Goal: Information Seeking & Learning: Learn about a topic

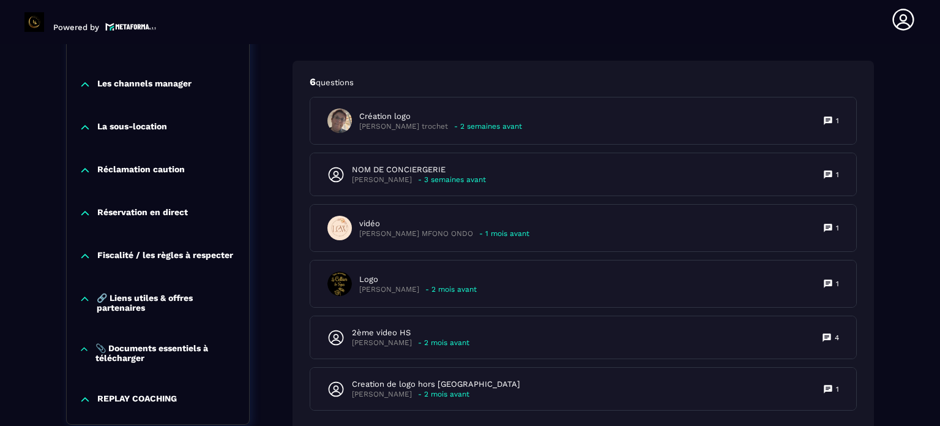
scroll to position [1871, 0]
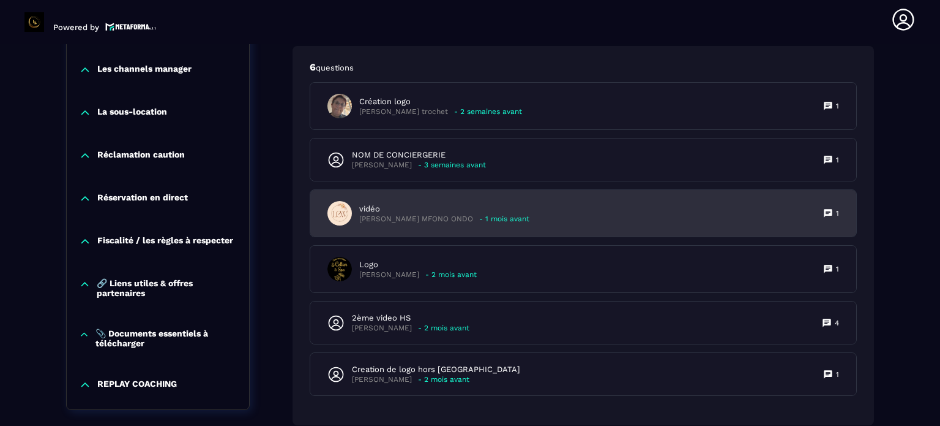
click at [468, 214] on p "vidéo" at bounding box center [444, 208] width 170 height 11
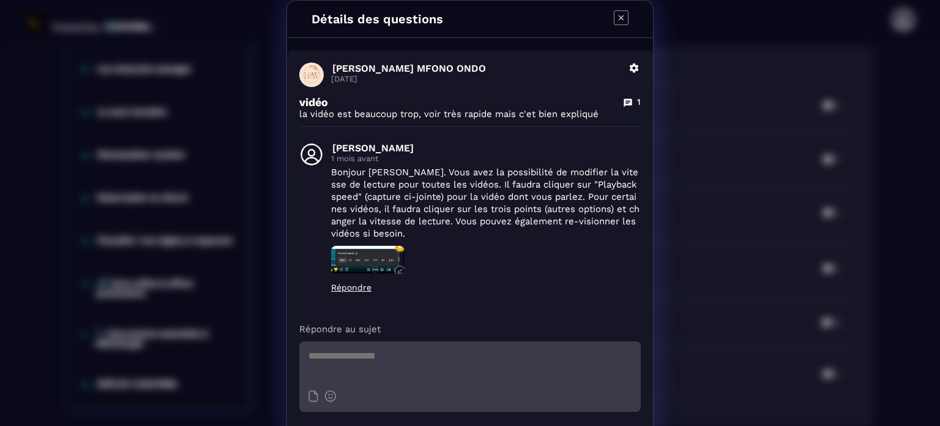
click at [617, 16] on icon "Modal window" at bounding box center [621, 17] width 15 height 15
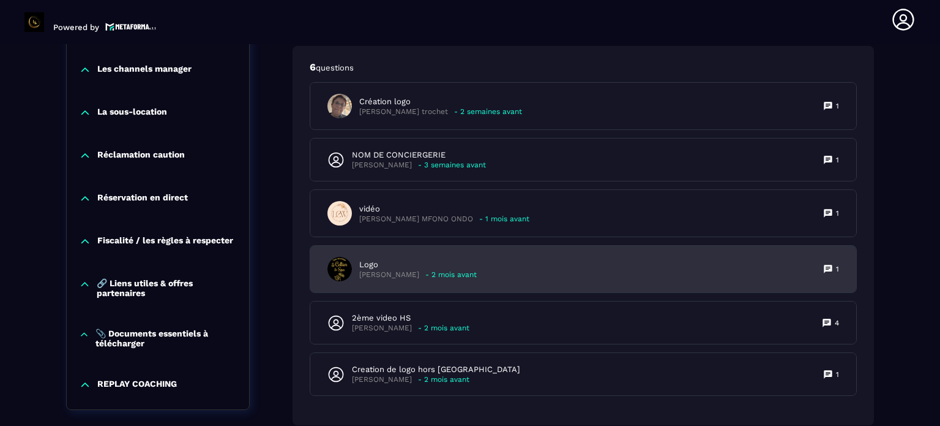
click at [476, 269] on div "Logo [PERSON_NAME] - 2 mois avant 1" at bounding box center [583, 269] width 546 height 47
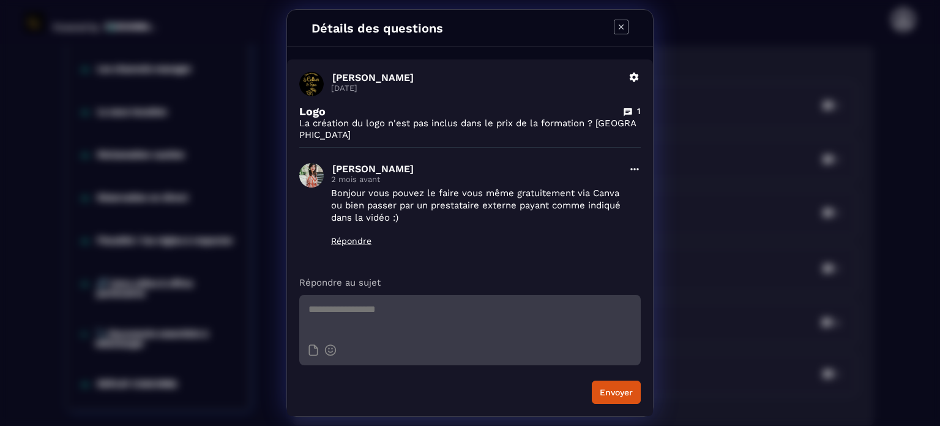
click at [620, 29] on icon "Modal window" at bounding box center [621, 26] width 5 height 5
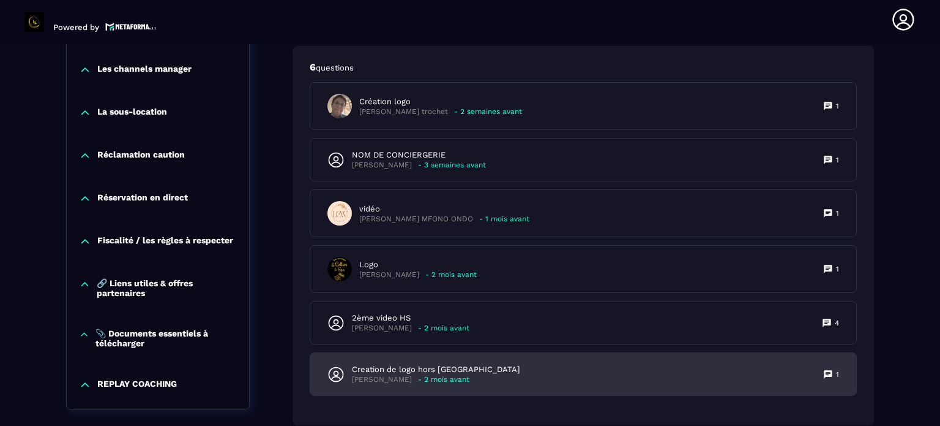
click at [449, 370] on p "Creation de logo hors [GEOGRAPHIC_DATA]" at bounding box center [436, 369] width 168 height 11
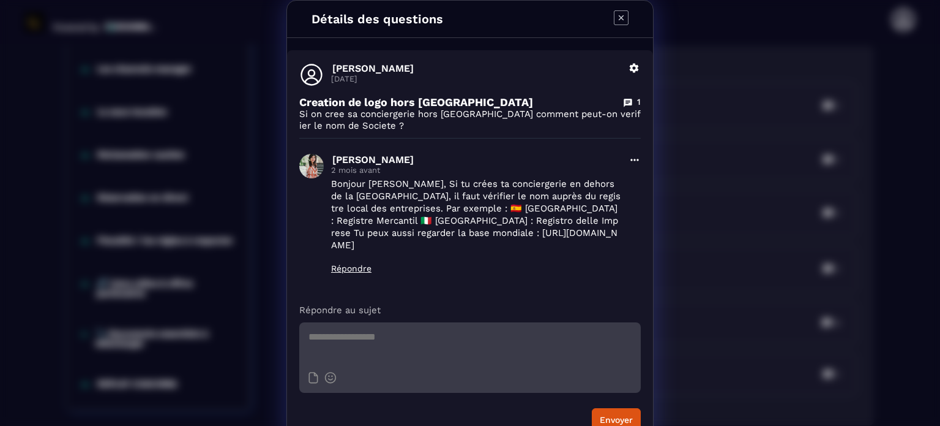
click at [617, 15] on icon "Modal window" at bounding box center [621, 17] width 15 height 15
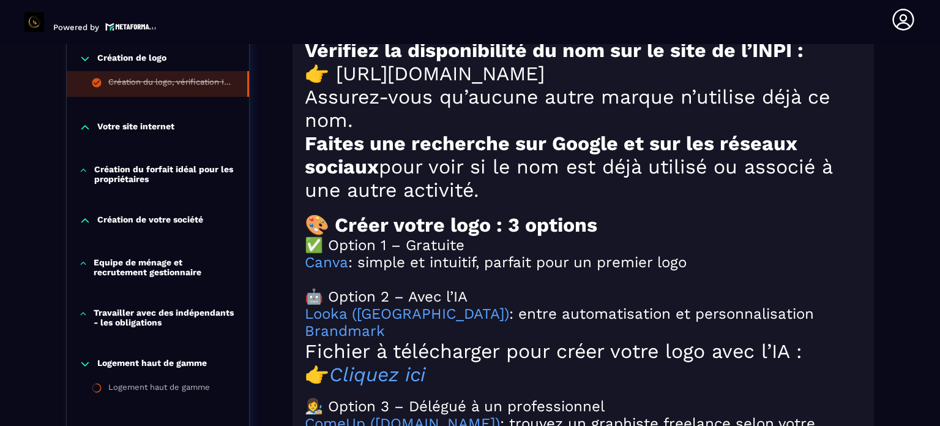
scroll to position [1075, 0]
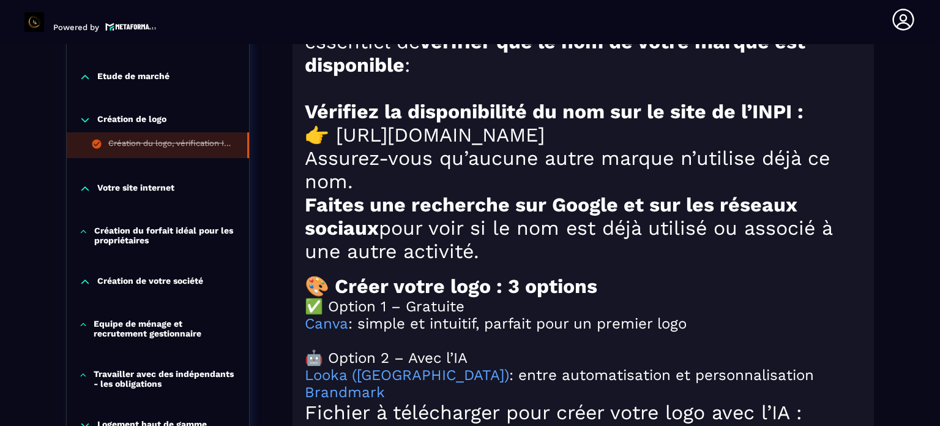
click at [150, 114] on p "Création de logo" at bounding box center [131, 120] width 69 height 12
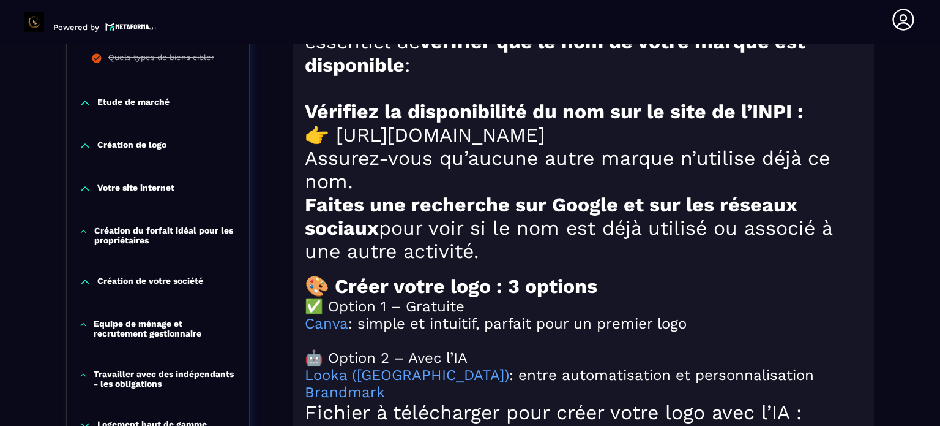
click at [149, 183] on p "Votre site internet" at bounding box center [135, 188] width 77 height 12
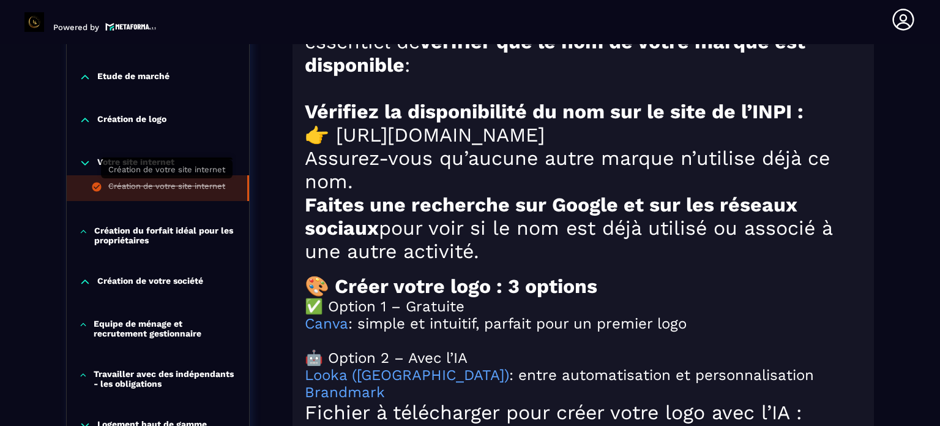
click at [177, 183] on div "Création de votre site internet" at bounding box center [166, 187] width 117 height 13
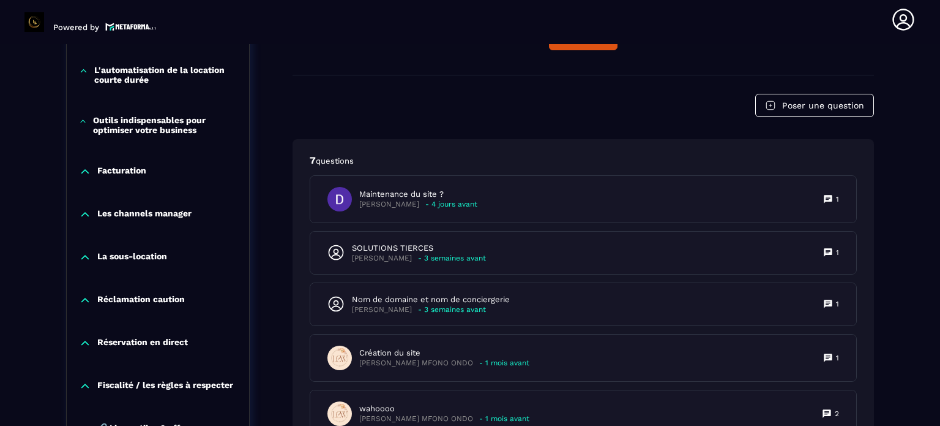
scroll to position [1229, 0]
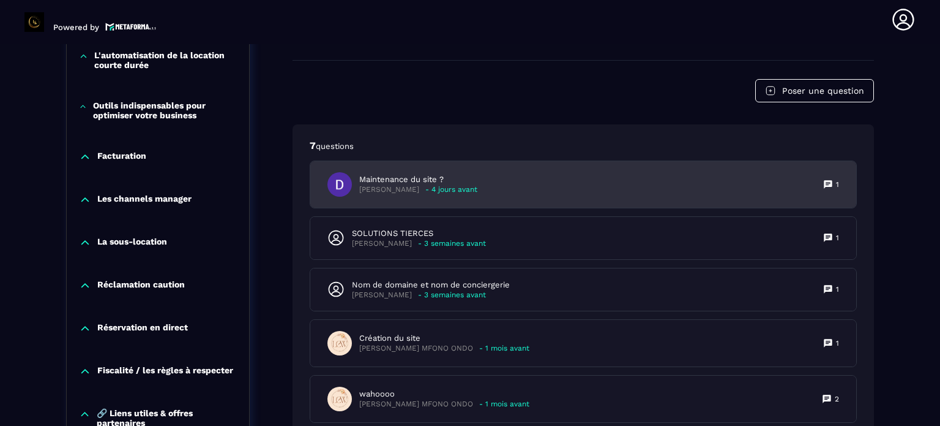
click at [451, 192] on p "- 4 jours avant" at bounding box center [452, 189] width 52 height 9
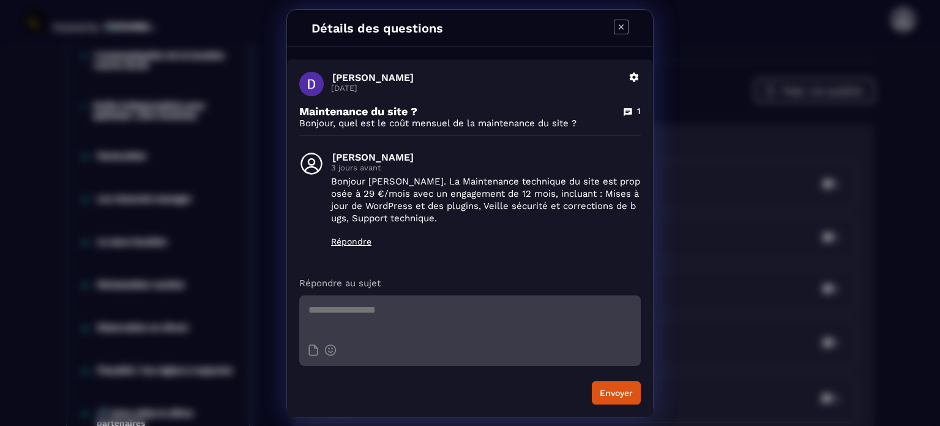
click at [623, 23] on icon "Modal window" at bounding box center [621, 27] width 15 height 15
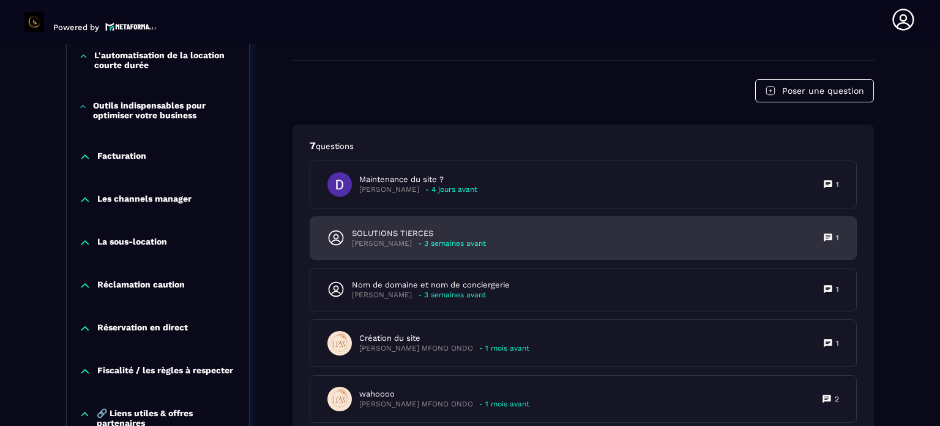
click at [447, 239] on p "SOLUTIONS TIERCES" at bounding box center [419, 233] width 134 height 11
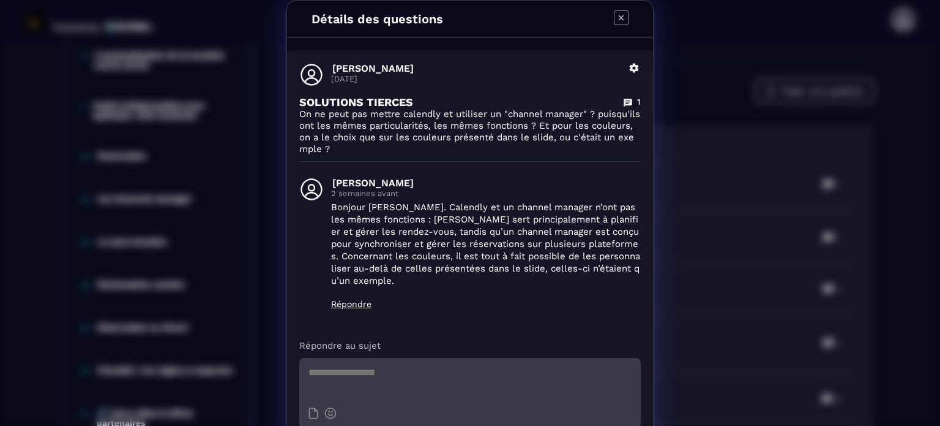
scroll to position [41, 0]
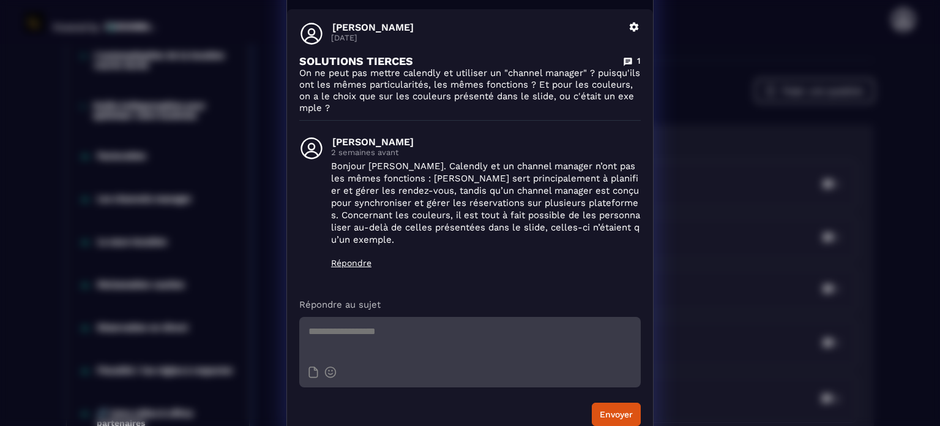
click at [349, 258] on p "Répondre" at bounding box center [486, 263] width 310 height 10
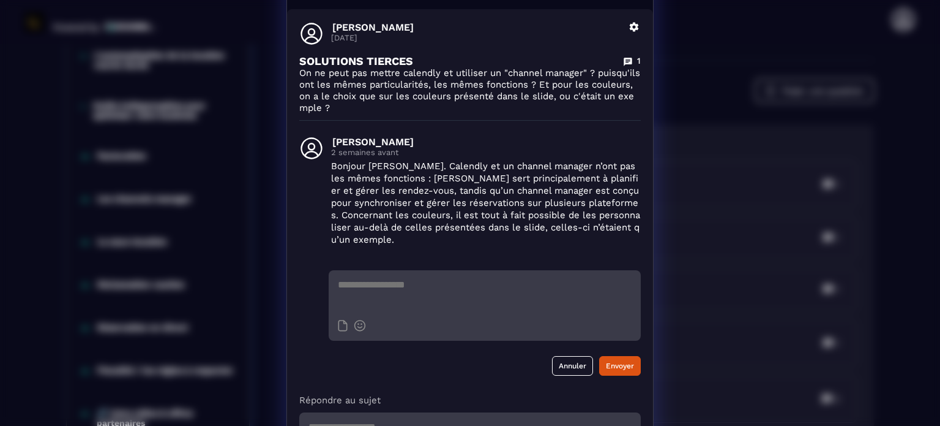
click at [367, 276] on textarea "Modal window" at bounding box center [485, 291] width 312 height 43
type textarea "**********"
click at [610, 356] on button "Envoyer" at bounding box center [620, 366] width 42 height 20
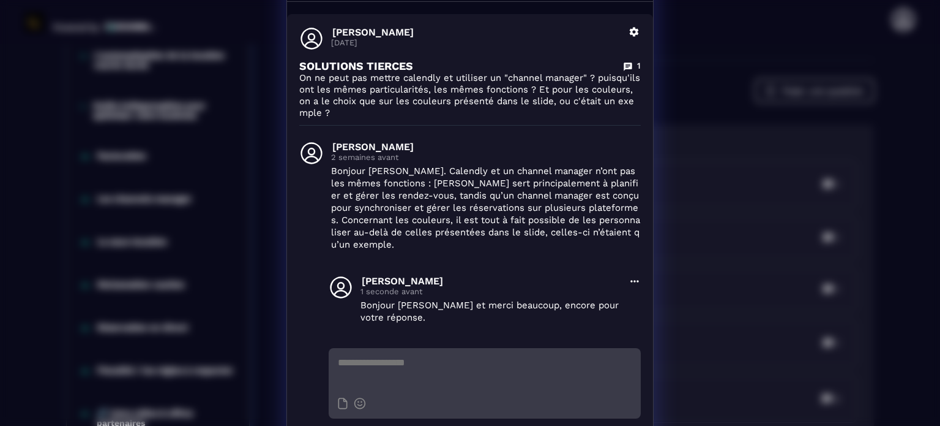
scroll to position [0, 0]
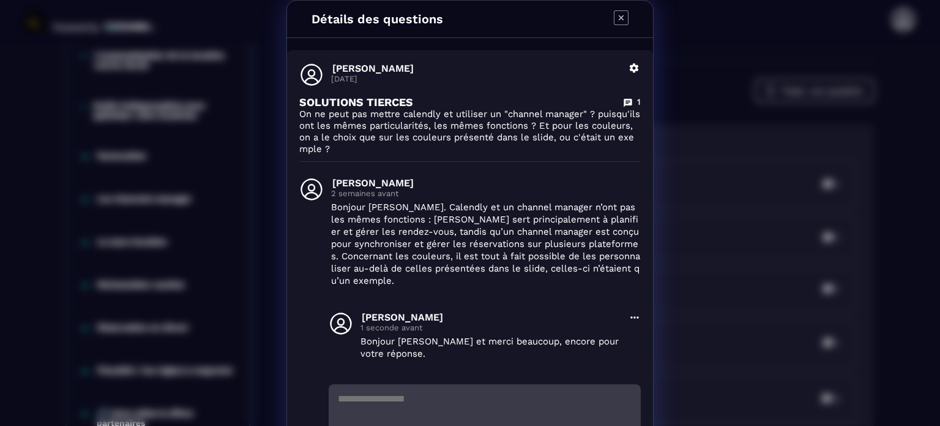
click at [617, 15] on icon "Modal window" at bounding box center [621, 17] width 15 height 15
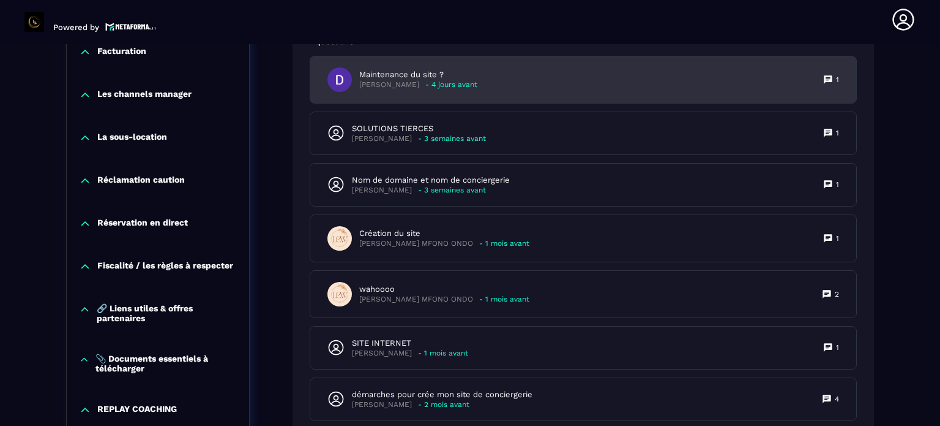
scroll to position [1352, 0]
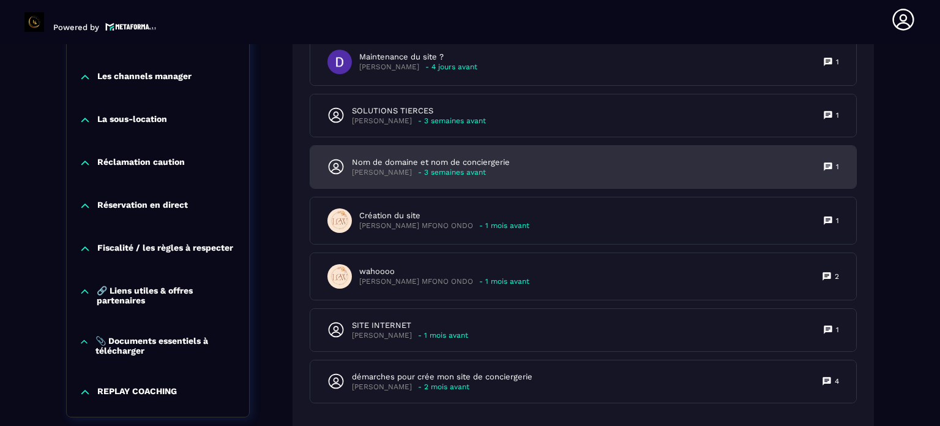
click at [468, 168] on p "Nom de domaine et nom de conciergerie" at bounding box center [431, 162] width 158 height 11
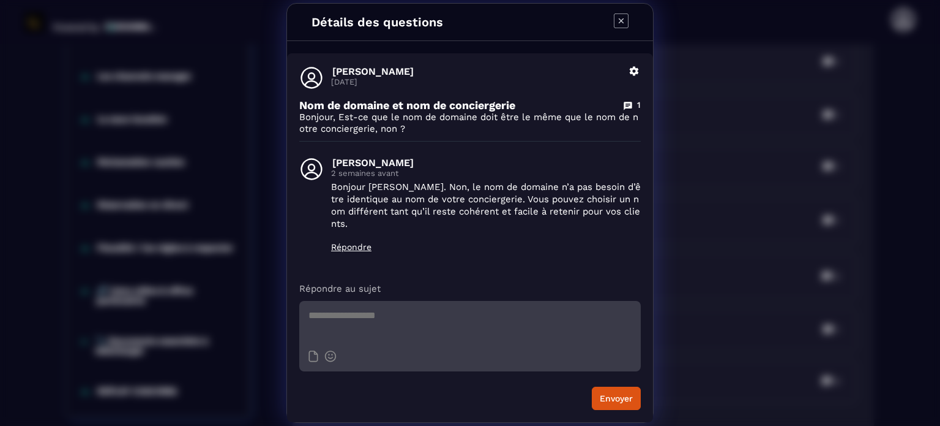
click at [351, 242] on p "Répondre" at bounding box center [486, 247] width 310 height 10
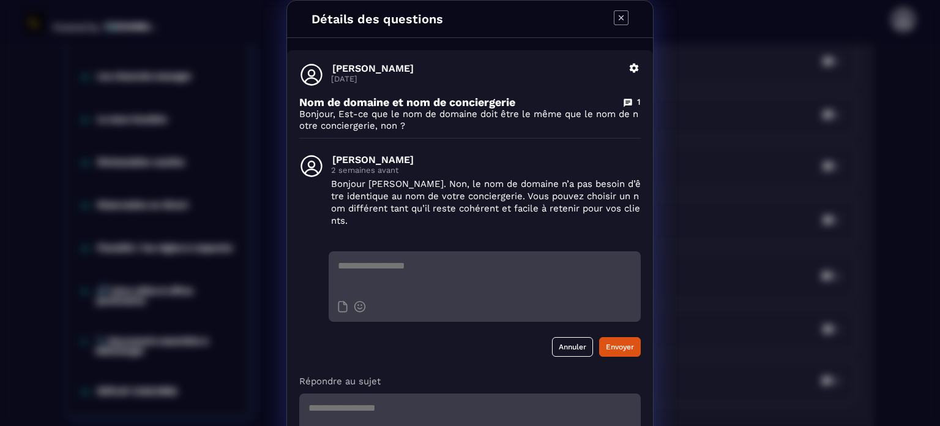
click at [351, 255] on textarea "Modal window" at bounding box center [485, 272] width 312 height 43
type textarea "*"
click at [358, 301] on icon "Modal window" at bounding box center [360, 307] width 12 height 12
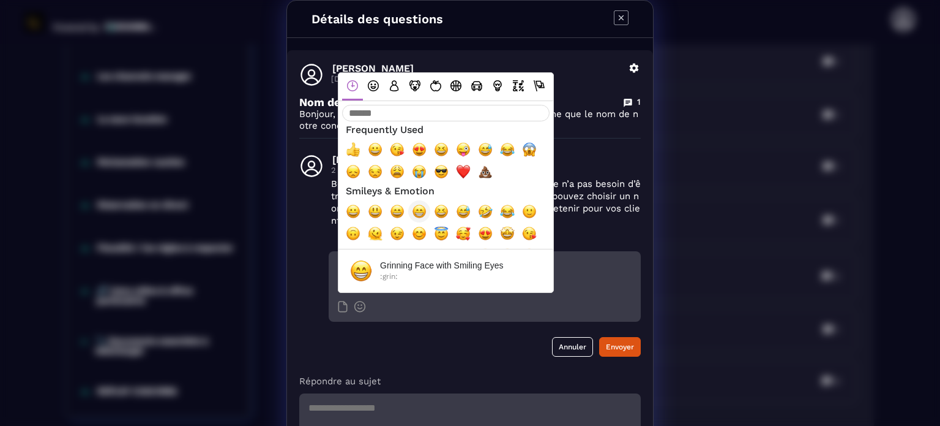
click at [413, 204] on span "😁, grin" at bounding box center [419, 211] width 15 height 15
type textarea "**********"
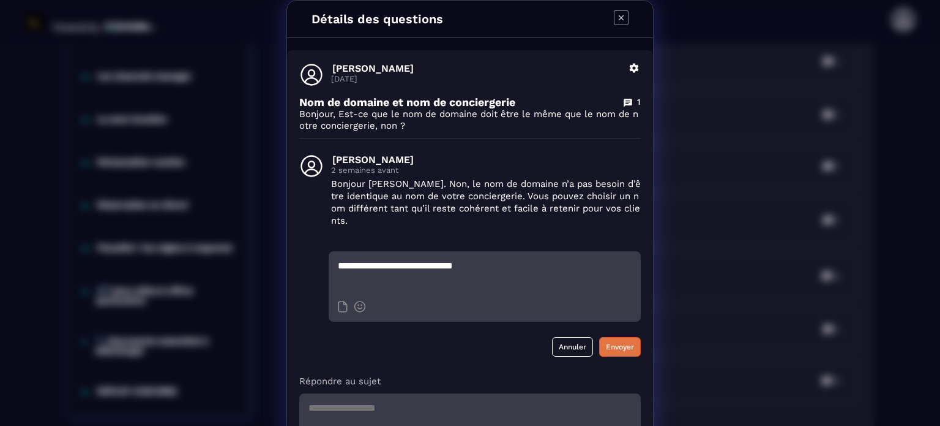
click at [607, 339] on button "Envoyer" at bounding box center [620, 347] width 42 height 20
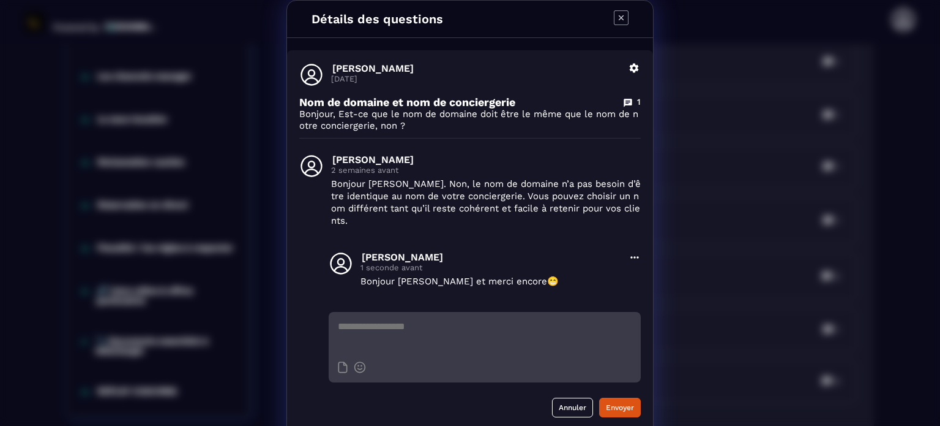
click at [617, 14] on icon "Modal window" at bounding box center [621, 17] width 15 height 15
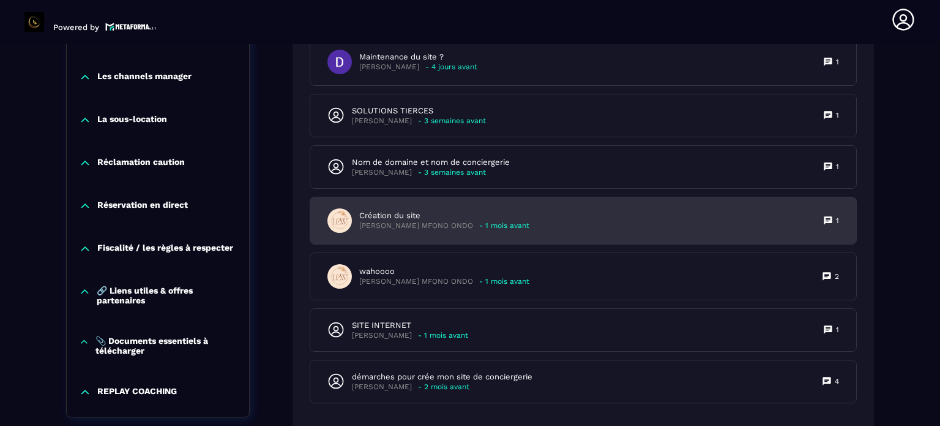
click at [468, 227] on div "[PERSON_NAME] MFONO ONDO - 1 mois avant" at bounding box center [444, 225] width 170 height 9
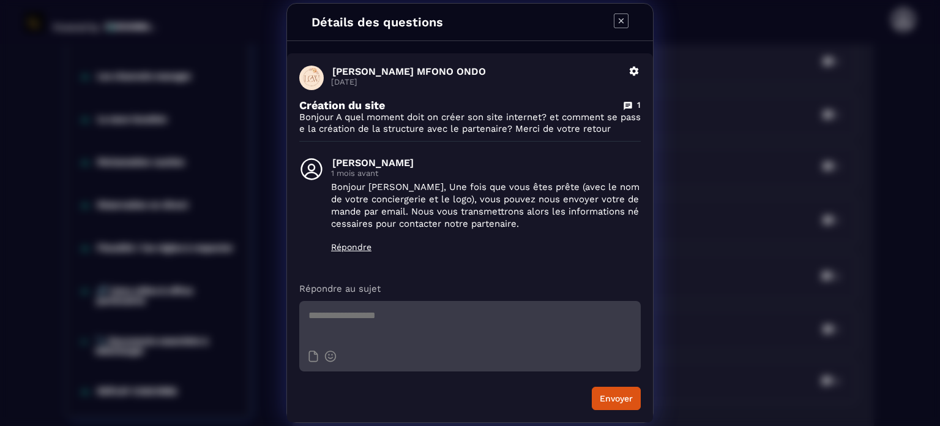
click at [621, 18] on icon "Modal window" at bounding box center [621, 20] width 15 height 15
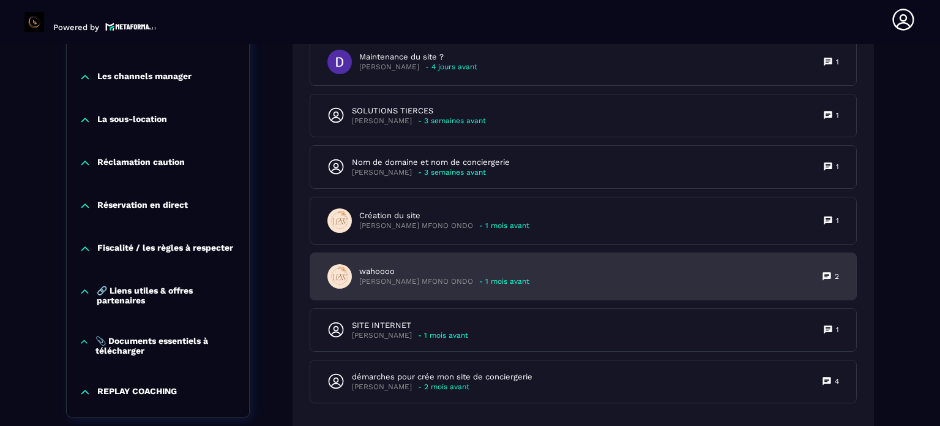
click at [421, 277] on p "wahoooo" at bounding box center [444, 271] width 170 height 11
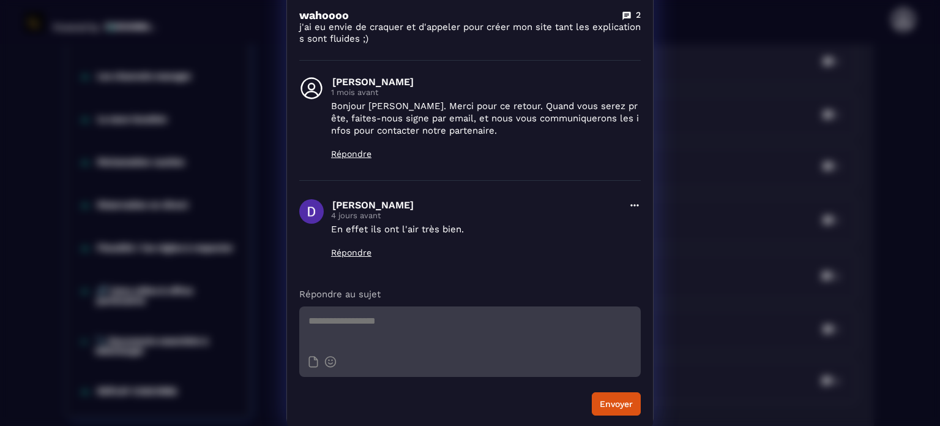
scroll to position [89, 0]
click at [360, 326] on textarea "Modal window" at bounding box center [470, 325] width 342 height 43
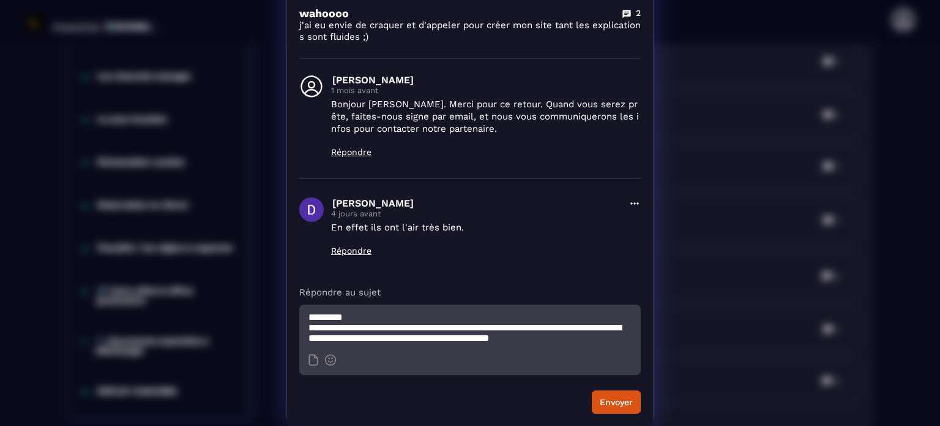
scroll to position [13, 0]
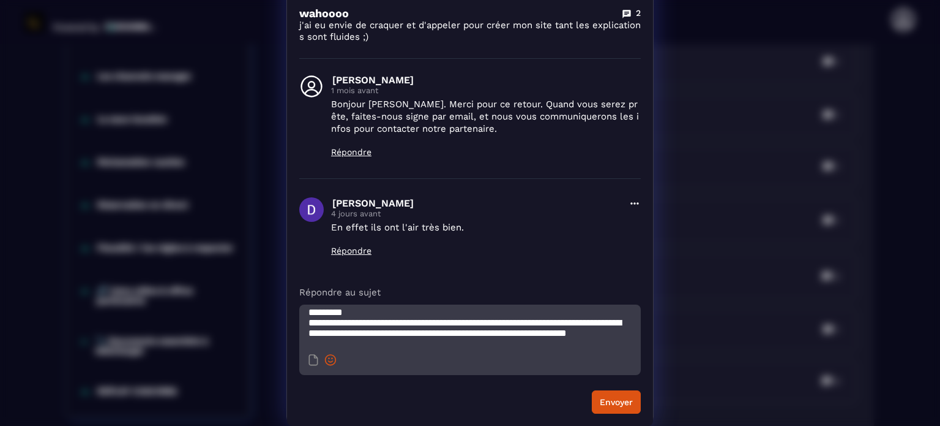
click at [328, 358] on icon "Modal window" at bounding box center [331, 360] width 12 height 12
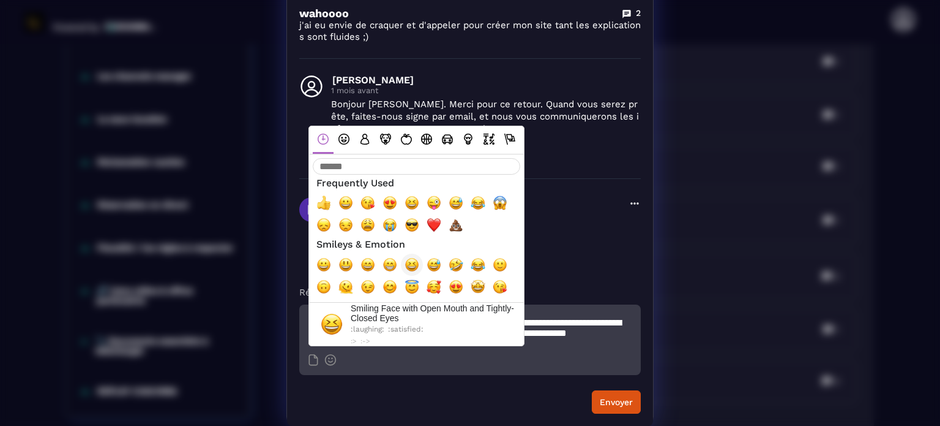
click at [405, 264] on span "😆, laughing, satisfied" at bounding box center [412, 264] width 15 height 15
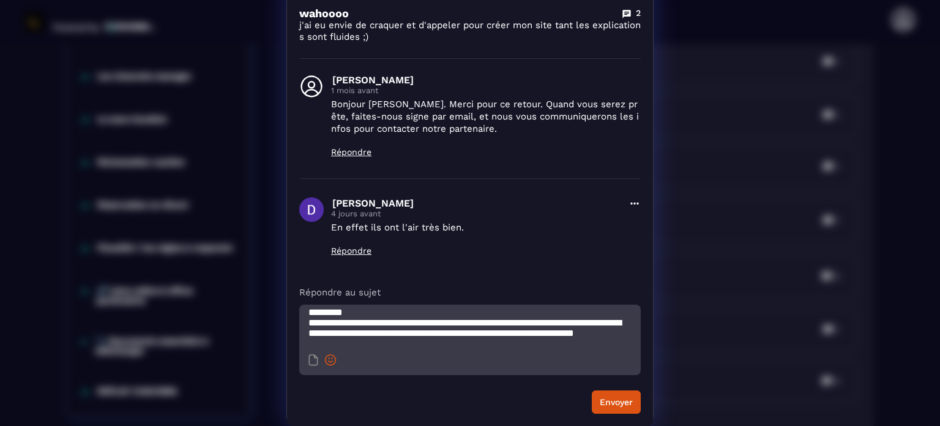
click at [325, 359] on icon "Modal window" at bounding box center [331, 360] width 12 height 12
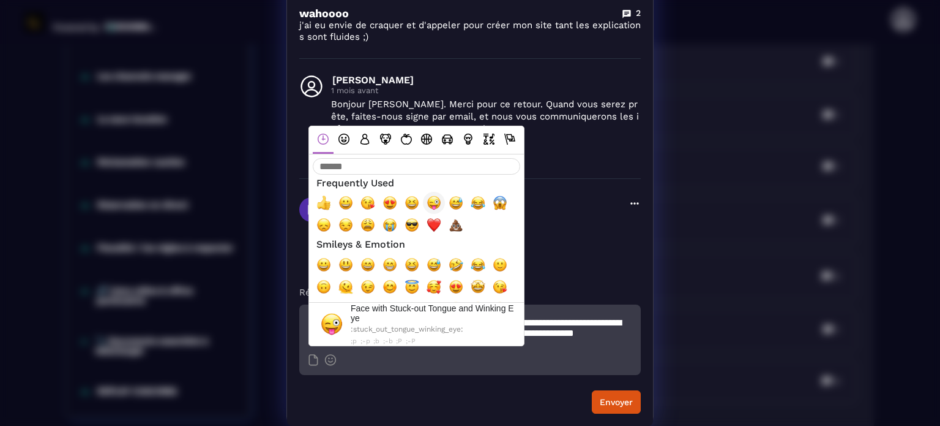
click at [428, 208] on span "😜, stuck_out_tongue_winking_eye" at bounding box center [434, 202] width 15 height 15
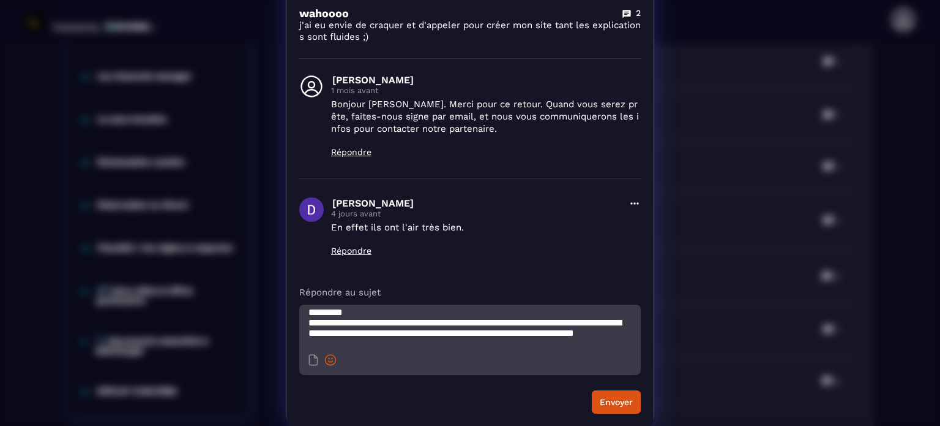
click at [326, 358] on icon "Modal window" at bounding box center [331, 360] width 12 height 12
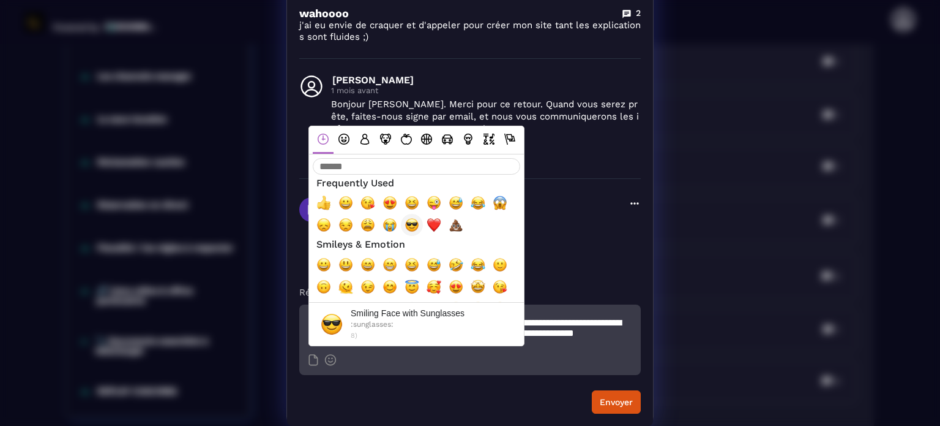
click at [406, 222] on span "😎, sunglasses" at bounding box center [412, 224] width 15 height 15
type textarea "**********"
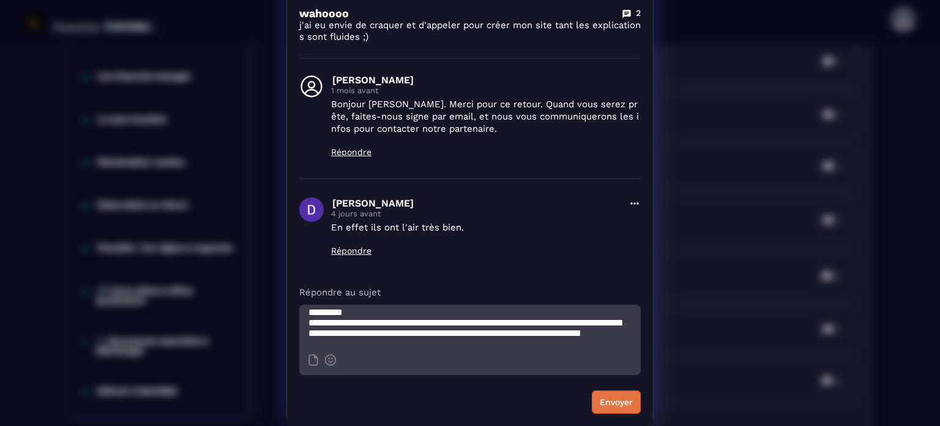
click at [615, 398] on button "Envoyer" at bounding box center [616, 401] width 49 height 23
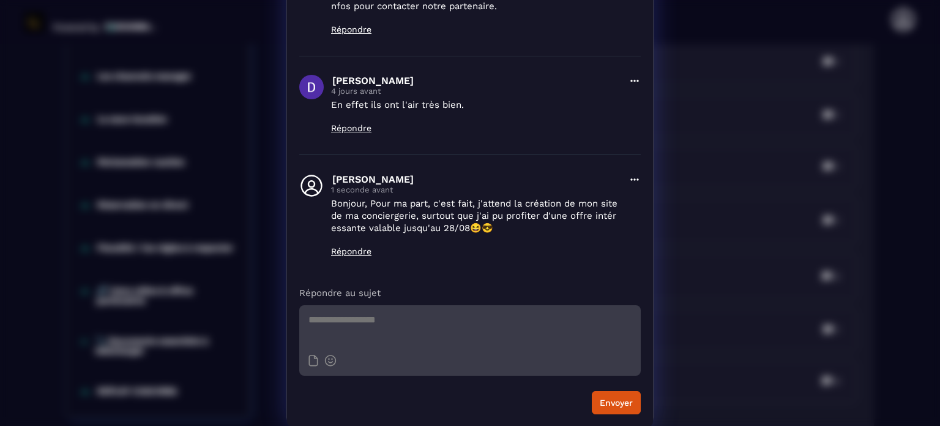
scroll to position [212, 0]
click at [473, 326] on textarea "Modal window" at bounding box center [470, 325] width 342 height 43
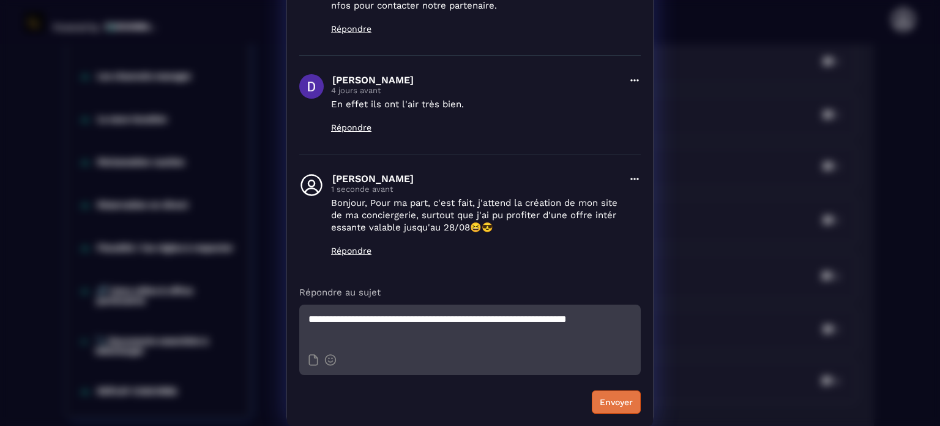
type textarea "**********"
click at [608, 408] on button "Envoyer" at bounding box center [616, 401] width 49 height 23
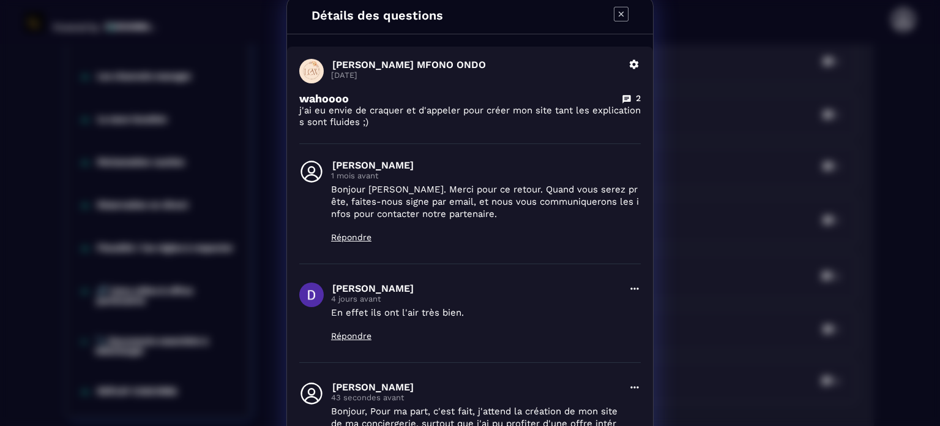
scroll to position [0, 0]
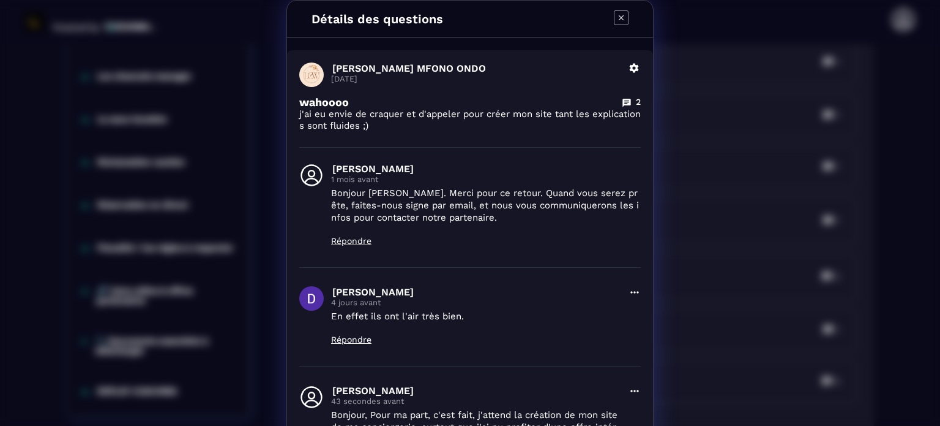
click at [615, 15] on icon "Modal window" at bounding box center [621, 17] width 15 height 15
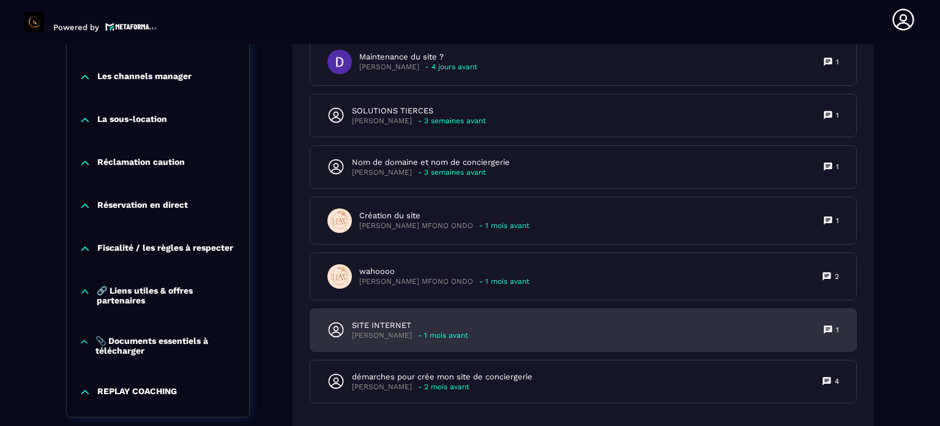
click at [400, 331] on p "SITE INTERNET" at bounding box center [410, 325] width 116 height 11
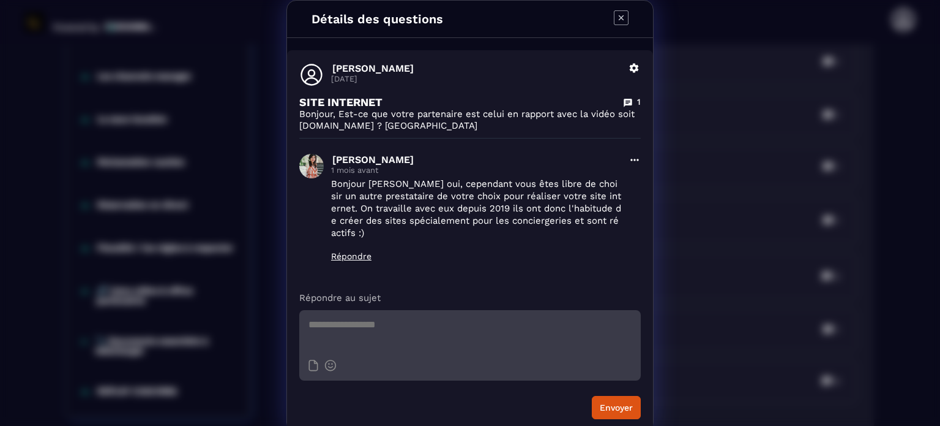
click at [620, 17] on icon "Modal window" at bounding box center [621, 17] width 15 height 15
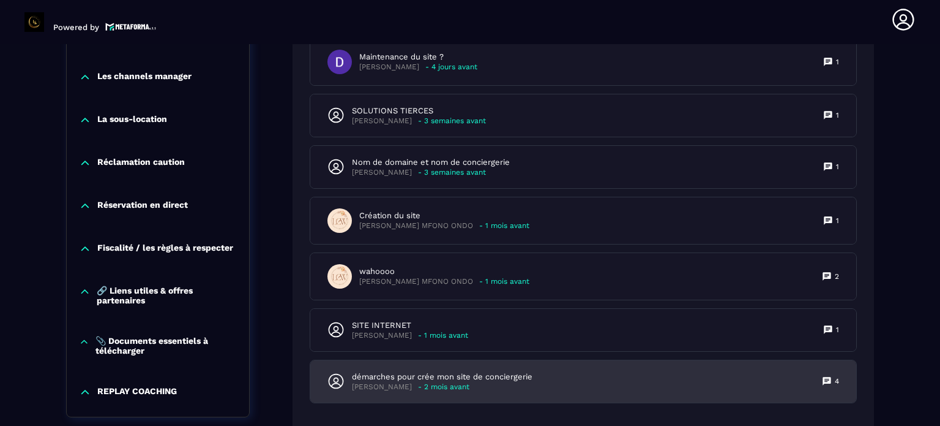
click at [448, 382] on p "démarches pour crée mon site de conciergerie" at bounding box center [442, 376] width 181 height 11
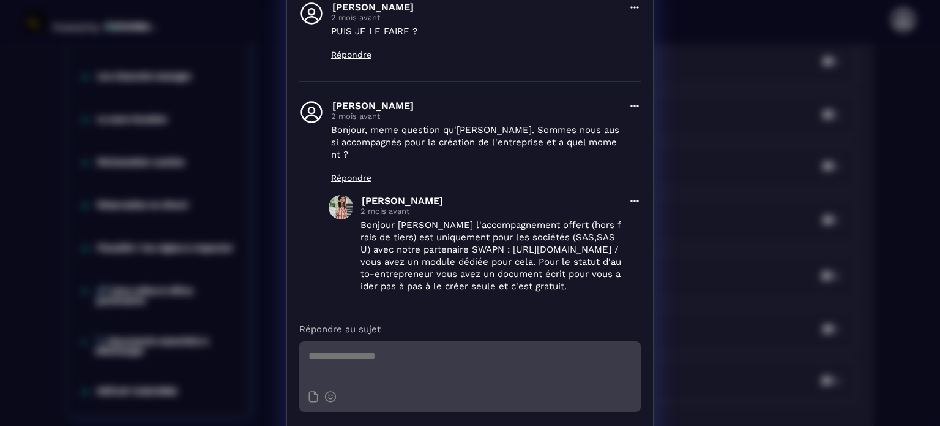
scroll to position [358, 0]
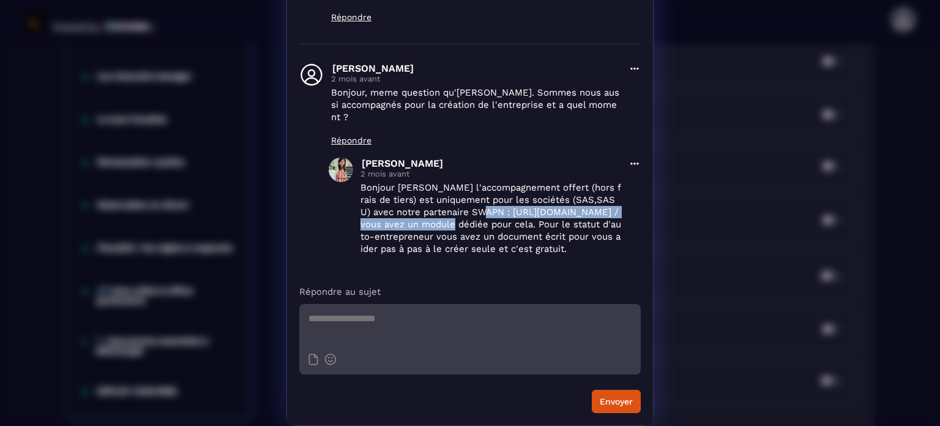
drag, startPoint x: 468, startPoint y: 198, endPoint x: 421, endPoint y: 216, distance: 49.8
click at [421, 216] on p "Bonjour [PERSON_NAME] l'accompagnement offert (hors frais de tiers) est uniquem…" at bounding box center [491, 217] width 261 height 73
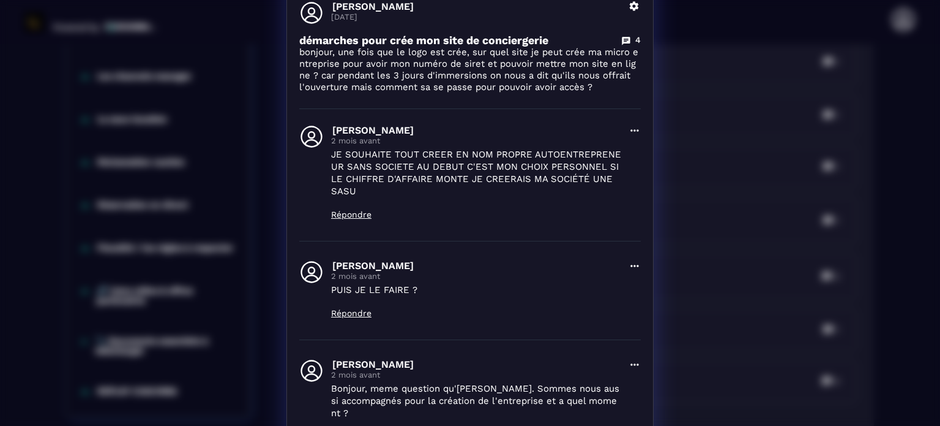
scroll to position [0, 0]
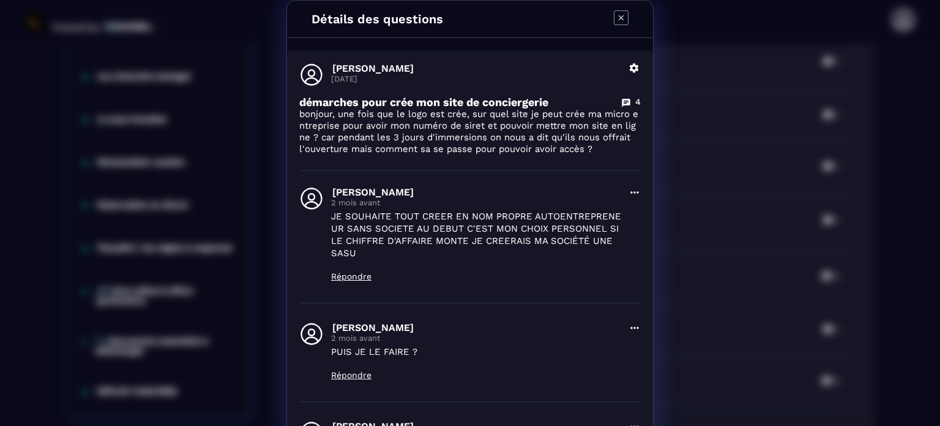
click at [619, 15] on icon "Modal window" at bounding box center [621, 17] width 5 height 5
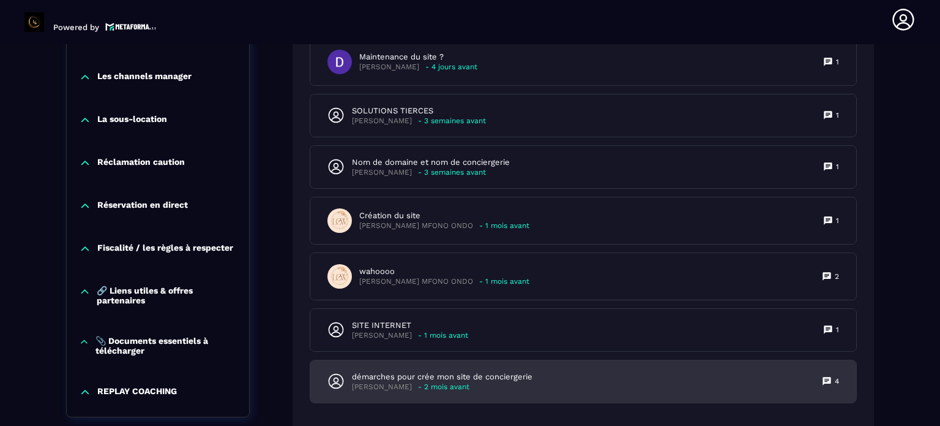
click at [426, 386] on p "- 2 mois avant" at bounding box center [443, 386] width 51 height 9
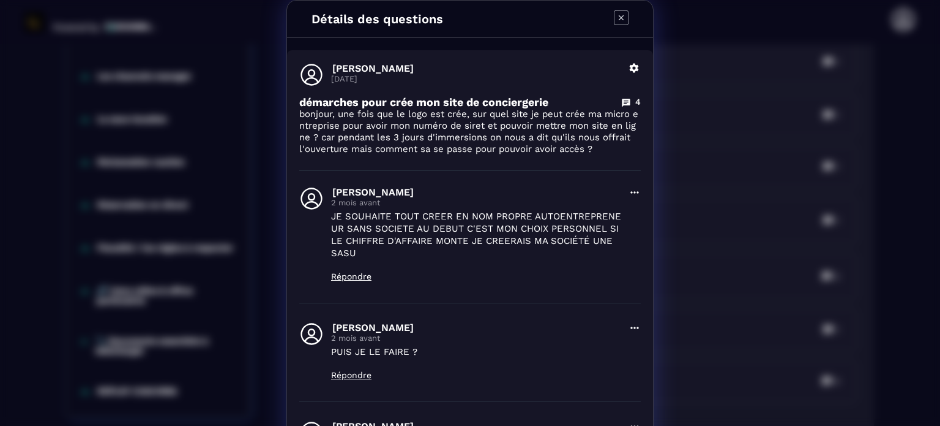
click at [616, 12] on icon "Modal window" at bounding box center [621, 17] width 15 height 15
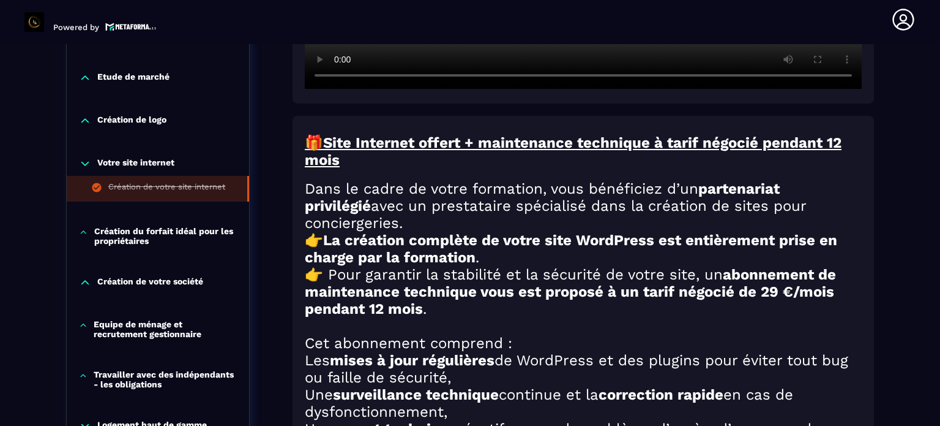
scroll to position [556, 0]
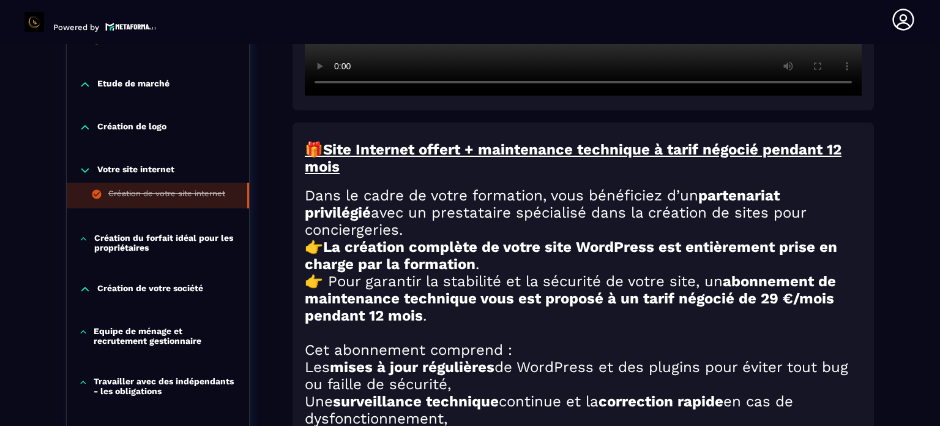
click at [140, 167] on p "Votre site internet" at bounding box center [135, 170] width 77 height 12
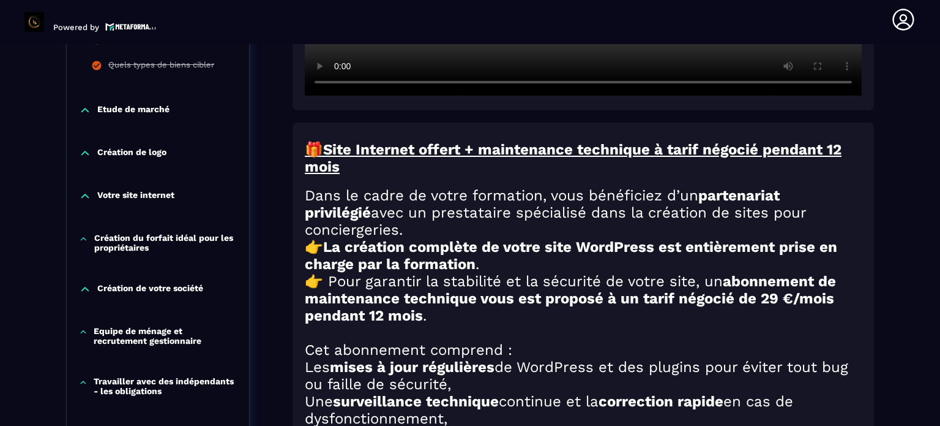
click at [137, 240] on p "Création du forfait idéal pour les propriétaires" at bounding box center [165, 243] width 143 height 20
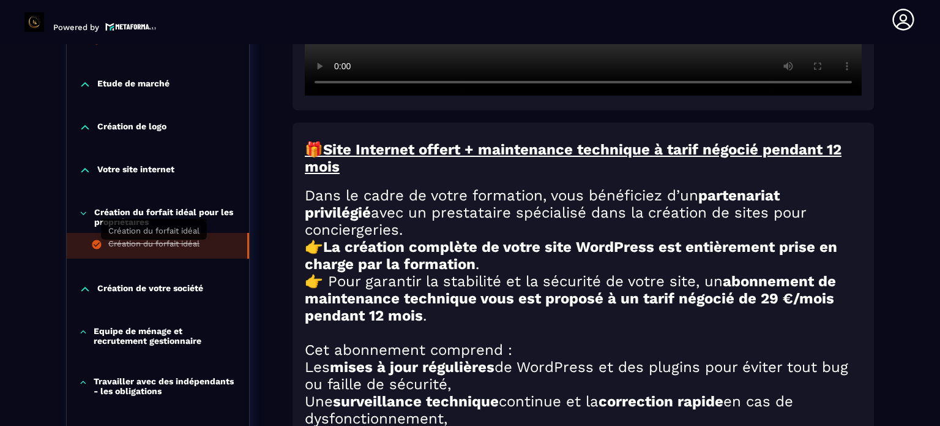
click at [141, 244] on div "Création du forfait idéal" at bounding box center [153, 245] width 91 height 13
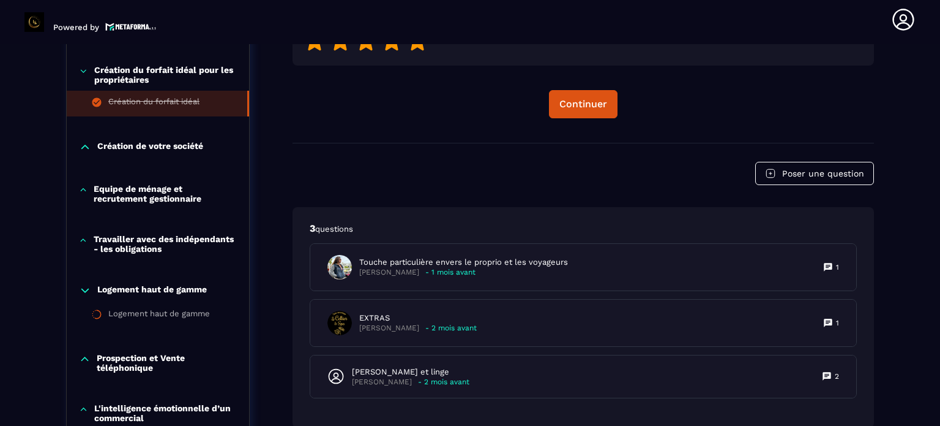
scroll to position [747, 0]
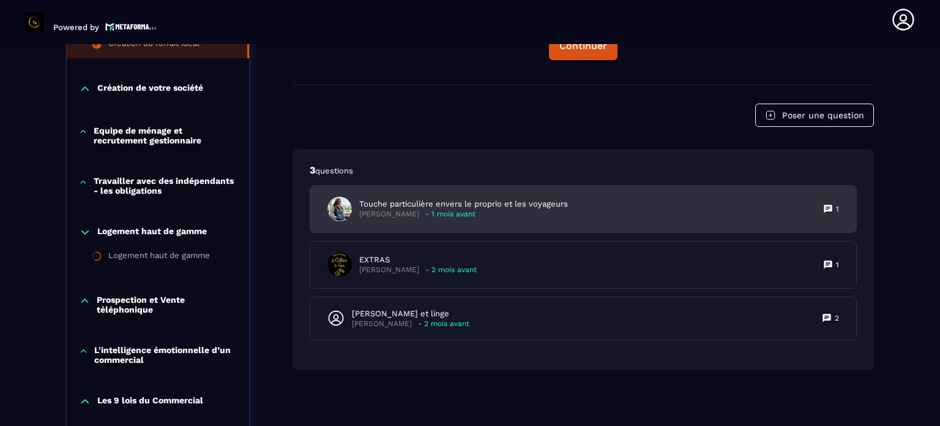
click at [419, 209] on p "[PERSON_NAME]" at bounding box center [389, 213] width 60 height 9
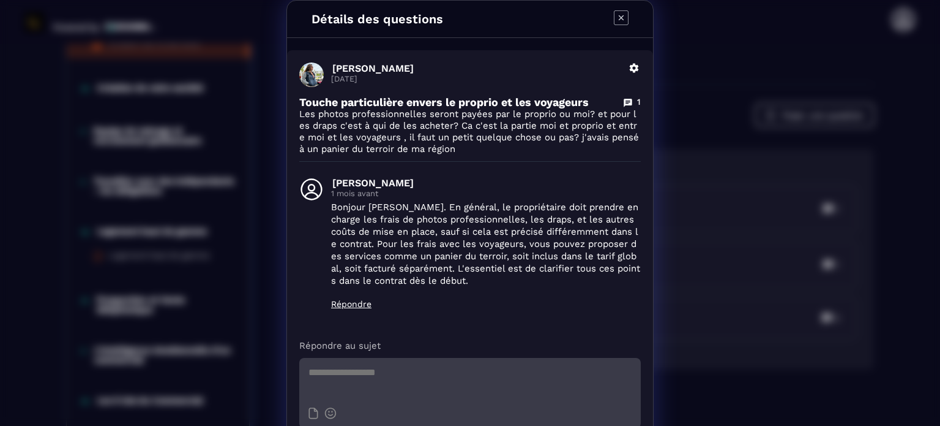
click at [615, 15] on icon "Modal window" at bounding box center [621, 17] width 15 height 15
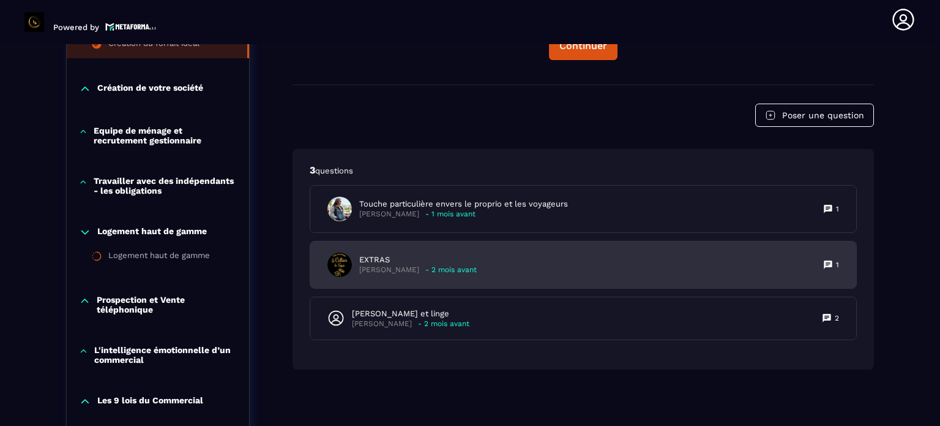
click at [371, 262] on p "EXTRAS" at bounding box center [418, 259] width 118 height 11
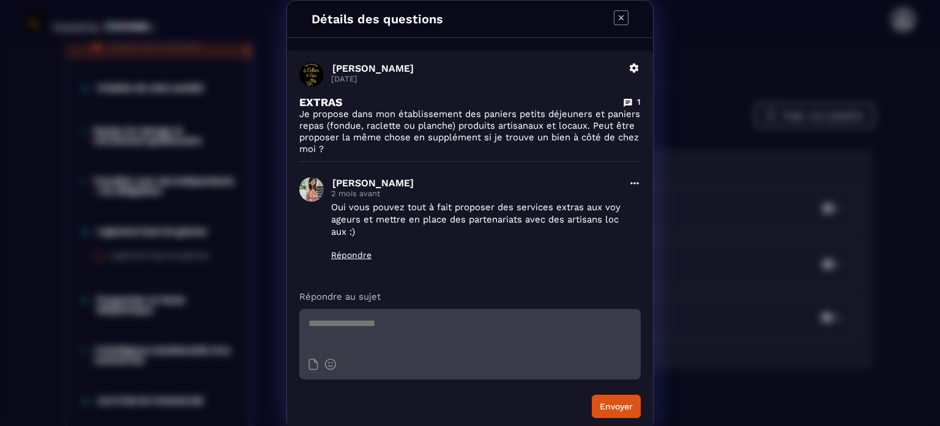
click at [619, 17] on icon "Modal window" at bounding box center [621, 17] width 5 height 5
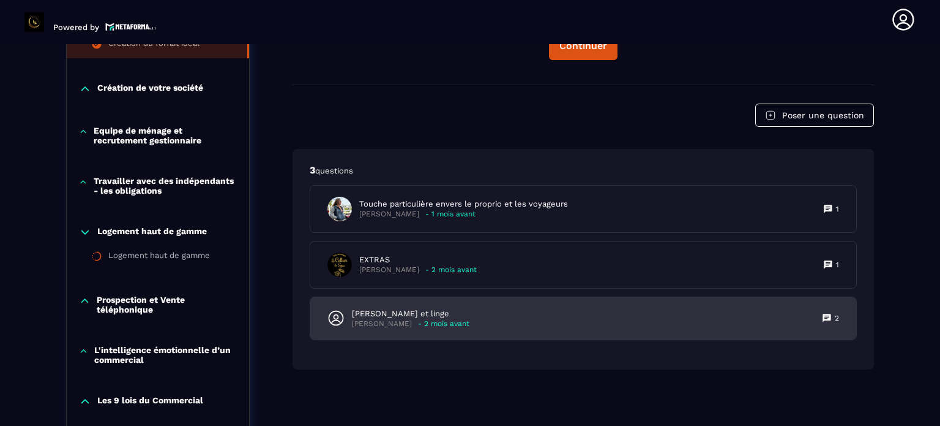
click at [397, 312] on p "[PERSON_NAME] et linge" at bounding box center [411, 313] width 118 height 11
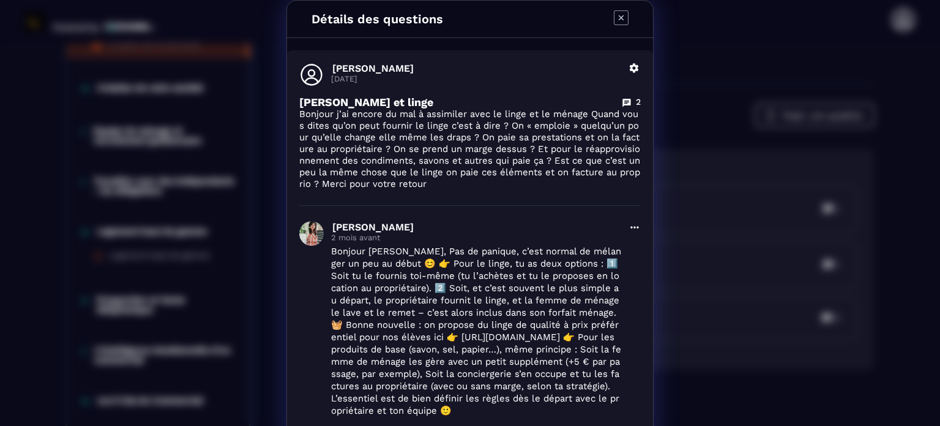
scroll to position [0, 0]
click at [614, 17] on icon "Modal window" at bounding box center [621, 17] width 15 height 15
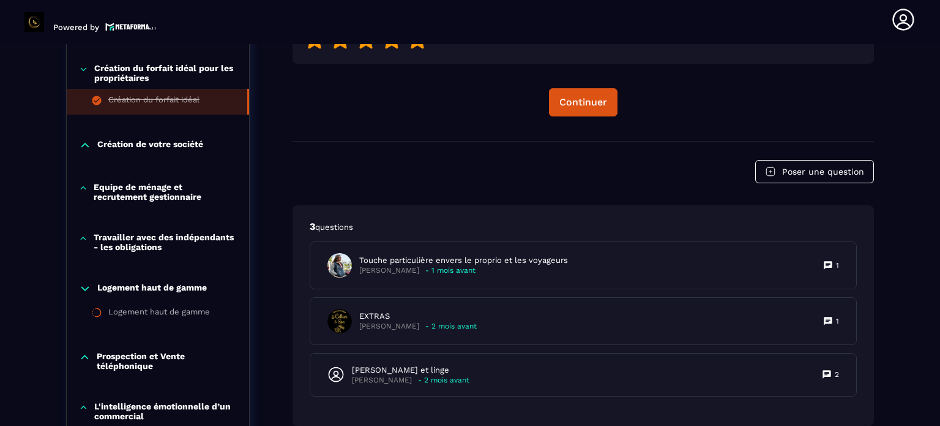
scroll to position [686, 0]
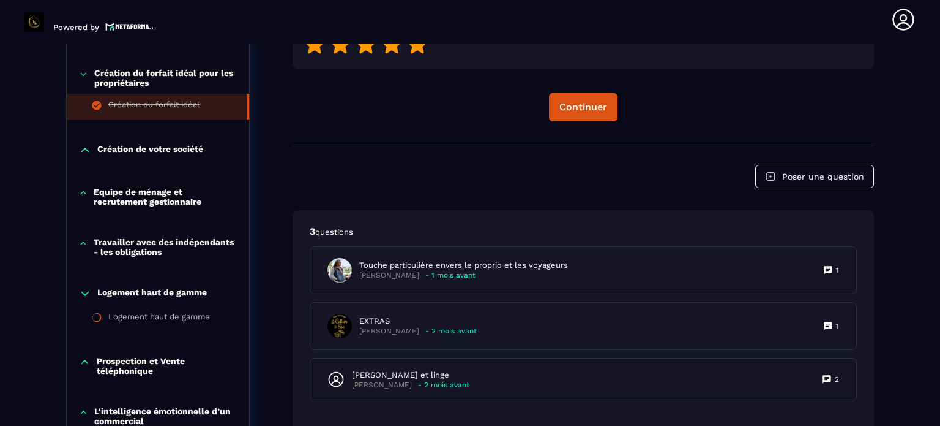
click at [152, 147] on p "Création de votre société" at bounding box center [150, 150] width 106 height 12
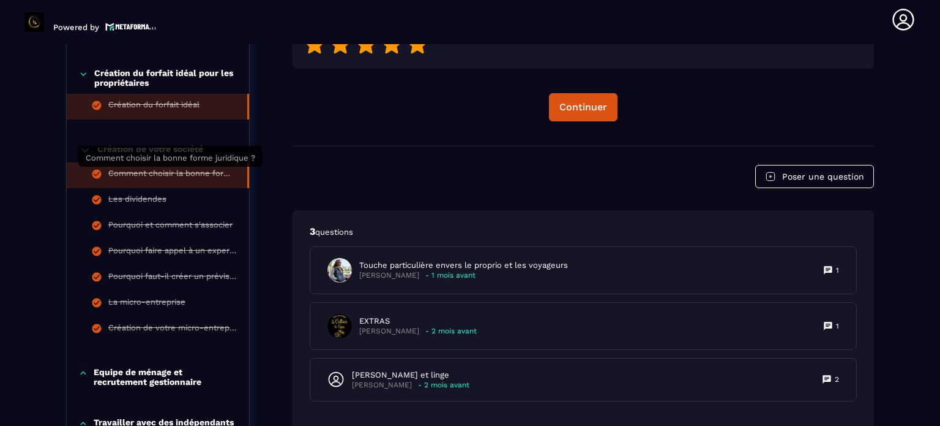
click at [155, 171] on div "Comment choisir la bonne forme juridique ?" at bounding box center [171, 174] width 127 height 13
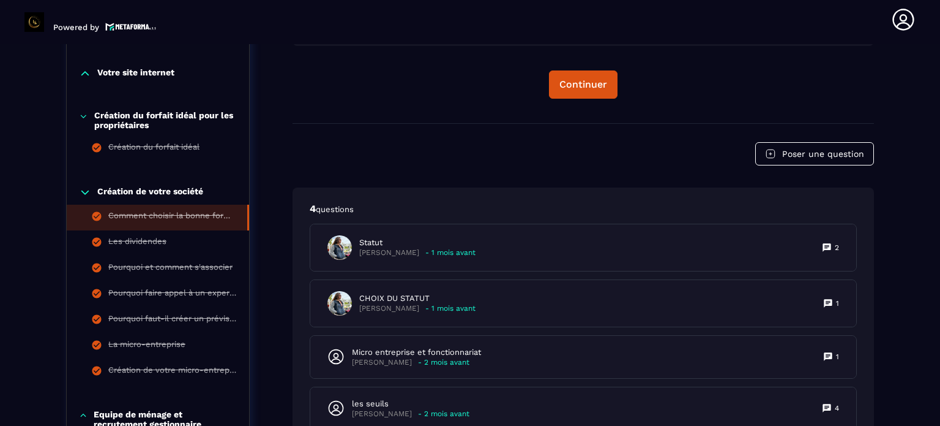
scroll to position [678, 0]
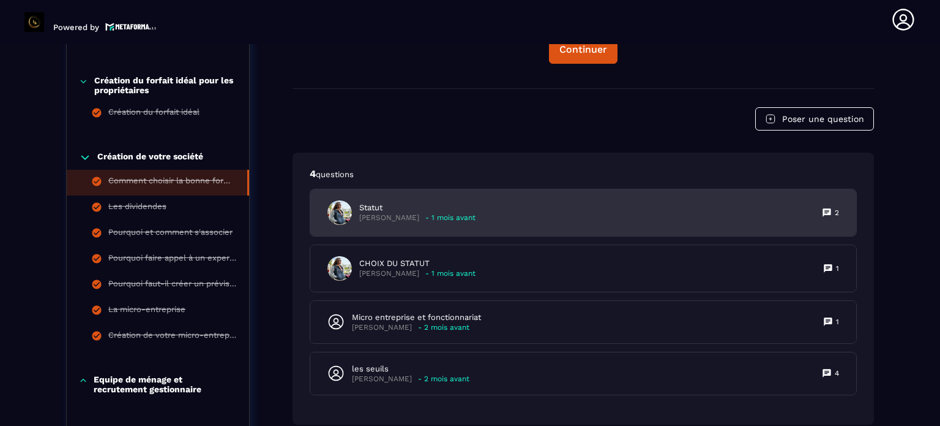
click at [389, 216] on p "[PERSON_NAME]" at bounding box center [389, 217] width 60 height 9
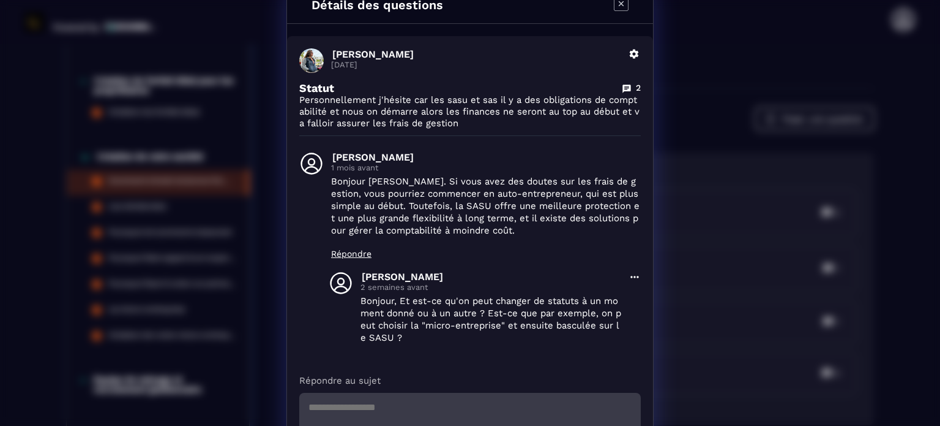
scroll to position [0, 0]
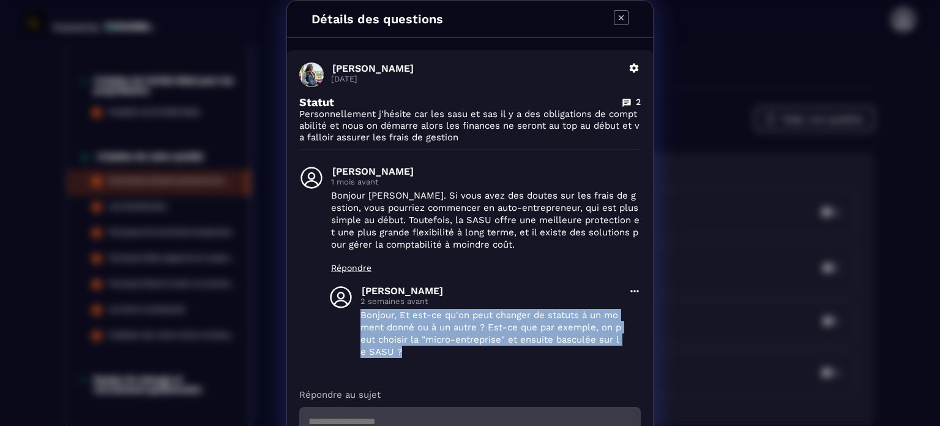
drag, startPoint x: 357, startPoint y: 312, endPoint x: 509, endPoint y: 349, distance: 156.2
click at [509, 349] on p "Bonjour, Et est-ce qu'on peut changer de statuts à un moment donné ou à un autr…" at bounding box center [491, 333] width 261 height 49
copy p "Bonjour, Et est-ce qu'on peut changer de statuts à un moment donné ou à un autr…"
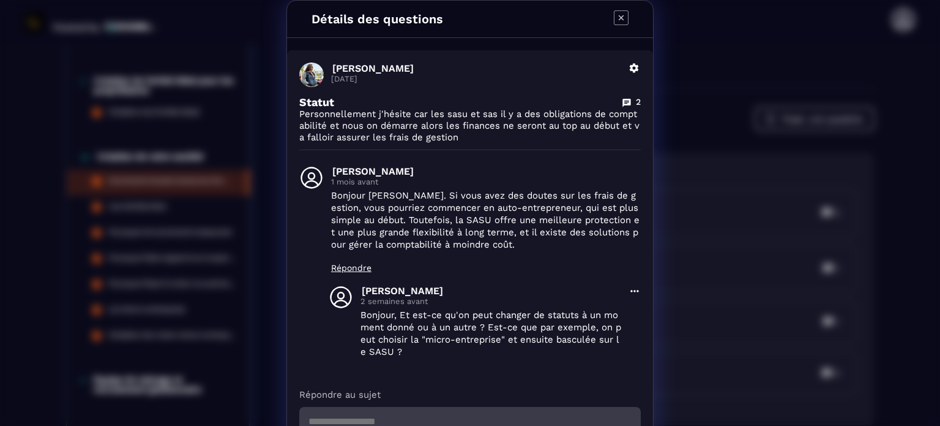
click at [617, 13] on icon "Modal window" at bounding box center [621, 17] width 15 height 15
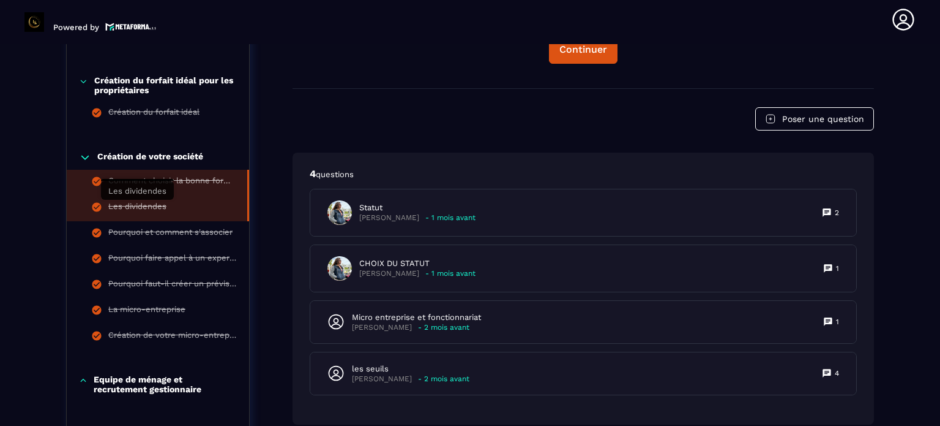
click at [157, 206] on div "Les dividendes" at bounding box center [137, 207] width 58 height 13
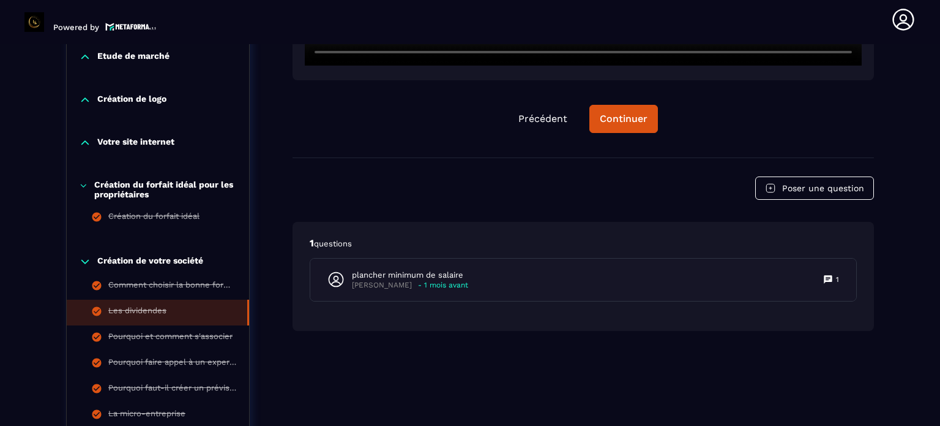
scroll to position [617, 0]
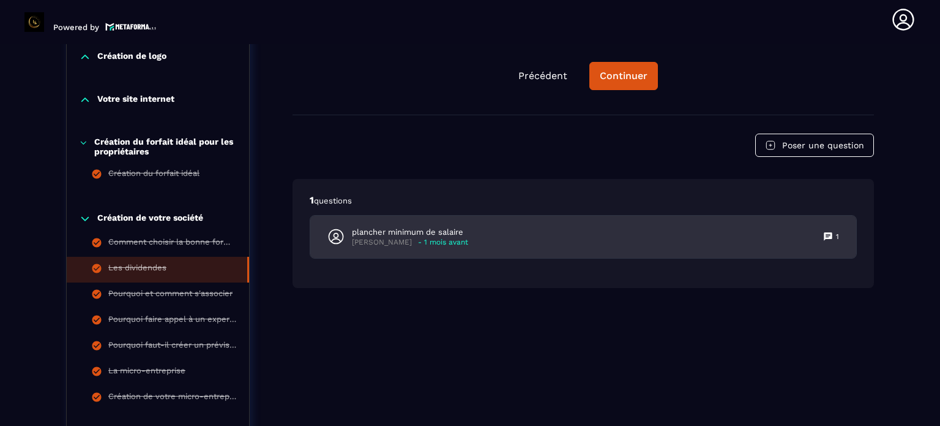
click at [394, 233] on p "plancher minimum de salaire" at bounding box center [410, 232] width 116 height 11
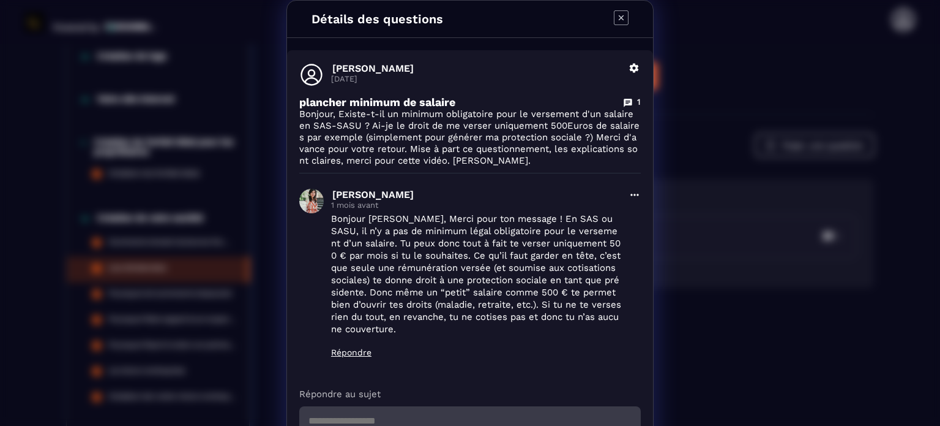
click at [619, 17] on icon "Modal window" at bounding box center [621, 17] width 5 height 5
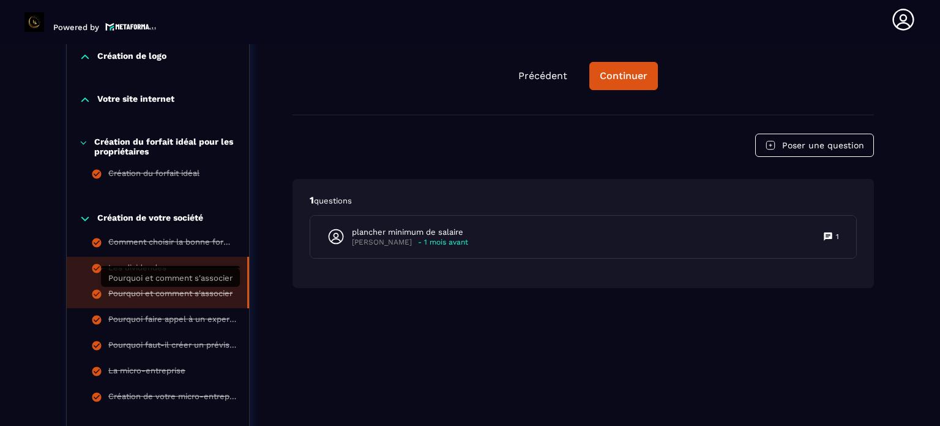
click at [125, 292] on div "Pourquoi et comment s'associer" at bounding box center [170, 294] width 124 height 13
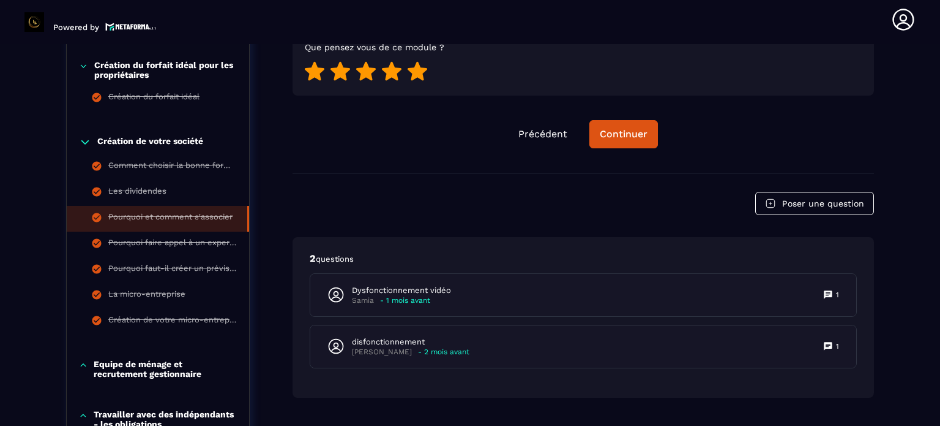
scroll to position [801, 0]
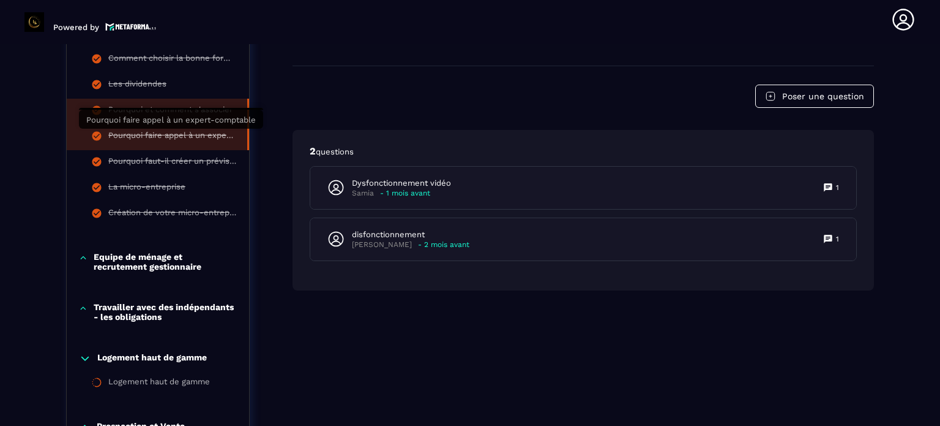
click at [177, 137] on div "Pourquoi faire appel à un expert-comptable" at bounding box center [171, 136] width 127 height 13
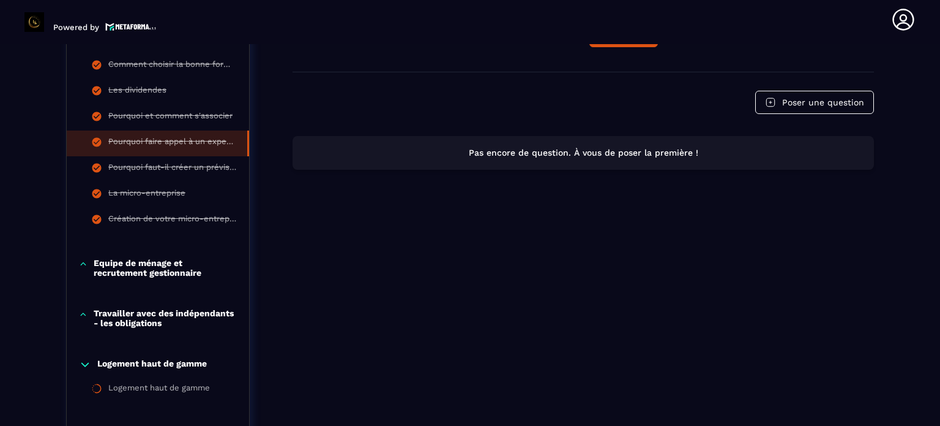
scroll to position [801, 0]
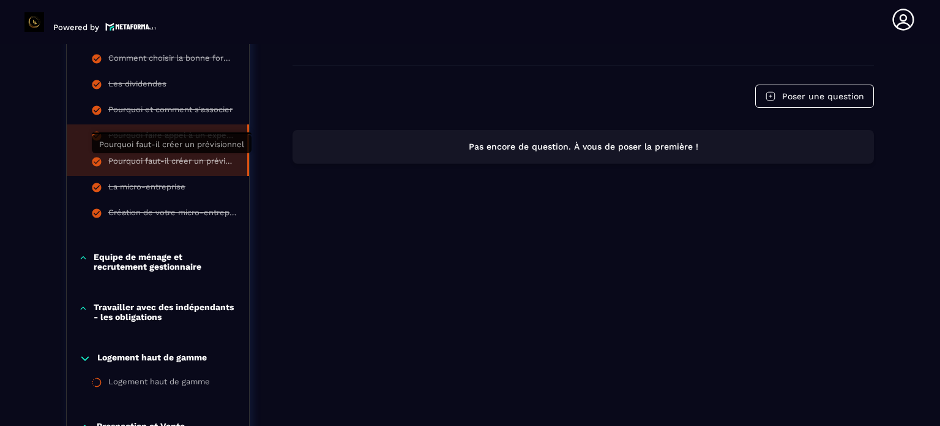
click at [182, 161] on div "Pourquoi faut-il créer un prévisionnel" at bounding box center [171, 162] width 127 height 13
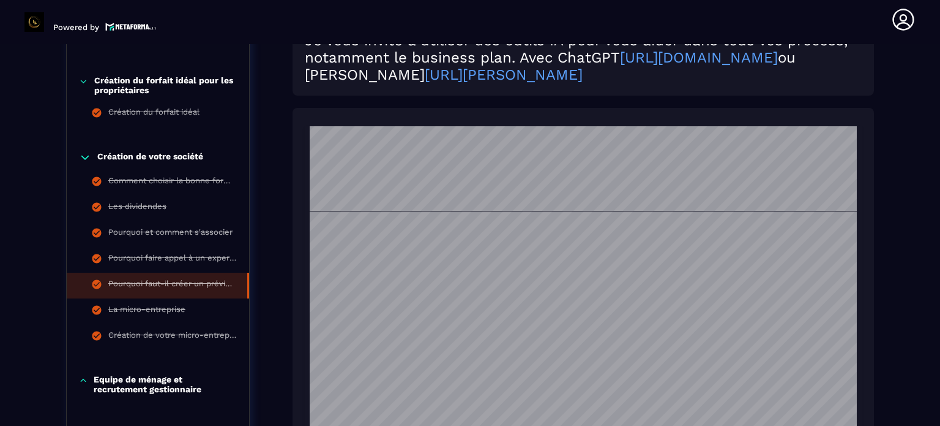
scroll to position [980, 0]
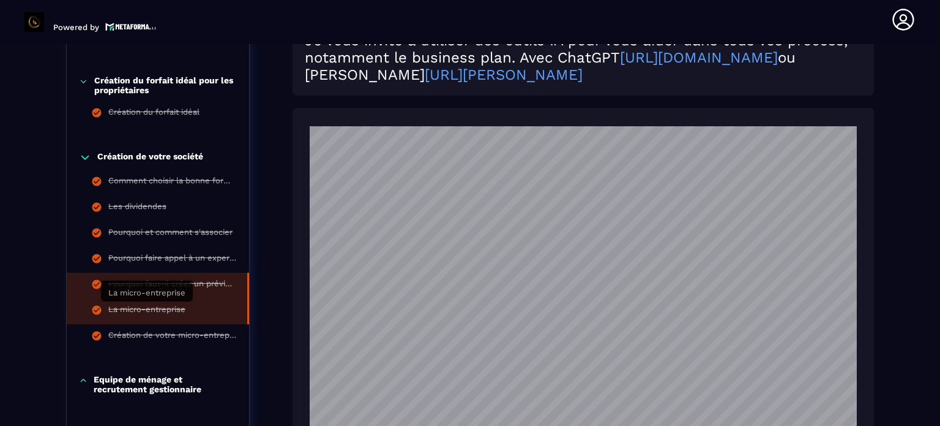
click at [157, 308] on div "La micro-entreprise" at bounding box center [146, 310] width 77 height 13
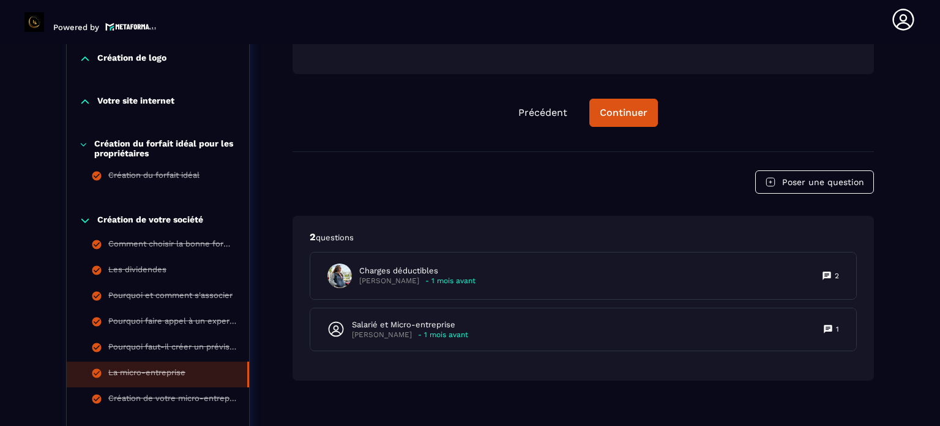
scroll to position [617, 0]
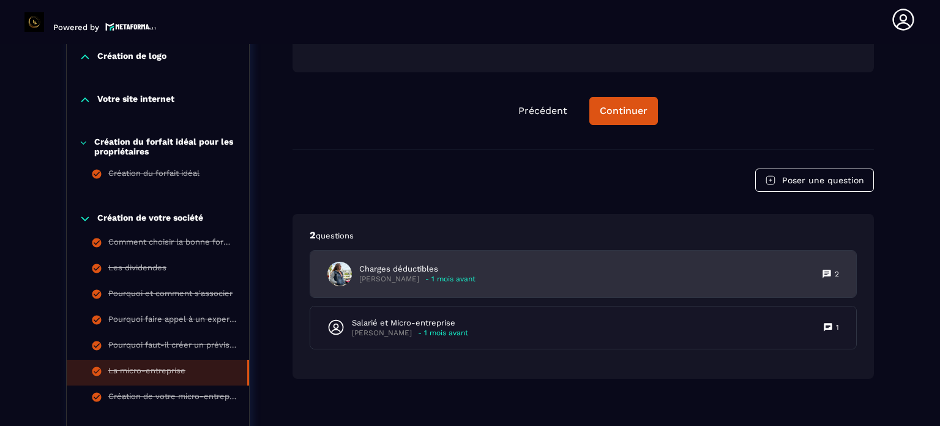
click at [414, 266] on p "Charges déductibles" at bounding box center [417, 268] width 116 height 11
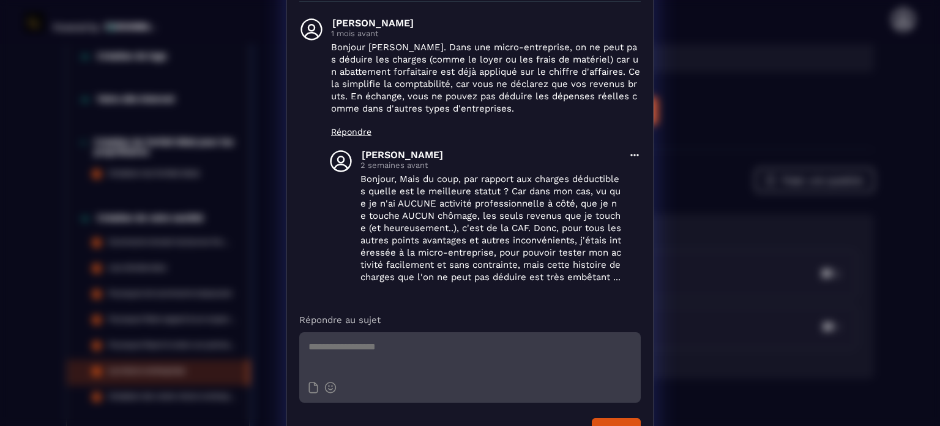
scroll to position [103, 0]
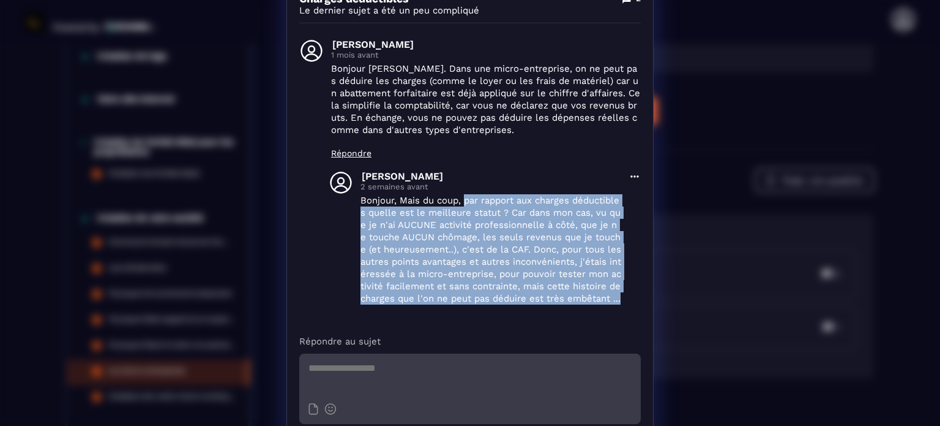
drag, startPoint x: 460, startPoint y: 201, endPoint x: 583, endPoint y: 307, distance: 162.0
click at [583, 304] on p "Bonjour, Mais du coup, par rapport aux charges déductibles quelle est le meille…" at bounding box center [491, 249] width 261 height 110
copy p "par rapport aux charges déductibles quelle est le meilleure statut ? Car dans m…"
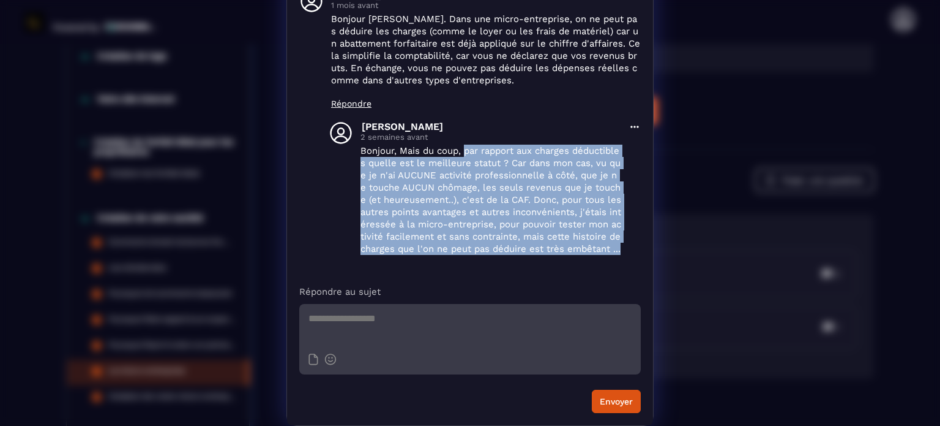
scroll to position [42, 0]
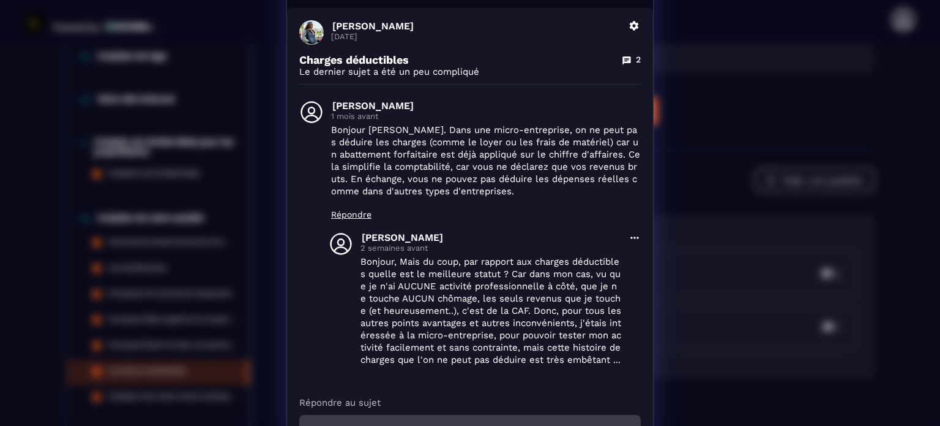
click at [525, 186] on p "Bonjour [PERSON_NAME]. Dans une micro-entreprise, on ne peut pas déduire les ch…" at bounding box center [486, 160] width 310 height 73
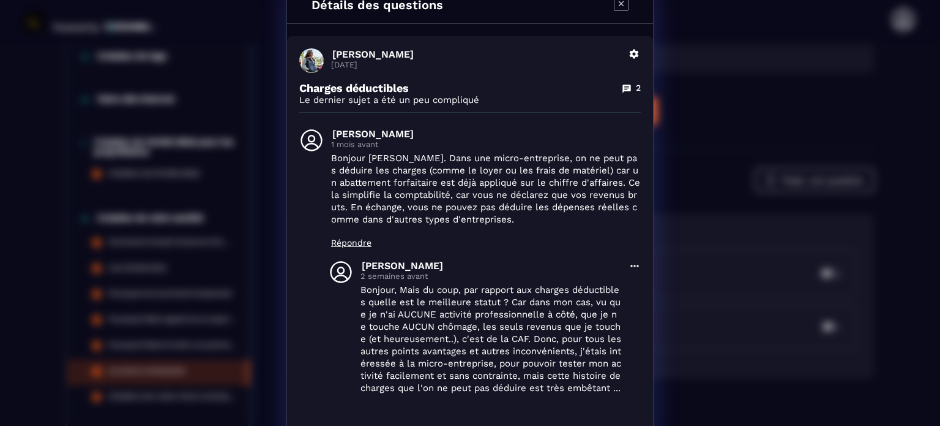
scroll to position [0, 0]
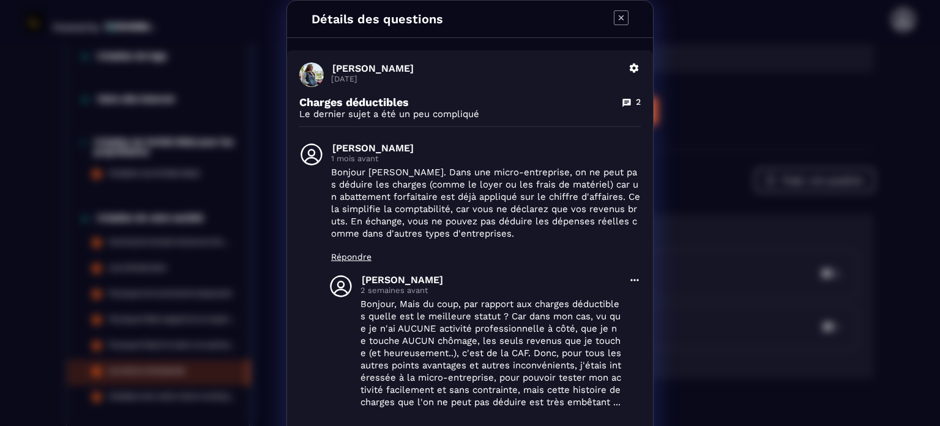
click at [616, 17] on icon "Modal window" at bounding box center [621, 17] width 15 height 15
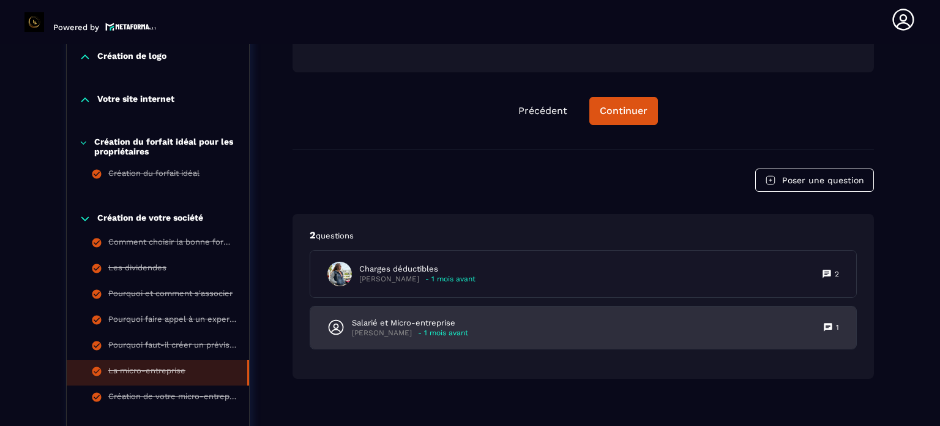
click at [388, 323] on p "Salarié et Micro-entreprise" at bounding box center [410, 322] width 116 height 11
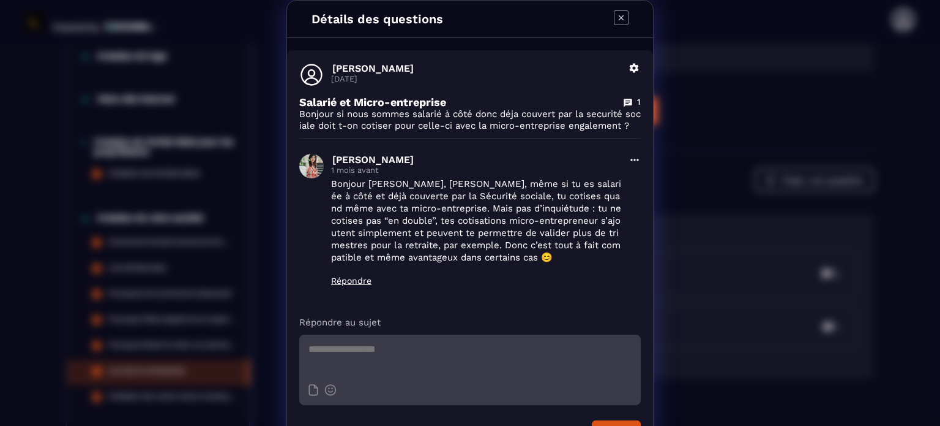
click at [619, 15] on icon "Modal window" at bounding box center [621, 17] width 5 height 5
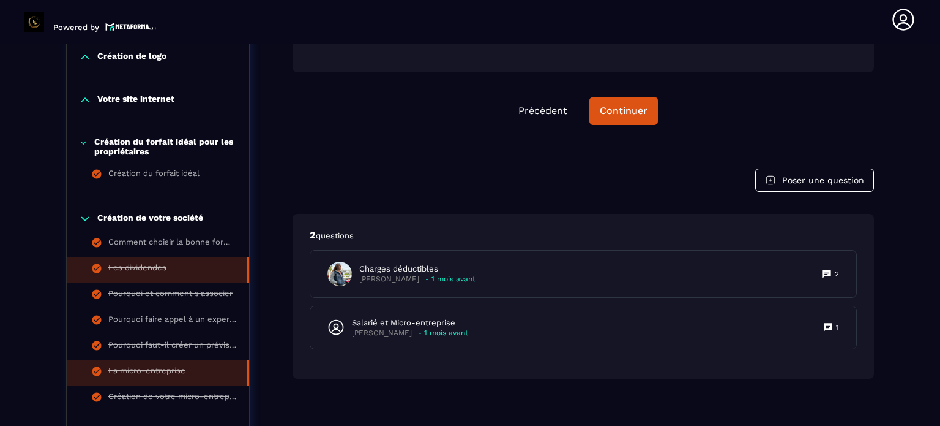
scroll to position [740, 0]
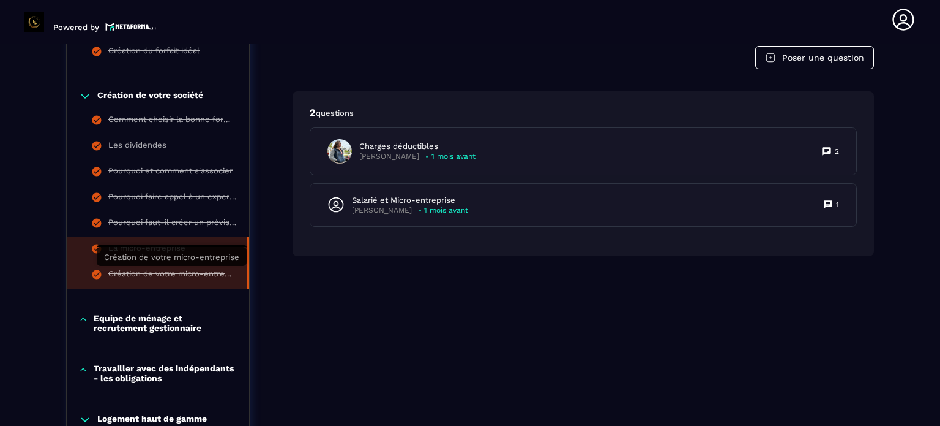
click at [153, 273] on div "Création de votre micro-entreprise" at bounding box center [171, 275] width 127 height 13
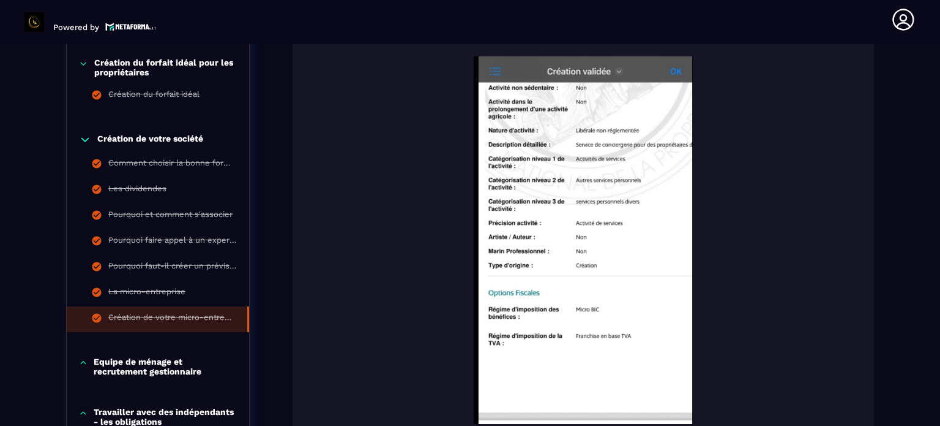
scroll to position [678, 0]
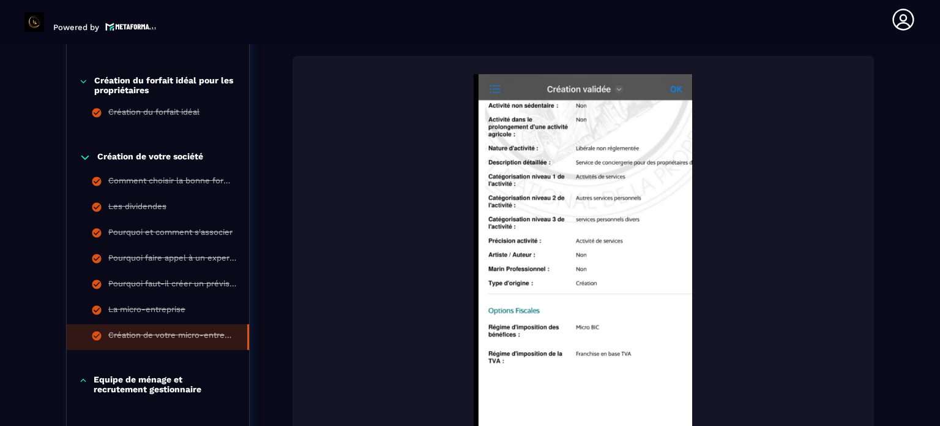
click at [182, 154] on p "Création de votre société" at bounding box center [150, 157] width 106 height 12
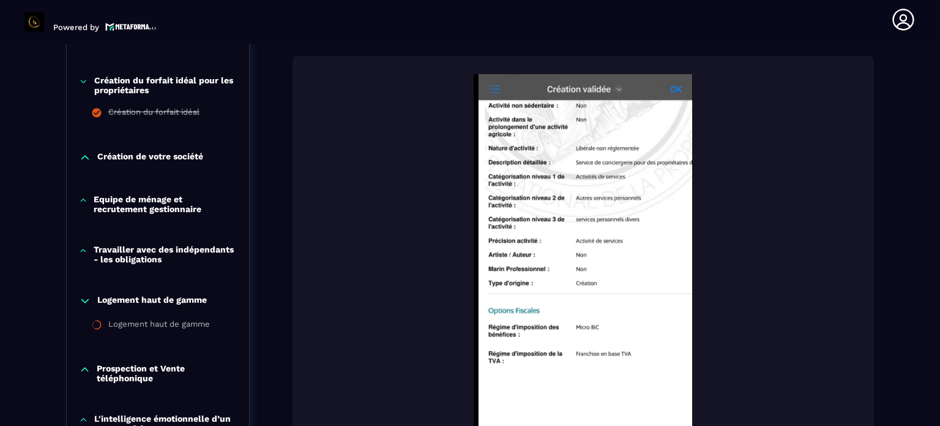
click at [173, 80] on p "Création du forfait idéal pour les propriétaires" at bounding box center [165, 85] width 143 height 20
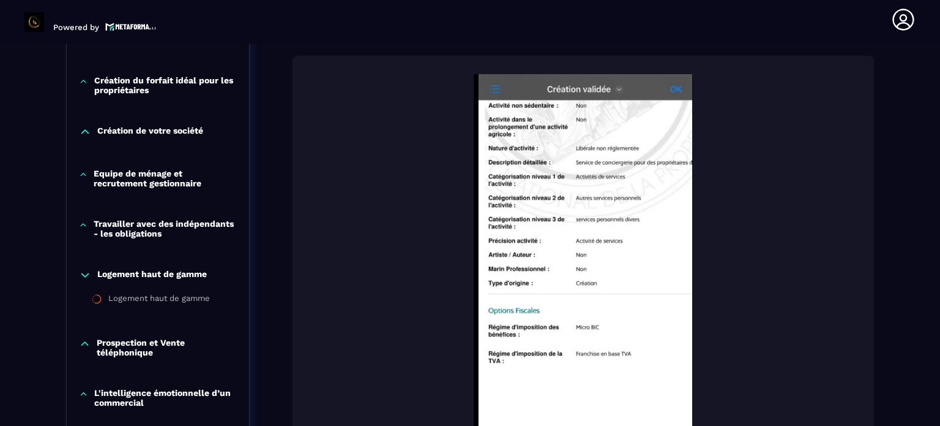
click at [167, 176] on p "Equipe de ménage et recrutement gestionnaire" at bounding box center [165, 178] width 143 height 20
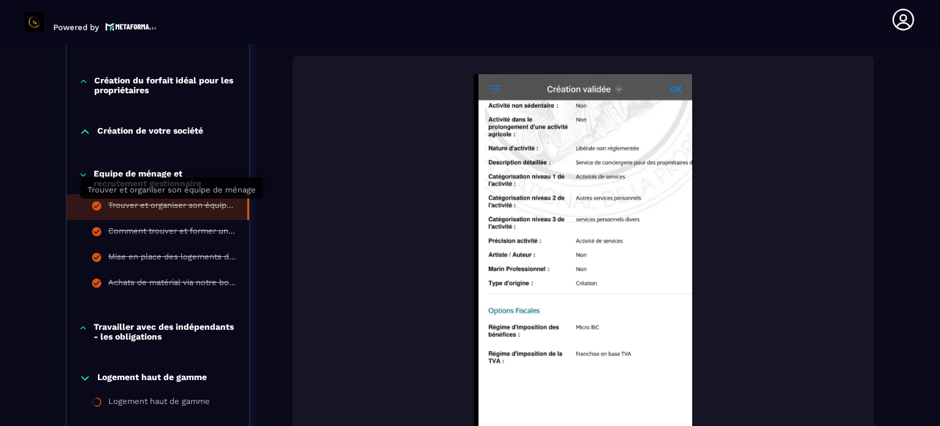
click at [186, 203] on div "Trouver et organiser son équipe de ménage" at bounding box center [171, 206] width 127 height 13
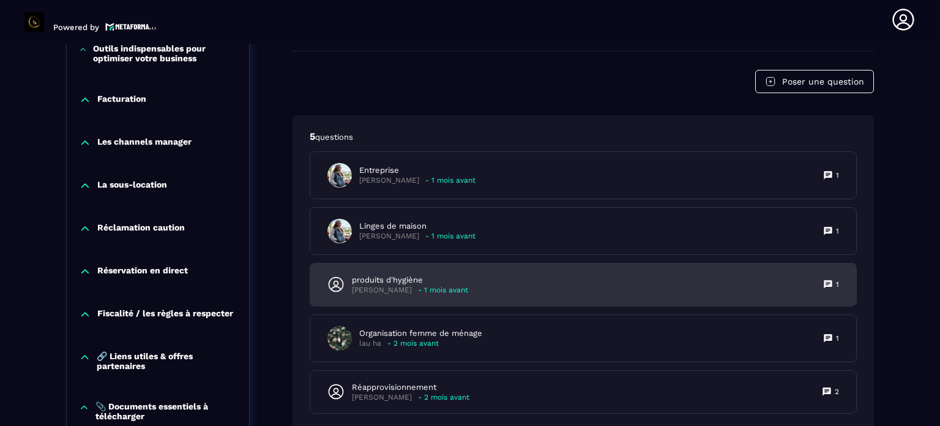
scroll to position [1352, 0]
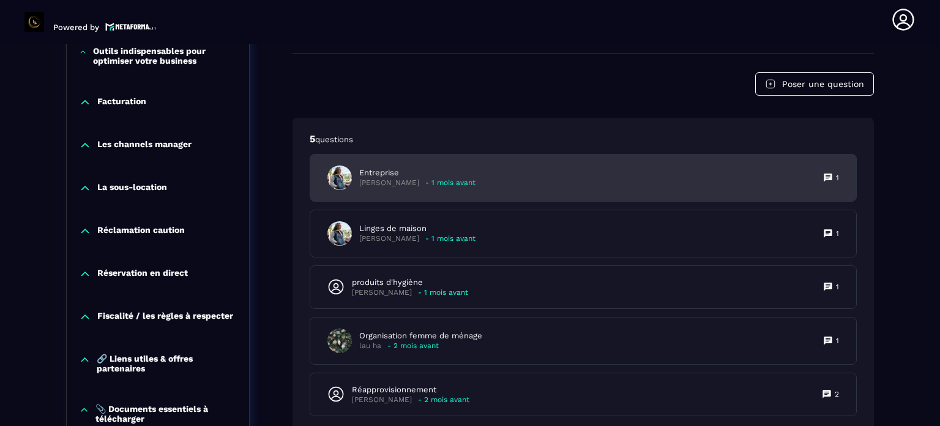
click at [422, 176] on p "Entreprise" at bounding box center [417, 172] width 116 height 11
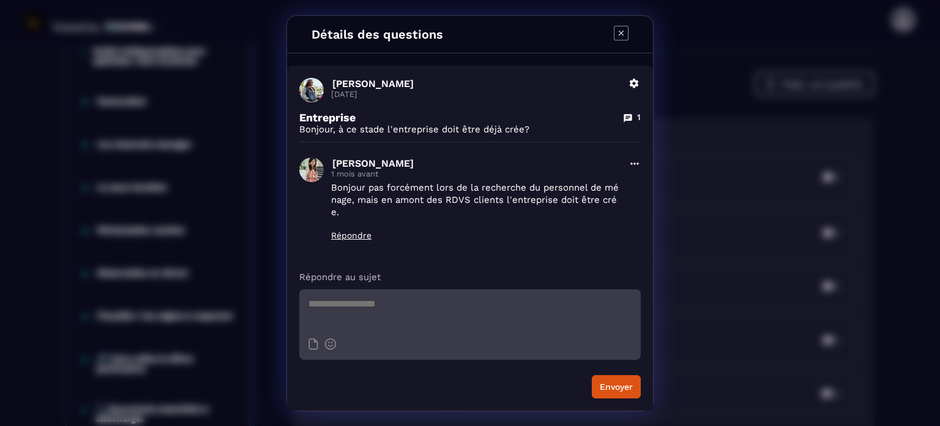
click at [620, 29] on icon "Modal window" at bounding box center [621, 33] width 15 height 15
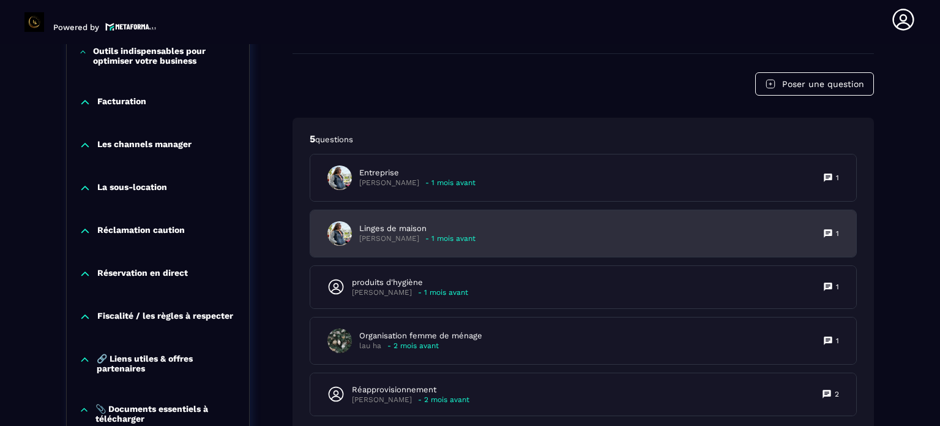
click at [400, 228] on p "Linges de maison" at bounding box center [417, 228] width 116 height 11
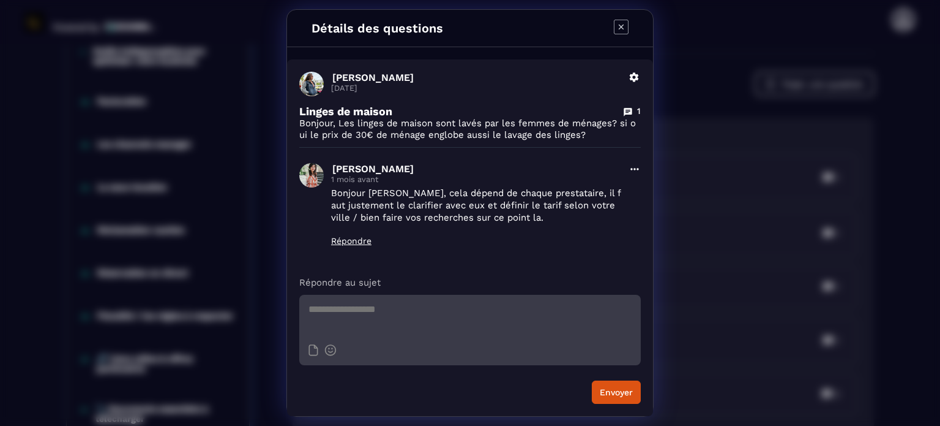
click at [621, 29] on icon "Modal window" at bounding box center [621, 27] width 15 height 15
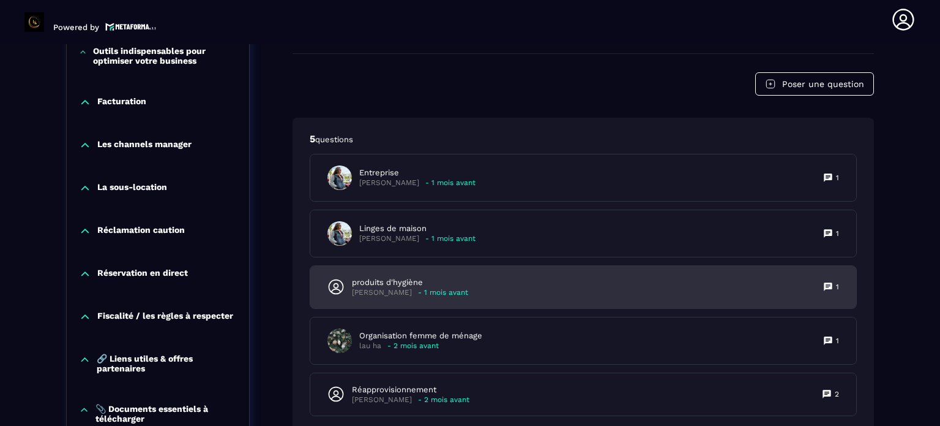
click at [401, 282] on p "produits d'hygiène" at bounding box center [410, 282] width 116 height 11
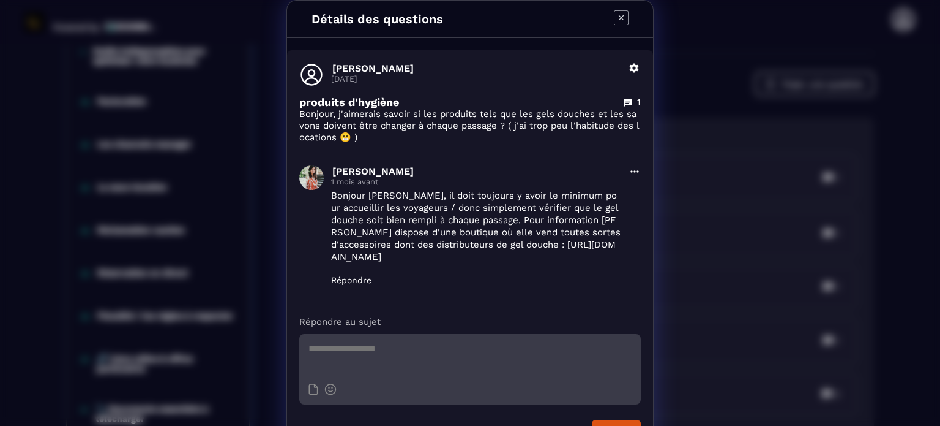
click at [619, 16] on icon "Modal window" at bounding box center [621, 17] width 5 height 5
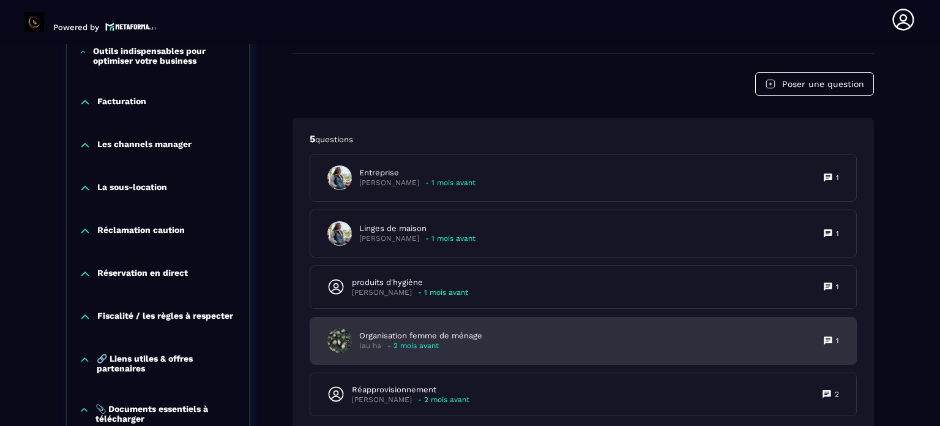
click at [411, 341] on p "- 2 mois avant" at bounding box center [413, 345] width 51 height 9
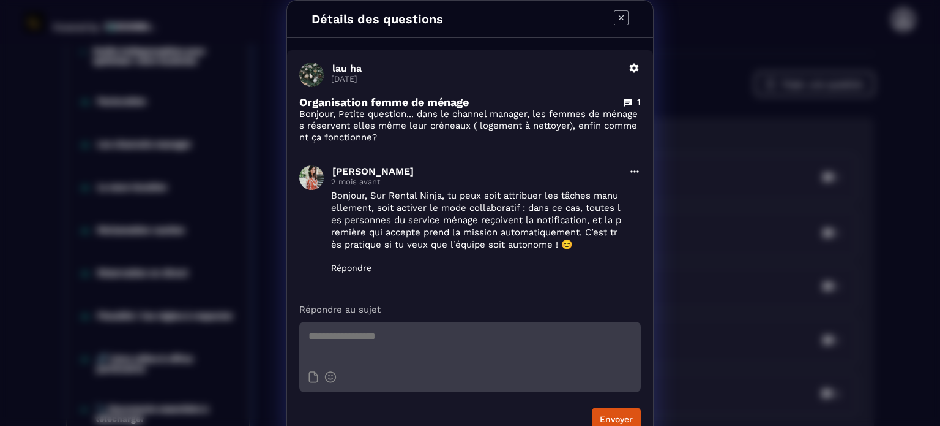
click at [617, 15] on icon "Modal window" at bounding box center [621, 17] width 15 height 15
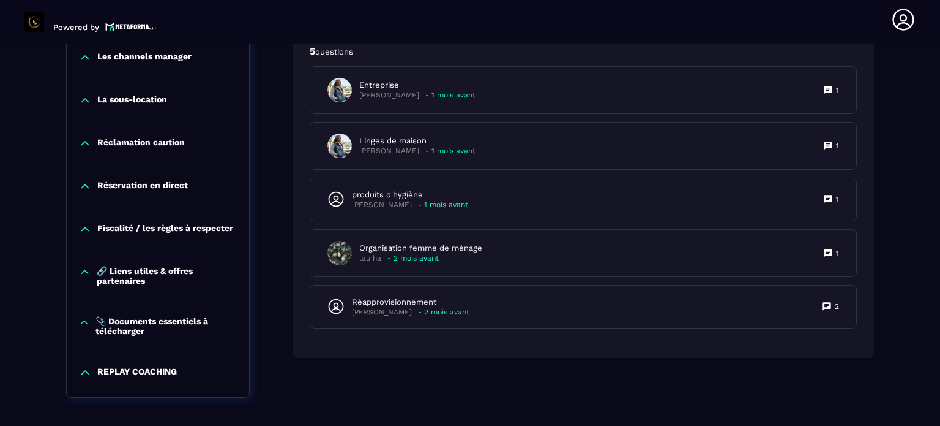
scroll to position [1474, 0]
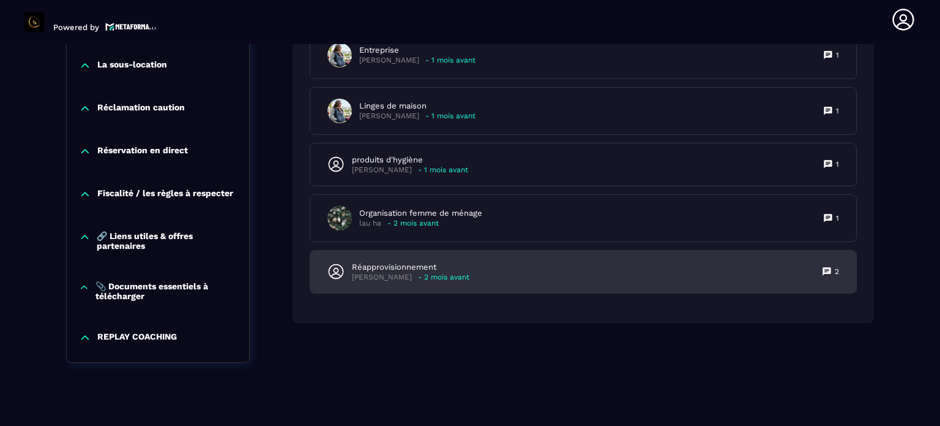
click at [431, 272] on p "- 2 mois avant" at bounding box center [443, 276] width 51 height 9
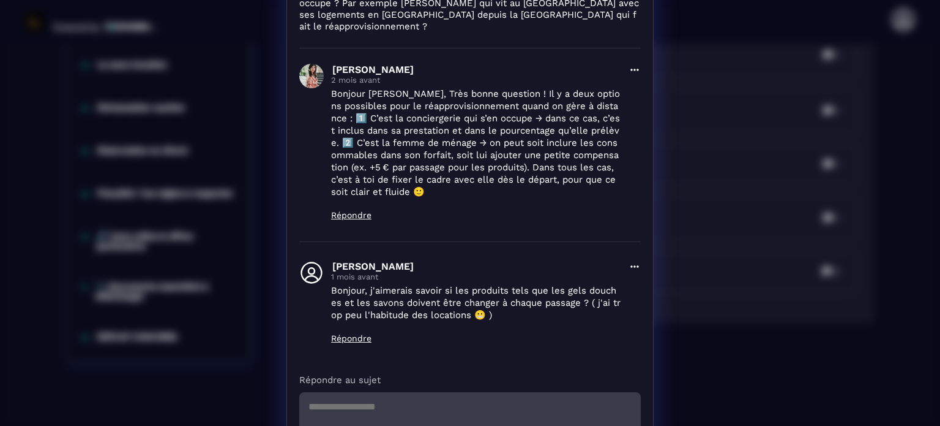
scroll to position [0, 0]
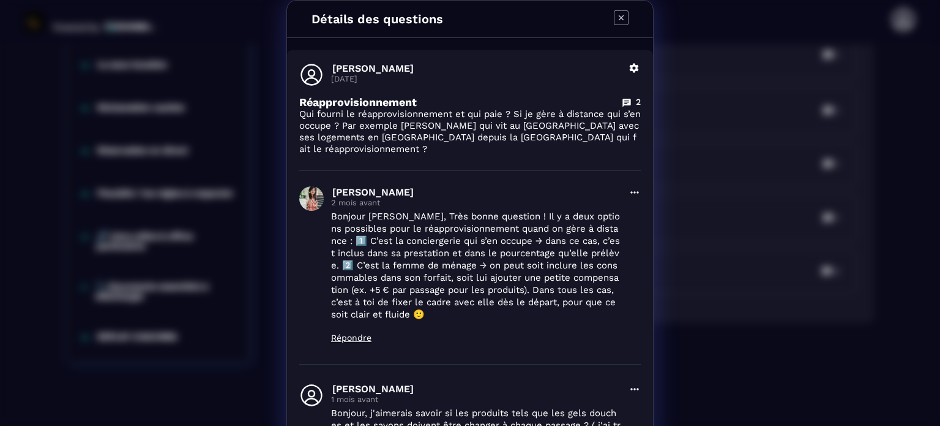
click at [618, 17] on icon "Modal window" at bounding box center [621, 17] width 15 height 15
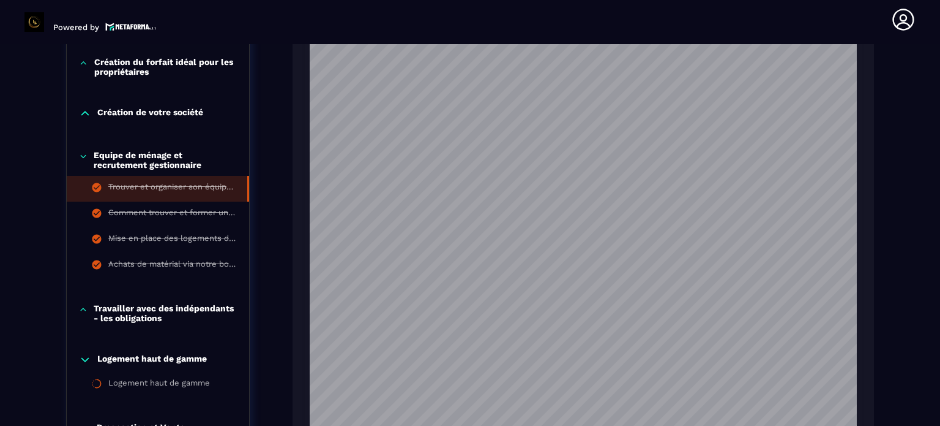
scroll to position [694, 0]
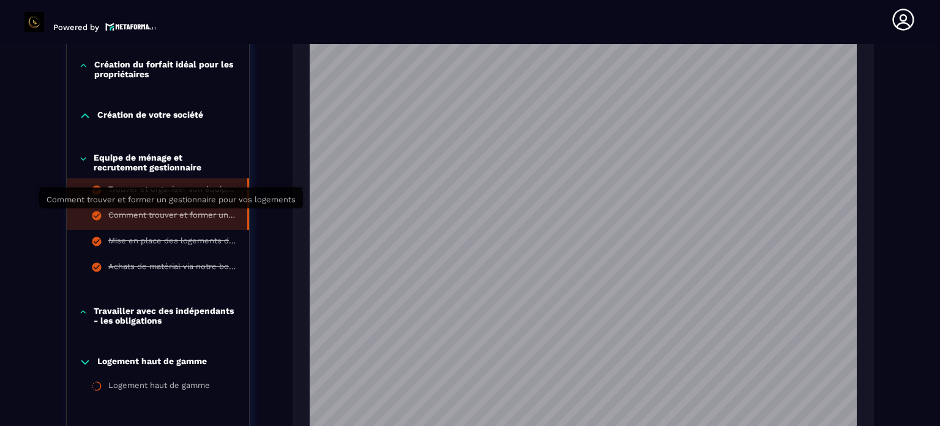
click at [186, 214] on div "Comment trouver et former un gestionnaire pour vos logements" at bounding box center [171, 216] width 127 height 13
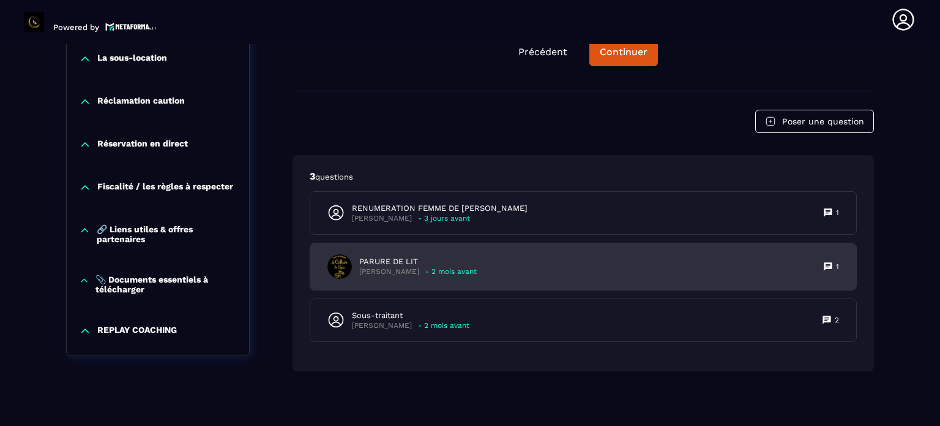
scroll to position [1893, 0]
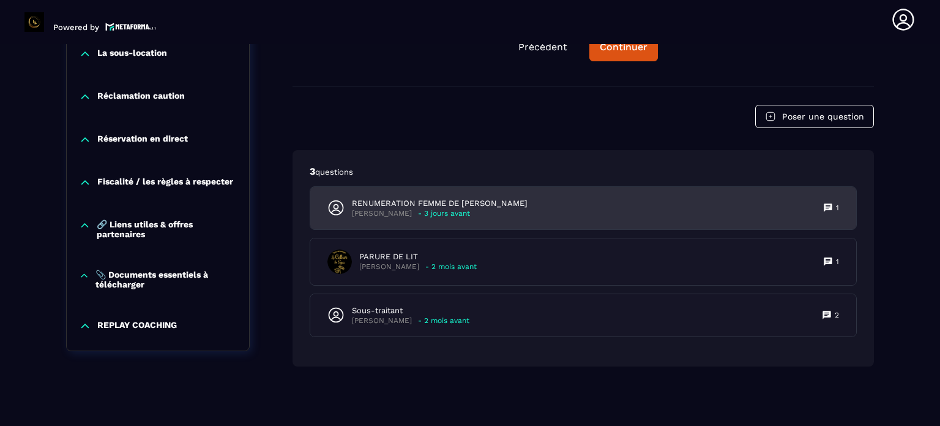
click at [404, 209] on p "[PERSON_NAME]" at bounding box center [382, 213] width 60 height 9
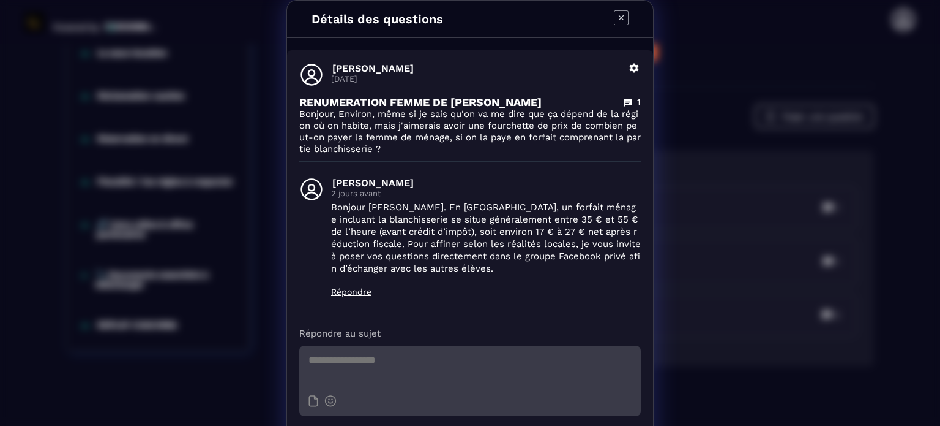
click at [353, 291] on p "Répondre" at bounding box center [486, 292] width 310 height 10
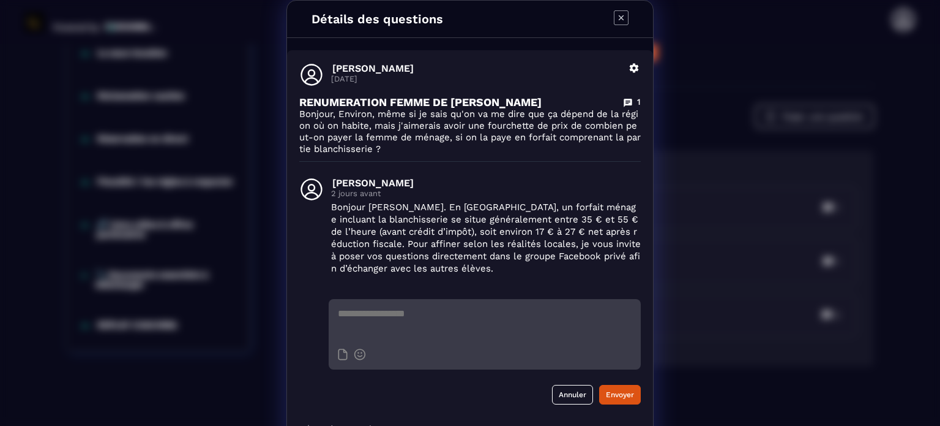
click at [364, 320] on textarea "Modal window" at bounding box center [485, 320] width 312 height 43
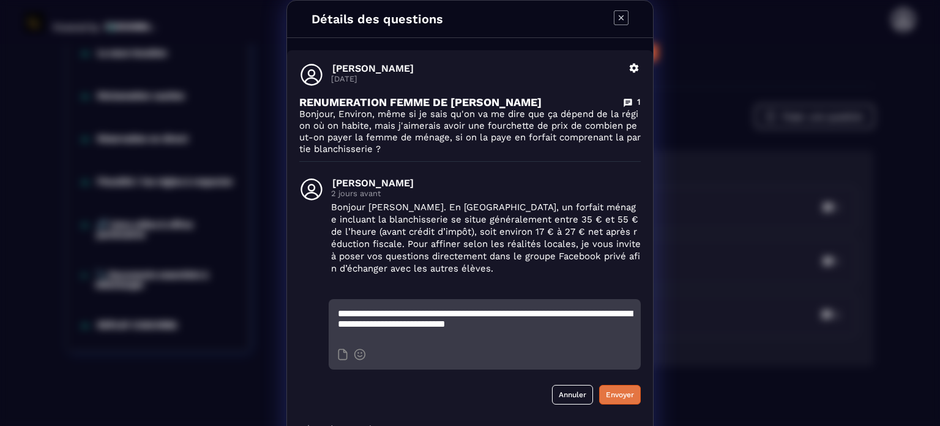
type textarea "**********"
click at [623, 391] on button "Envoyer" at bounding box center [620, 395] width 42 height 20
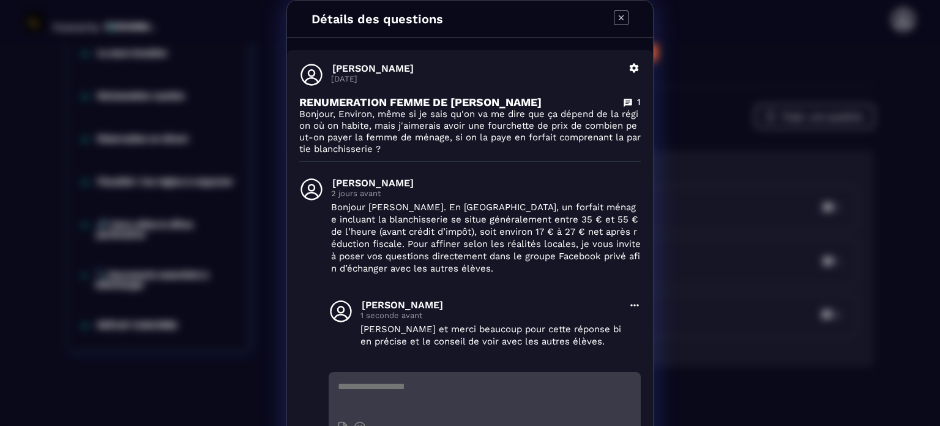
click at [619, 18] on icon "Modal window" at bounding box center [621, 17] width 5 height 5
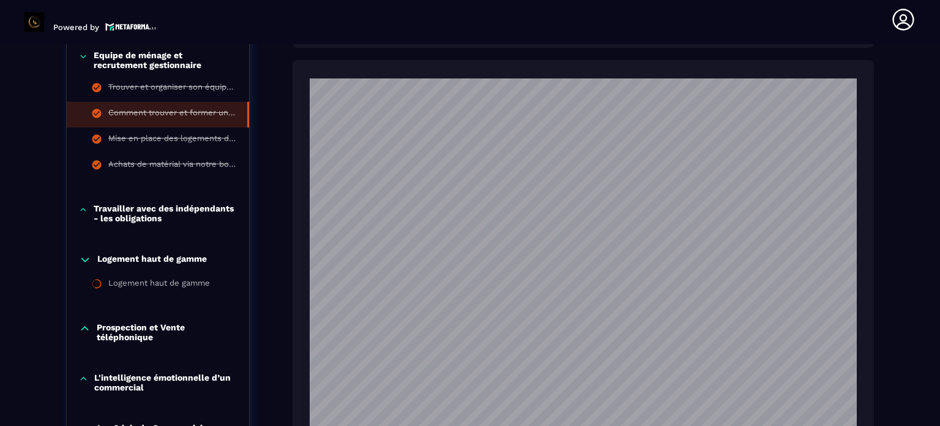
scroll to position [1158, 0]
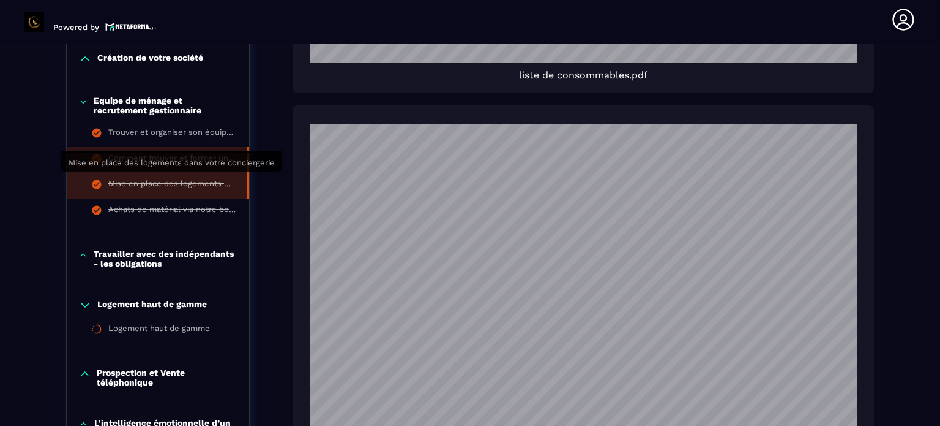
click at [174, 181] on div "Mise en place des logements dans votre conciergerie" at bounding box center [171, 185] width 127 height 13
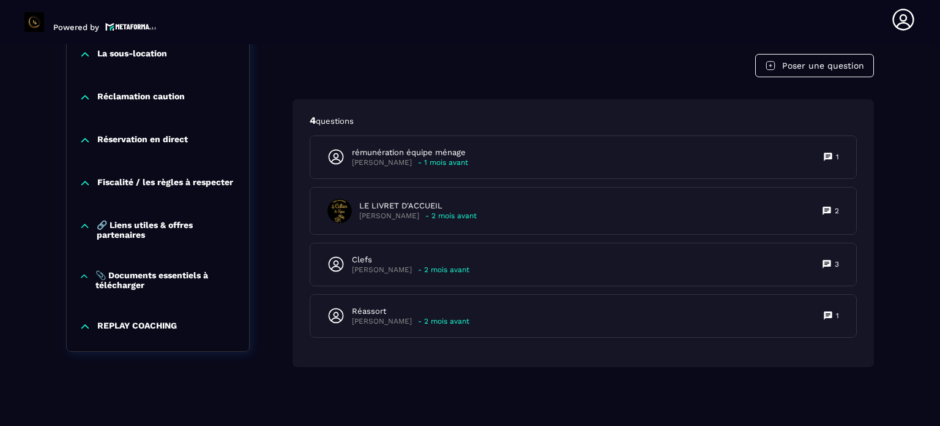
scroll to position [2472, 0]
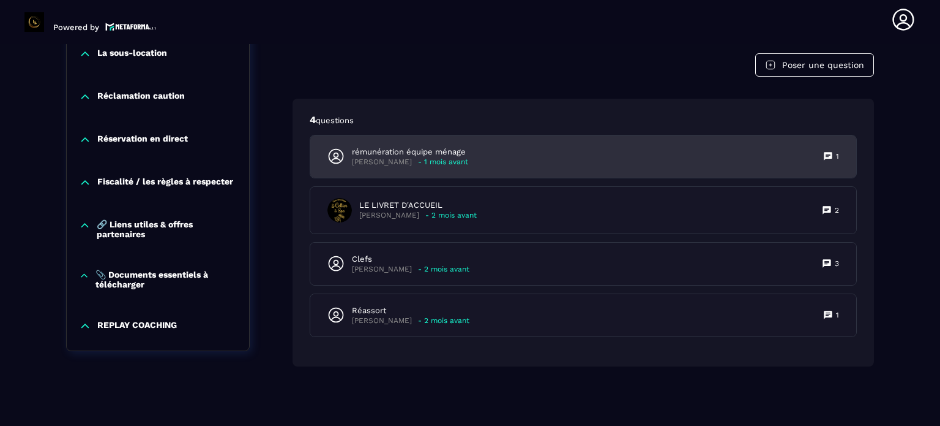
click at [418, 154] on p "rémunération équipe ménage" at bounding box center [410, 151] width 116 height 11
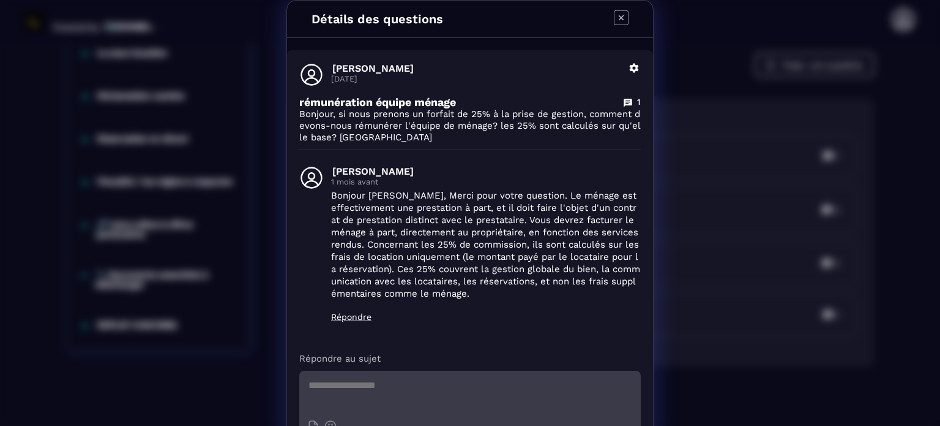
click at [619, 17] on icon "Modal window" at bounding box center [621, 17] width 15 height 15
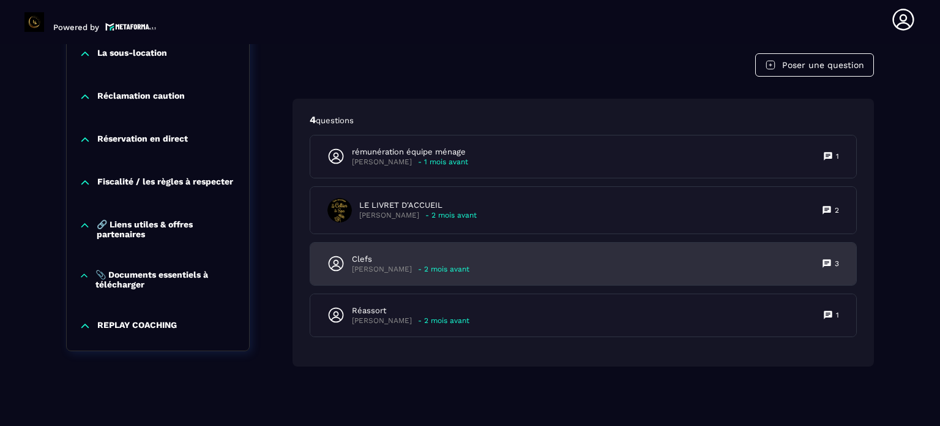
click at [385, 258] on p "Clefs" at bounding box center [411, 258] width 118 height 11
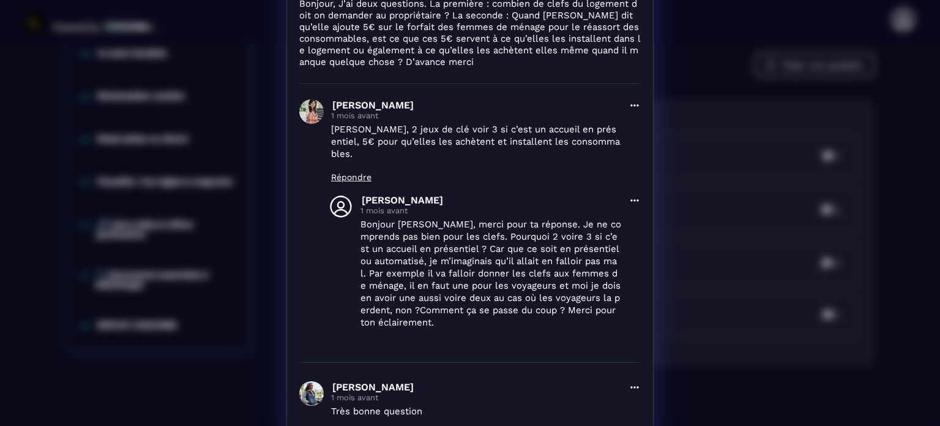
scroll to position [0, 0]
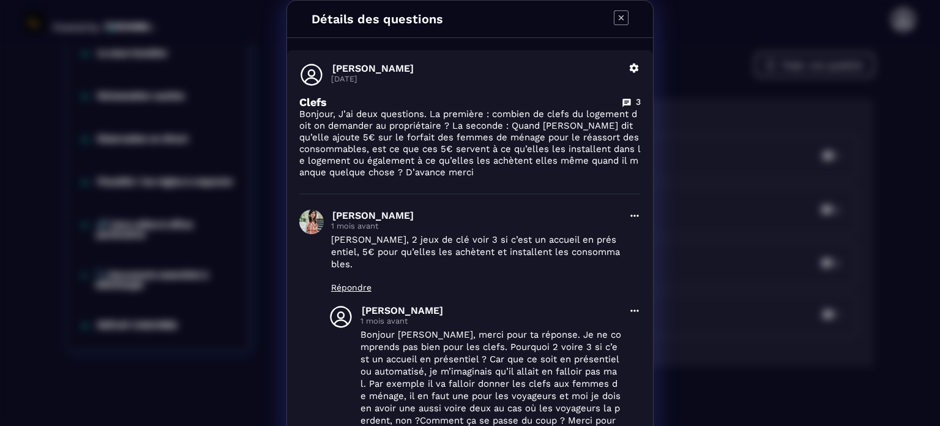
click at [619, 15] on icon "Modal window" at bounding box center [621, 17] width 5 height 5
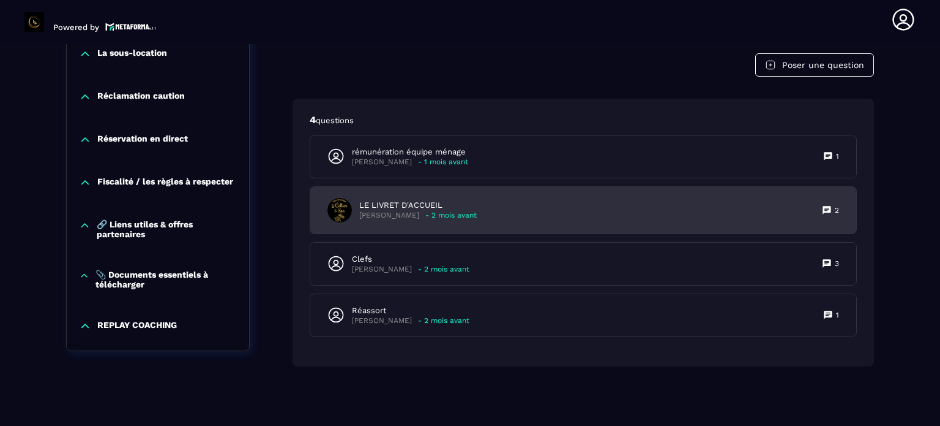
click at [421, 208] on p "LE LIVRET D'ACCUEIL" at bounding box center [418, 205] width 118 height 11
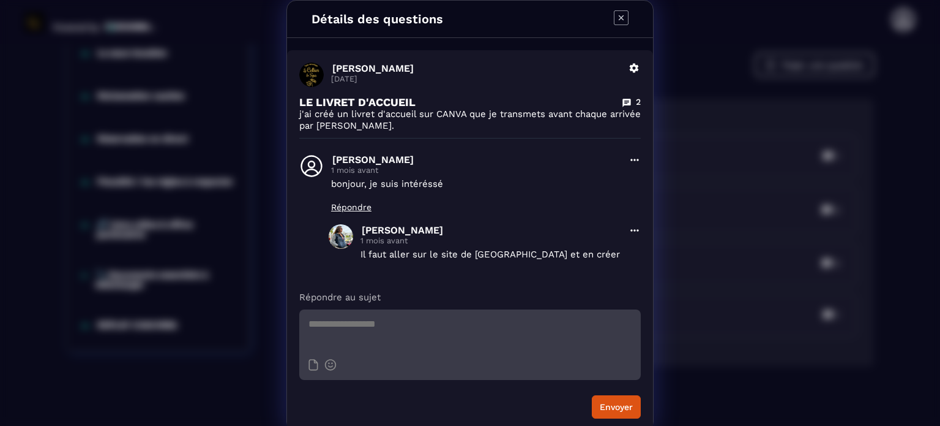
click at [615, 17] on icon "Modal window" at bounding box center [621, 17] width 15 height 15
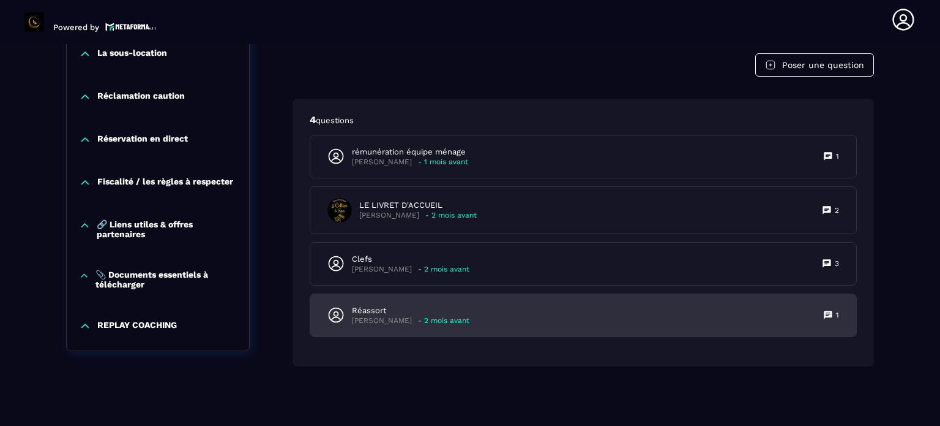
click at [397, 306] on p "Réassort" at bounding box center [411, 310] width 118 height 11
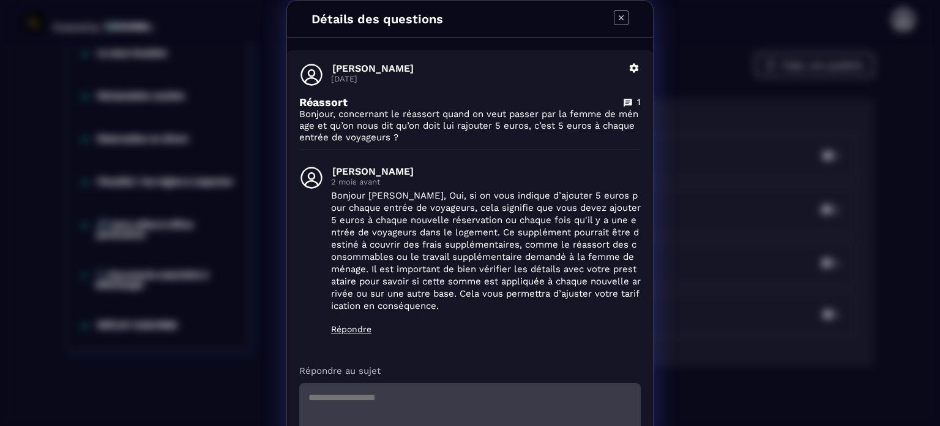
click at [617, 7] on div "Détails des questions" at bounding box center [470, 19] width 366 height 37
click at [617, 10] on icon "Modal window" at bounding box center [621, 17] width 14 height 14
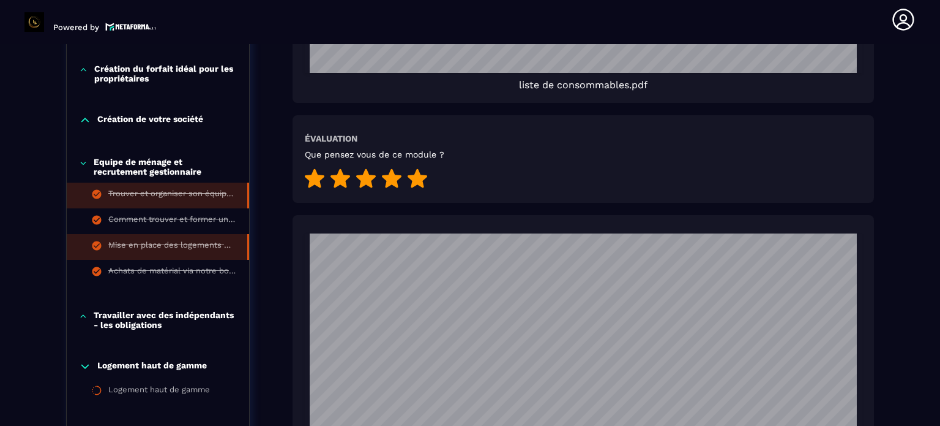
scroll to position [1737, 0]
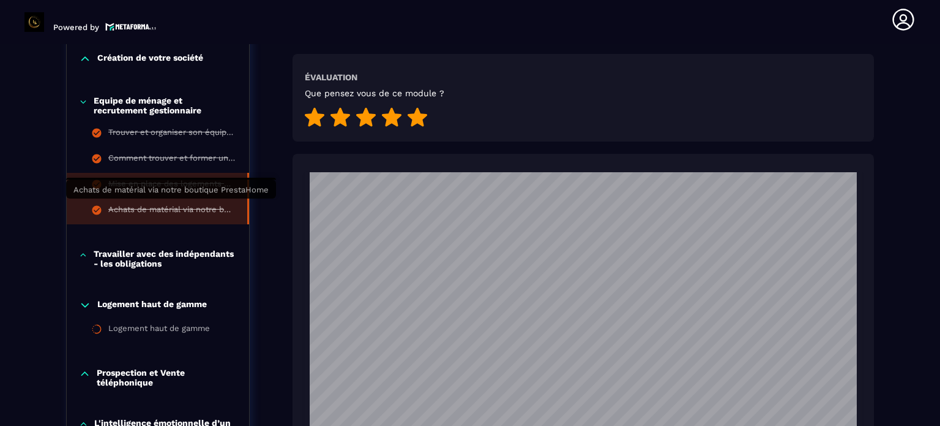
click at [183, 204] on div "Achats de matérial via notre boutique PrestaHome" at bounding box center [171, 210] width 127 height 13
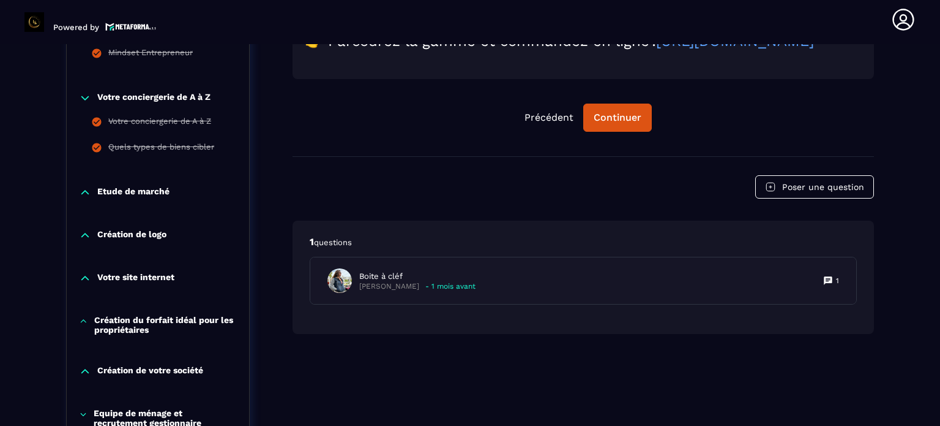
scroll to position [490, 0]
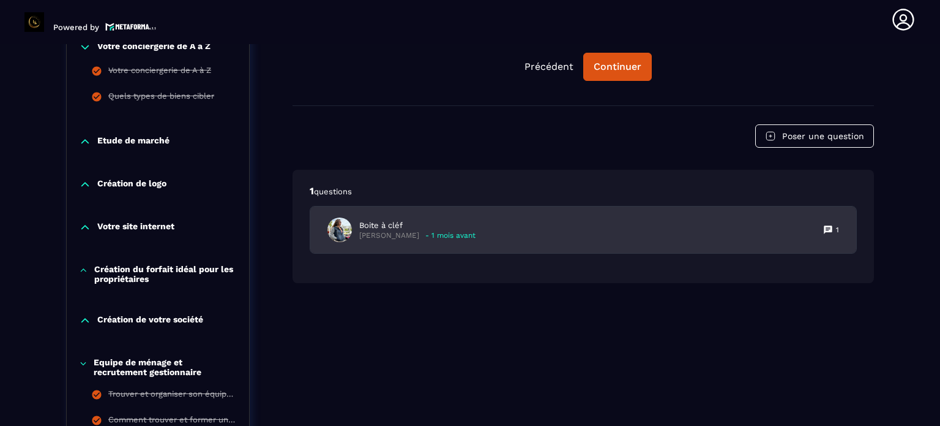
click at [403, 231] on p "Boite à cléf" at bounding box center [417, 225] width 116 height 11
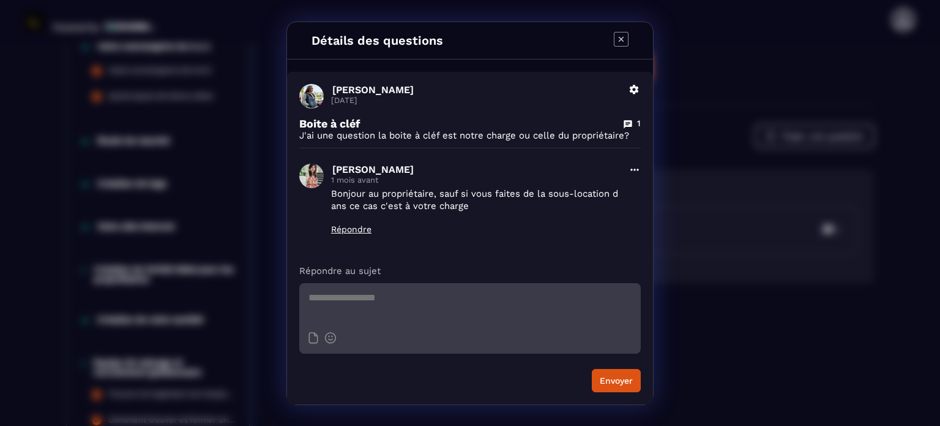
click at [623, 36] on icon "Modal window" at bounding box center [621, 39] width 15 height 15
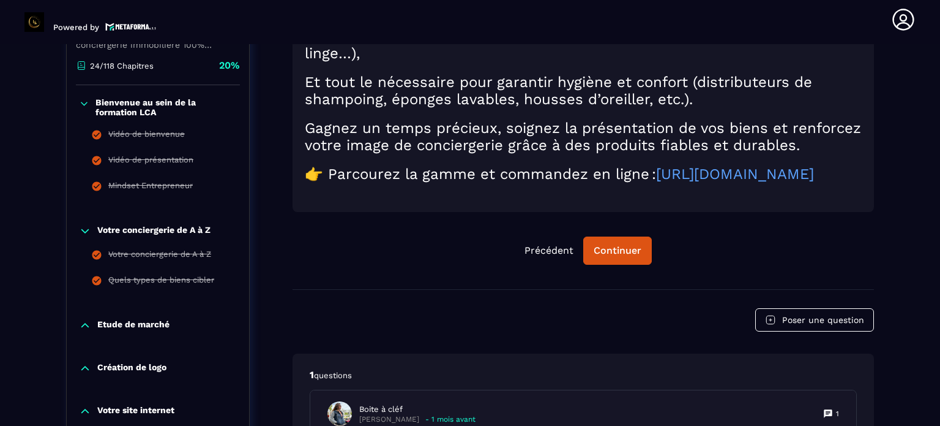
scroll to position [245, 0]
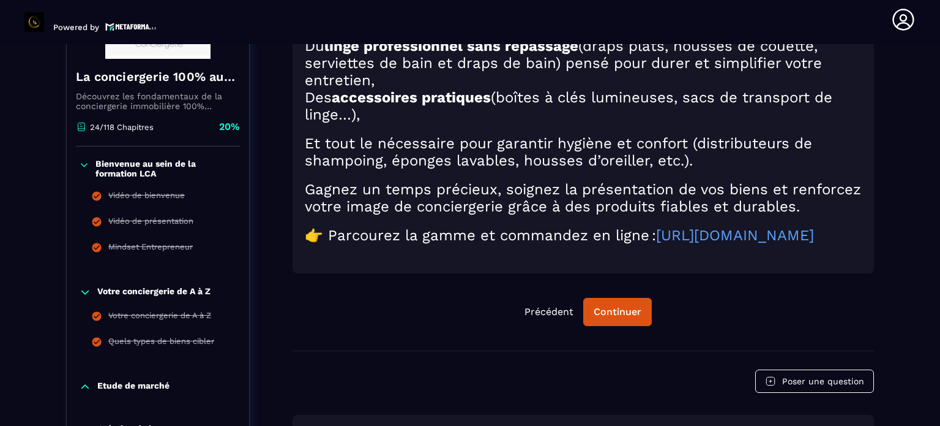
click at [156, 167] on p "Bienvenue au sein de la formation LCA" at bounding box center [166, 169] width 141 height 20
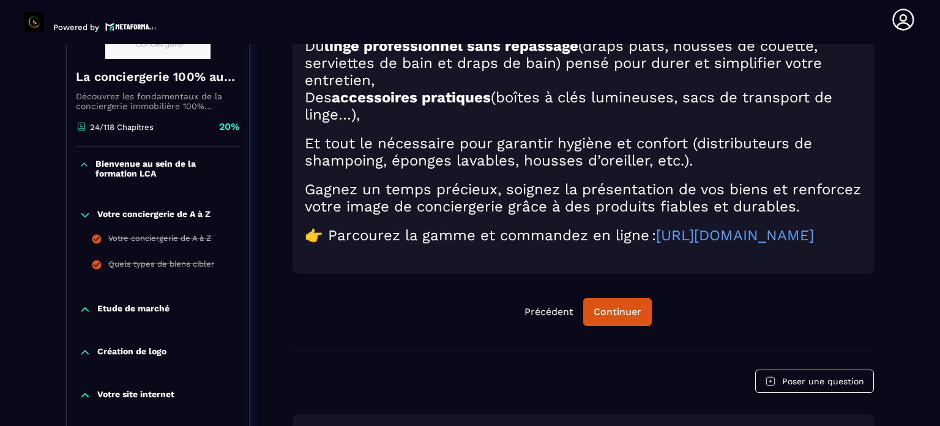
click at [167, 212] on p "Votre conciergerie de A à Z" at bounding box center [153, 215] width 113 height 12
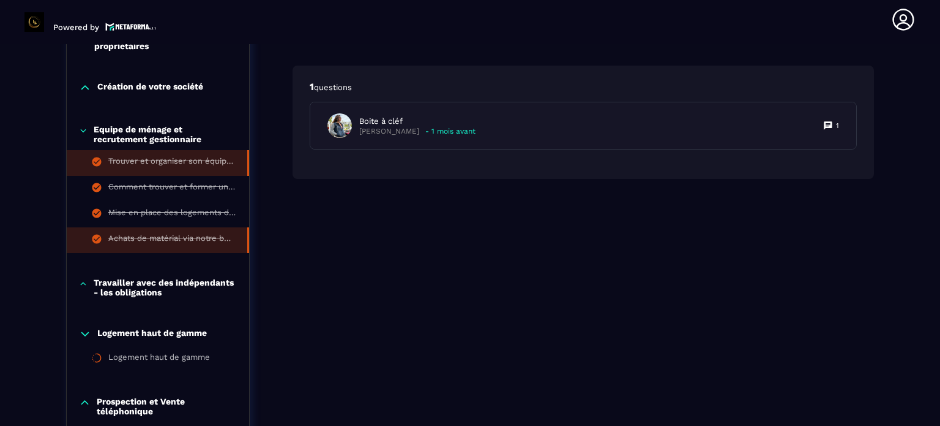
scroll to position [612, 0]
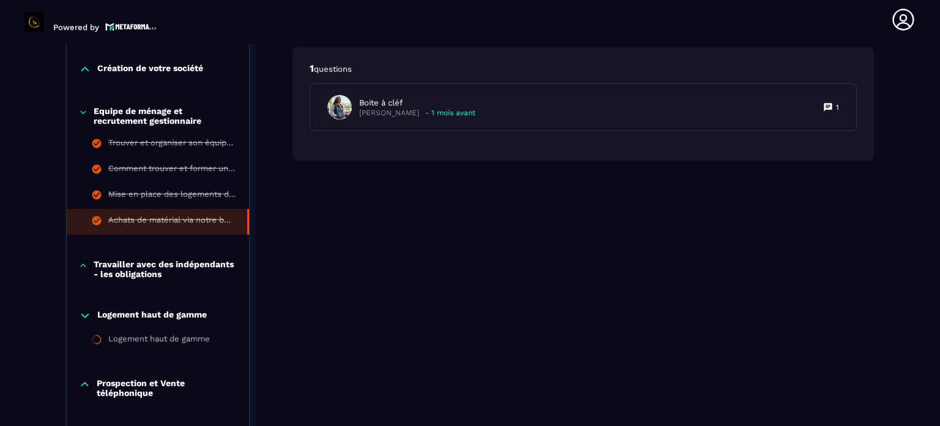
click at [162, 116] on p "Equipe de ménage et recrutement gestionnaire" at bounding box center [165, 116] width 143 height 20
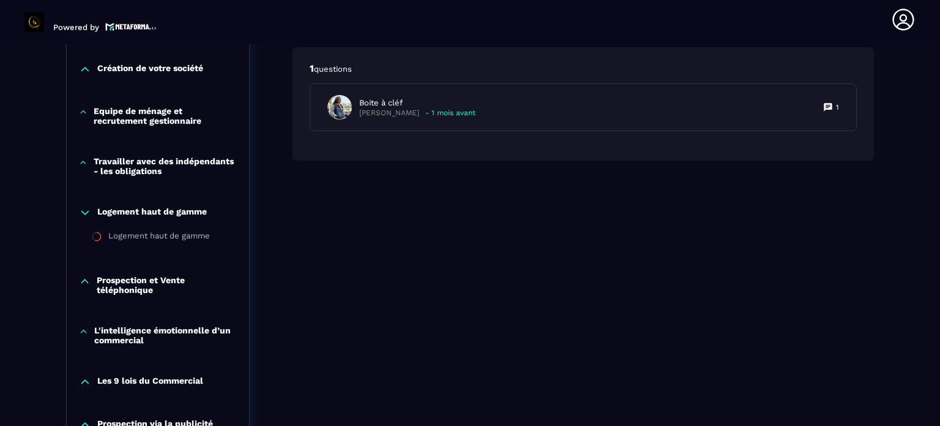
click at [154, 169] on p "Travailler avec des indépendants - les obligations" at bounding box center [165, 166] width 143 height 20
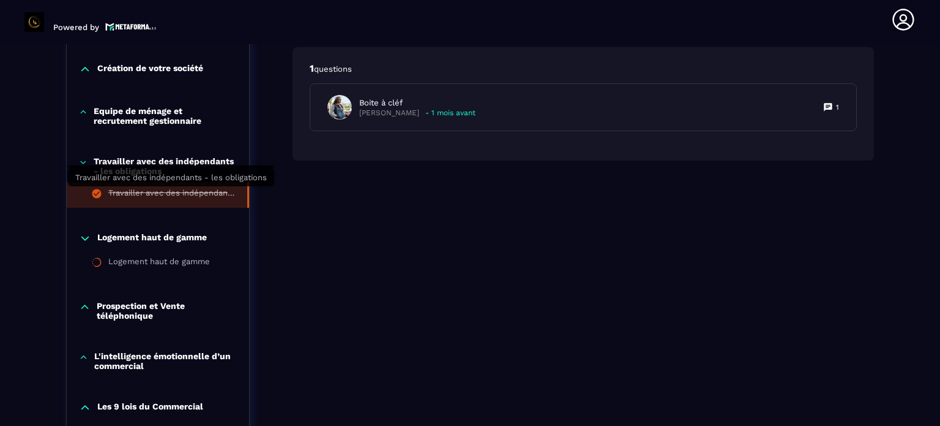
click at [159, 193] on div "Travailler avec des indépendants - les obligations" at bounding box center [171, 194] width 127 height 13
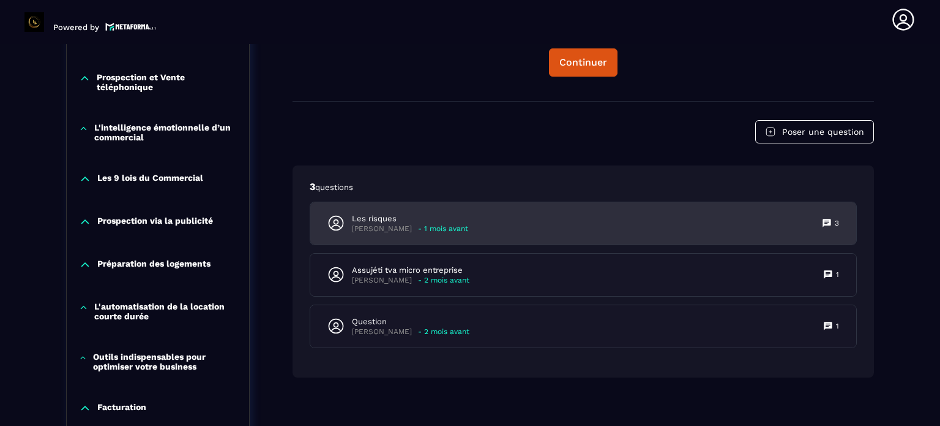
scroll to position [862, 0]
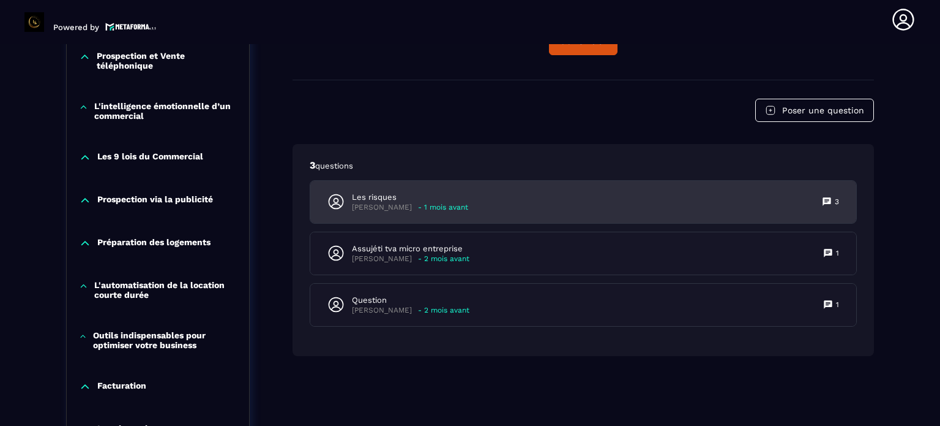
click at [394, 211] on p "[PERSON_NAME]" at bounding box center [382, 207] width 60 height 9
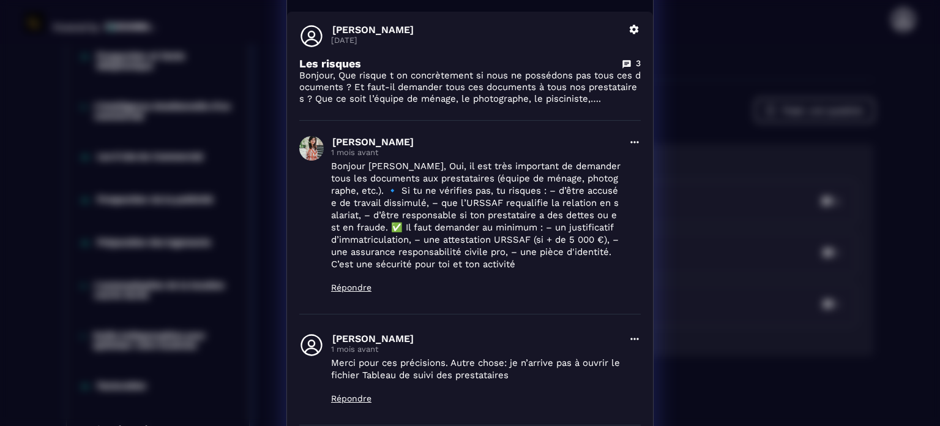
scroll to position [0, 0]
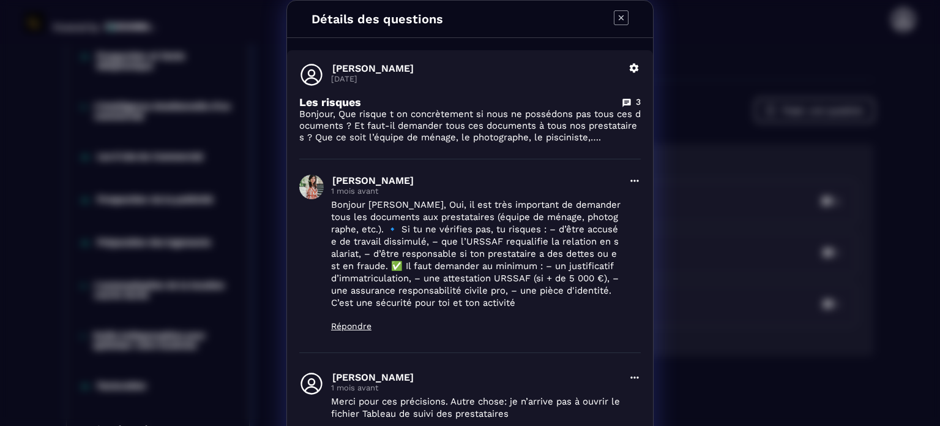
click at [619, 20] on icon "Modal window" at bounding box center [621, 17] width 5 height 5
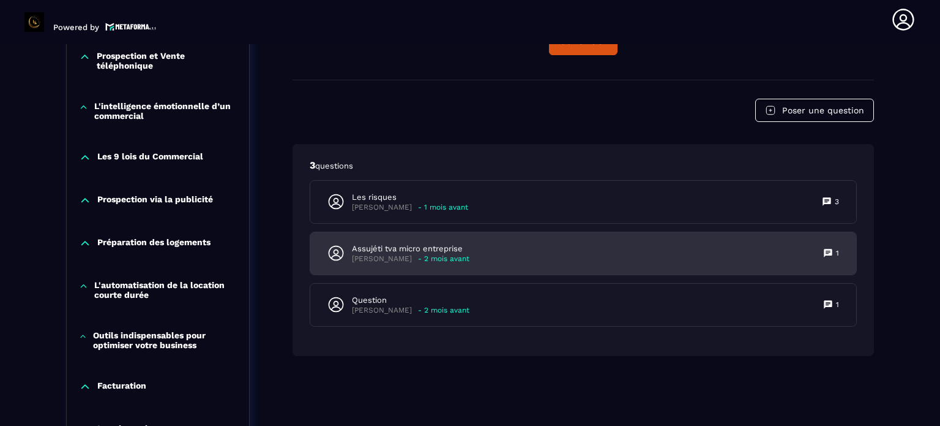
click at [402, 248] on p "Assujéti tva micro entreprise" at bounding box center [411, 248] width 118 height 11
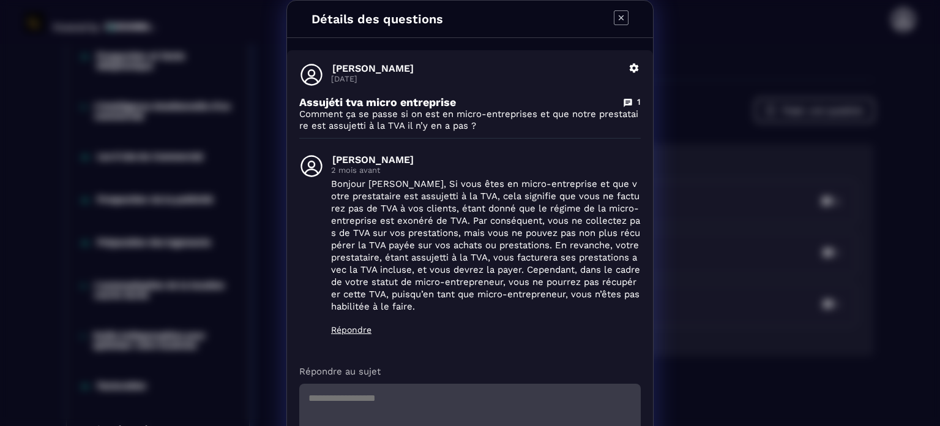
click at [617, 20] on icon "Modal window" at bounding box center [621, 17] width 15 height 15
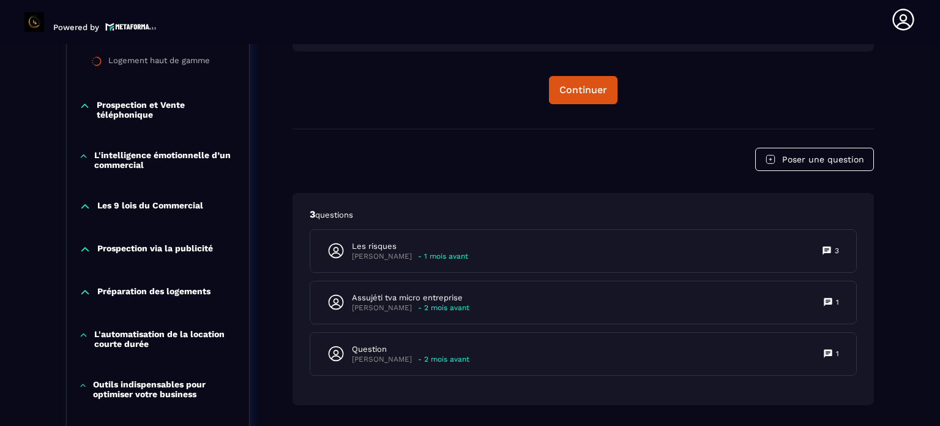
scroll to position [678, 0]
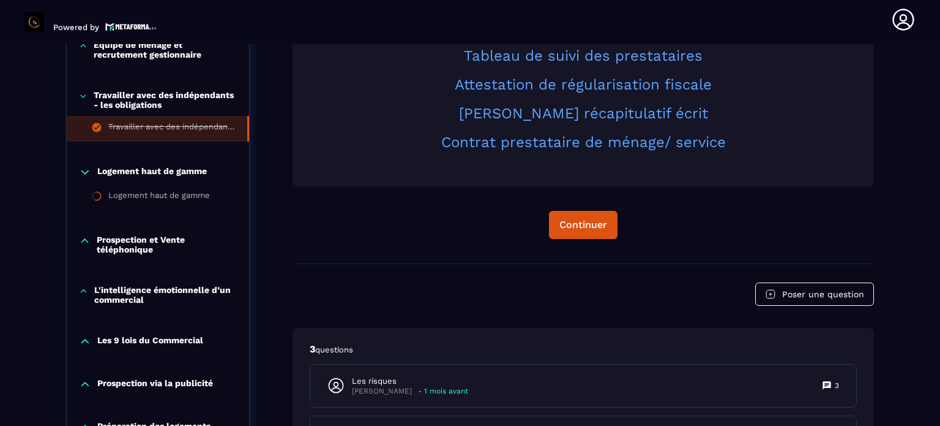
click at [209, 109] on p "Travailler avec des indépendants - les obligations" at bounding box center [165, 100] width 143 height 20
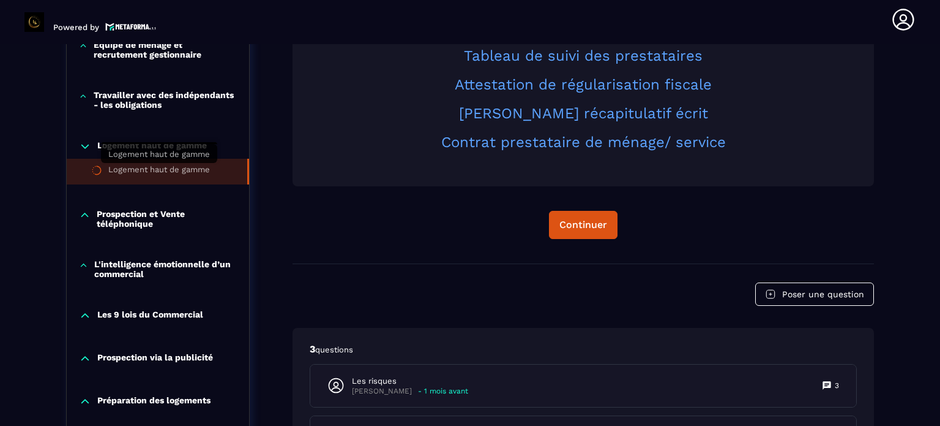
click at [180, 170] on div "Logement haut de gamme" at bounding box center [159, 171] width 102 height 13
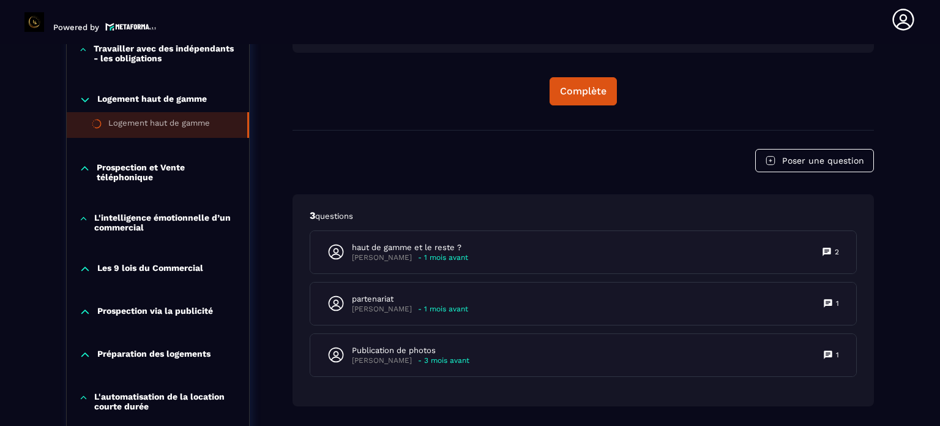
scroll to position [801, 0]
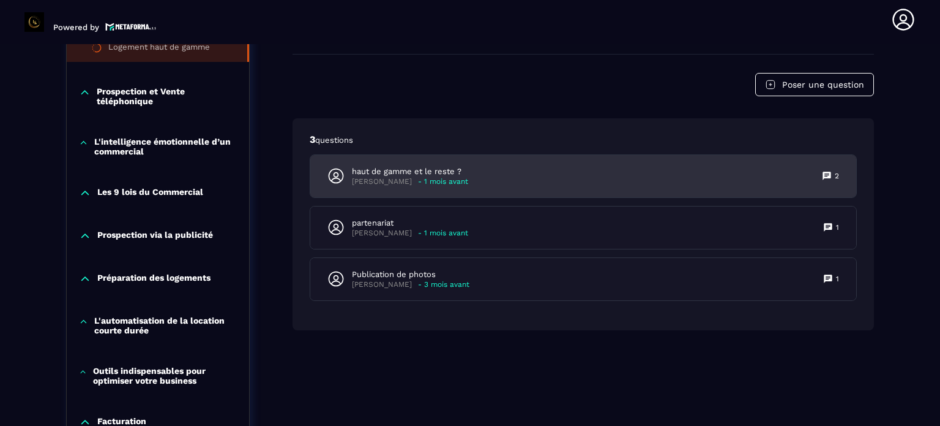
click at [380, 183] on p "[PERSON_NAME]" at bounding box center [382, 181] width 60 height 9
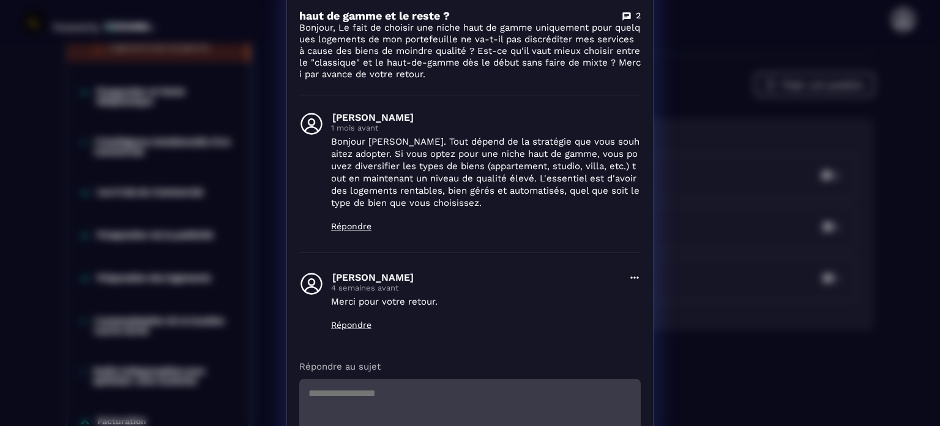
scroll to position [0, 0]
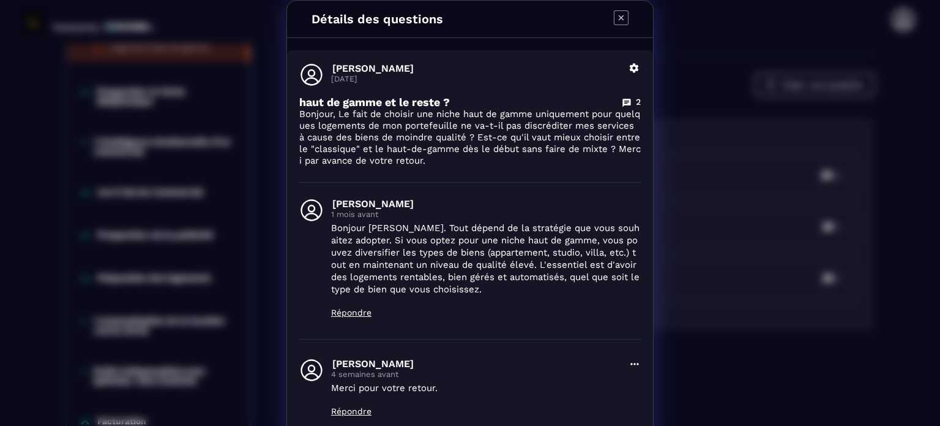
click at [617, 15] on icon "Modal window" at bounding box center [621, 17] width 15 height 15
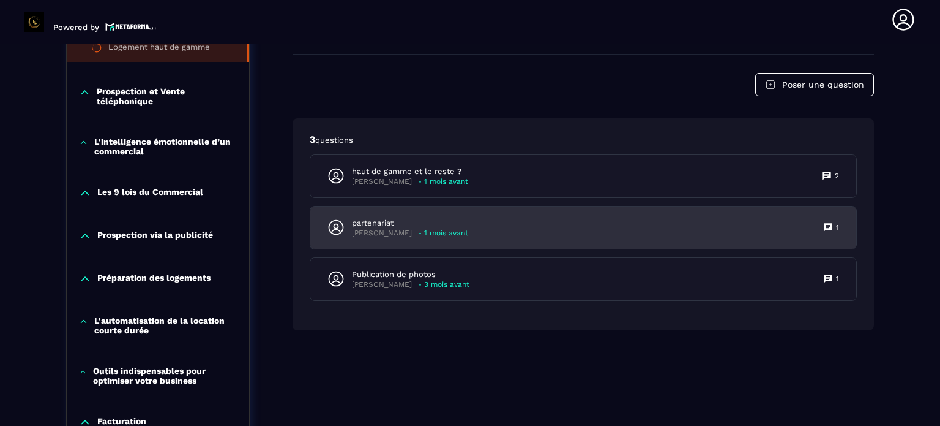
click at [403, 231] on div "[PERSON_NAME] - 1 mois avant" at bounding box center [410, 232] width 116 height 9
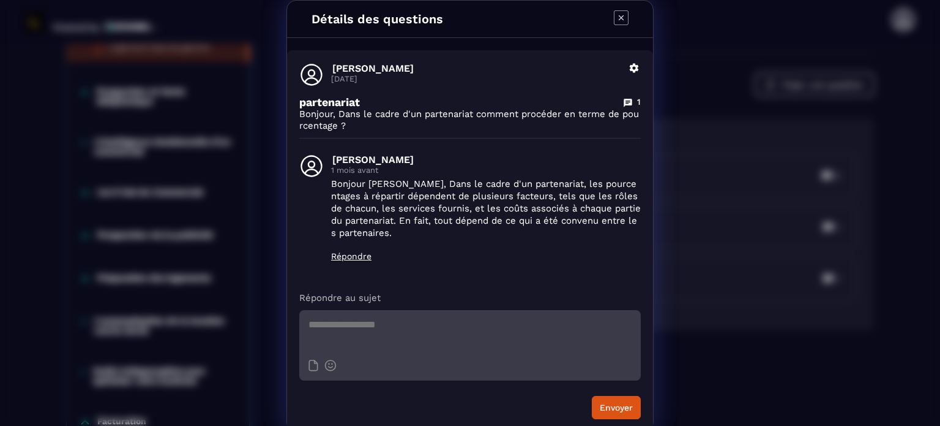
click at [616, 17] on icon "Modal window" at bounding box center [621, 17] width 15 height 15
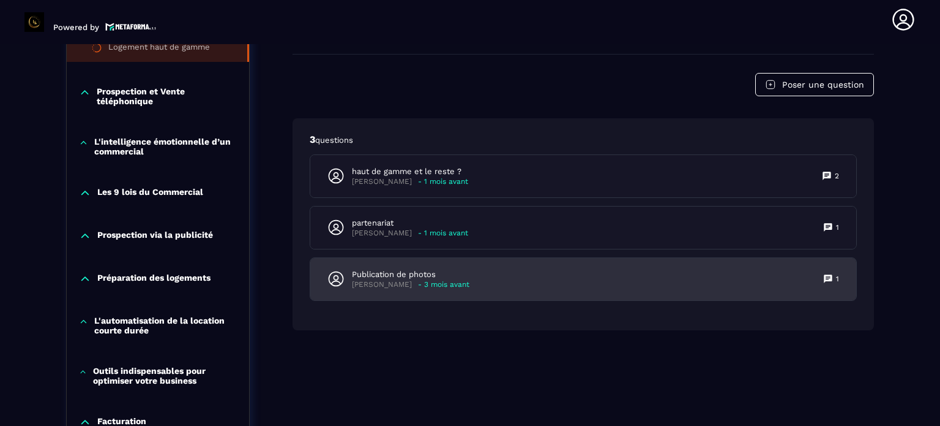
click at [398, 271] on p "Publication de photos" at bounding box center [411, 274] width 118 height 11
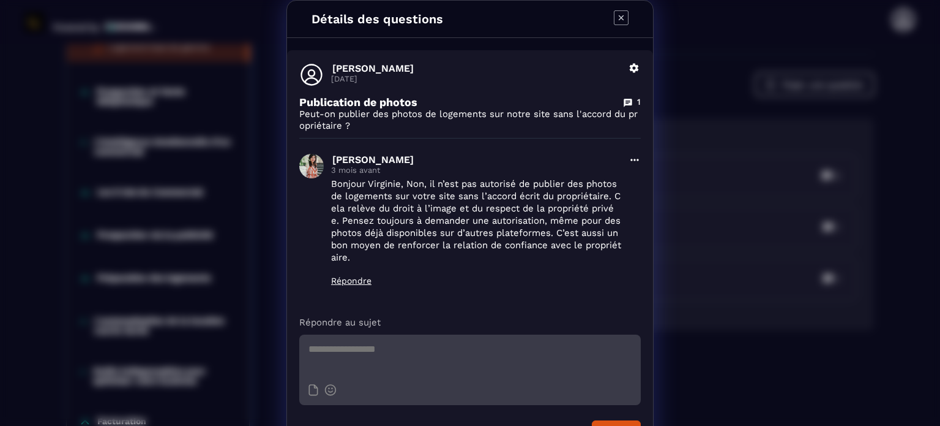
click at [620, 17] on icon "Modal window" at bounding box center [621, 17] width 15 height 15
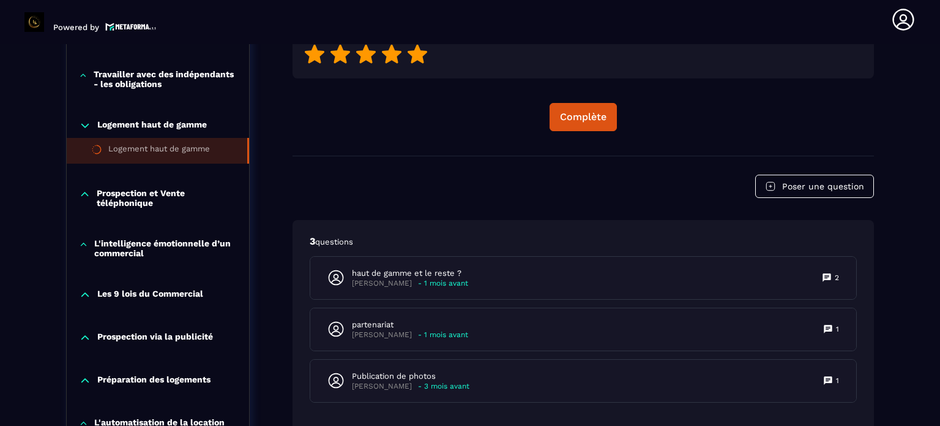
scroll to position [678, 0]
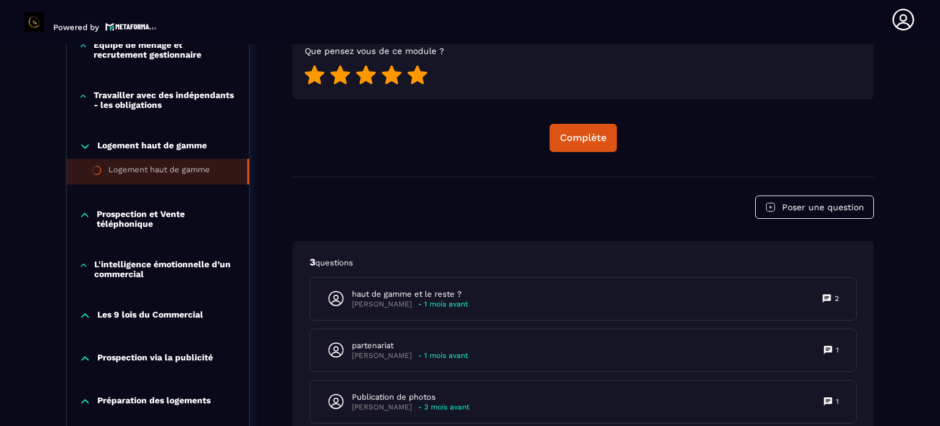
click at [195, 145] on p "Logement haut de gamme" at bounding box center [152, 146] width 110 height 12
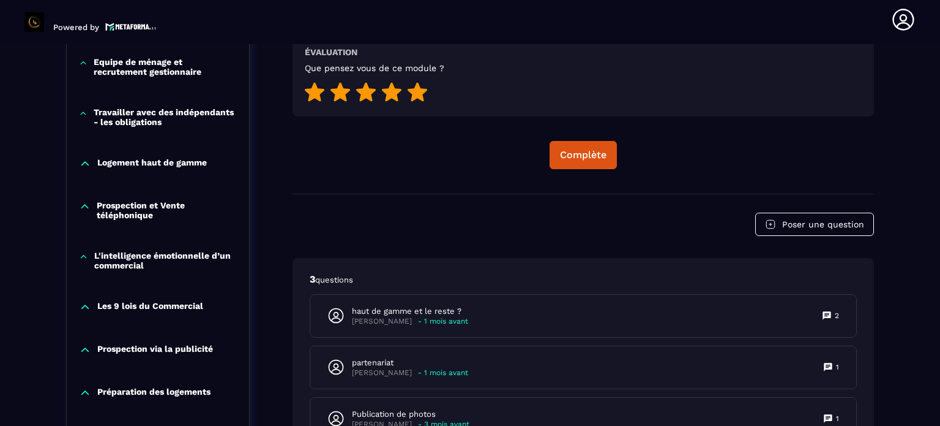
scroll to position [682, 0]
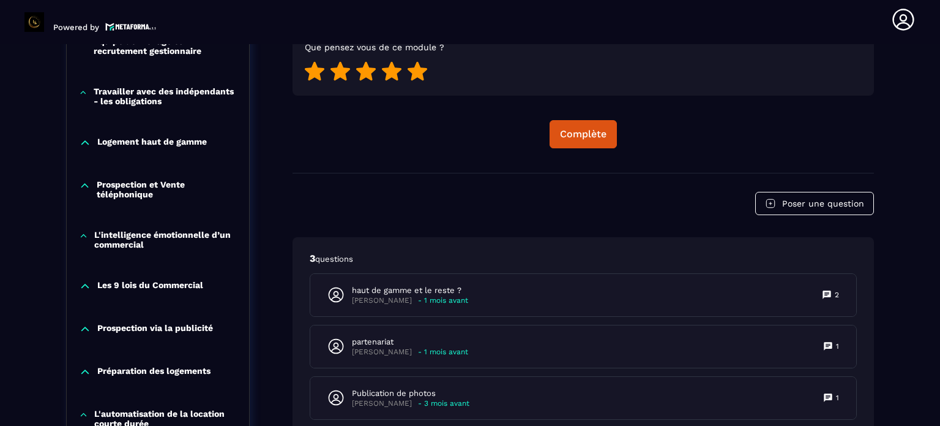
click at [178, 134] on div "Logement haut de gamme" at bounding box center [158, 145] width 182 height 43
click at [176, 140] on p "Logement haut de gamme" at bounding box center [152, 143] width 110 height 12
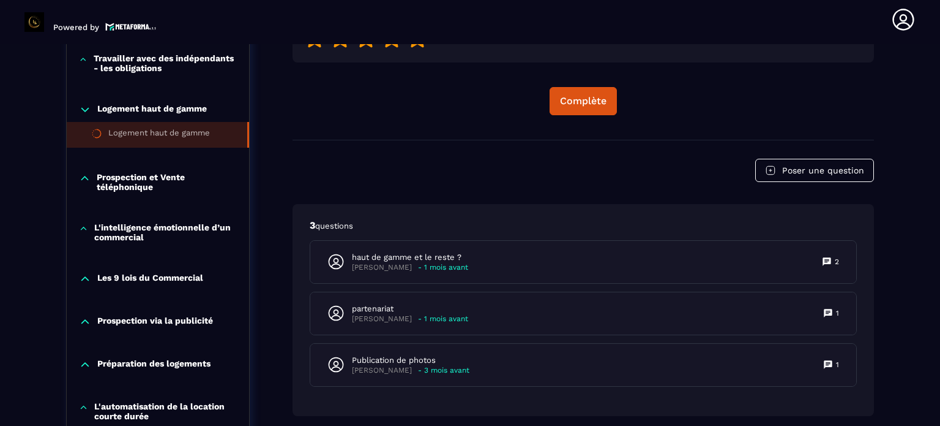
scroll to position [743, 0]
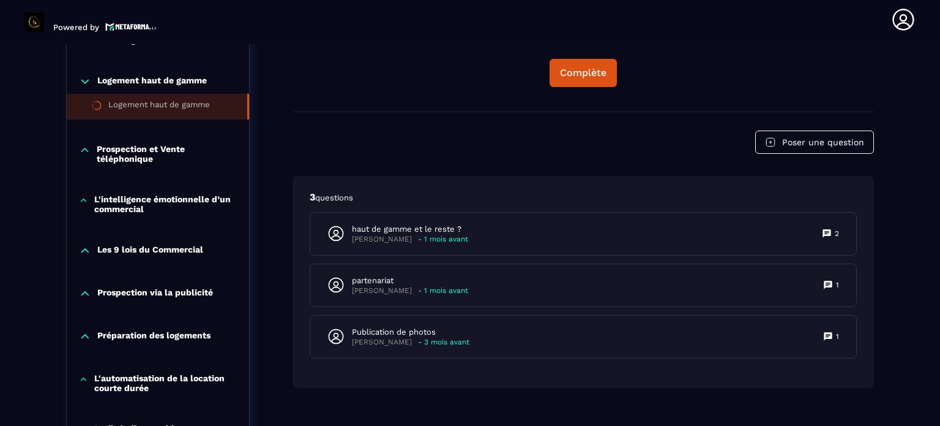
click at [159, 79] on p "Logement haut de gamme" at bounding box center [152, 81] width 110 height 12
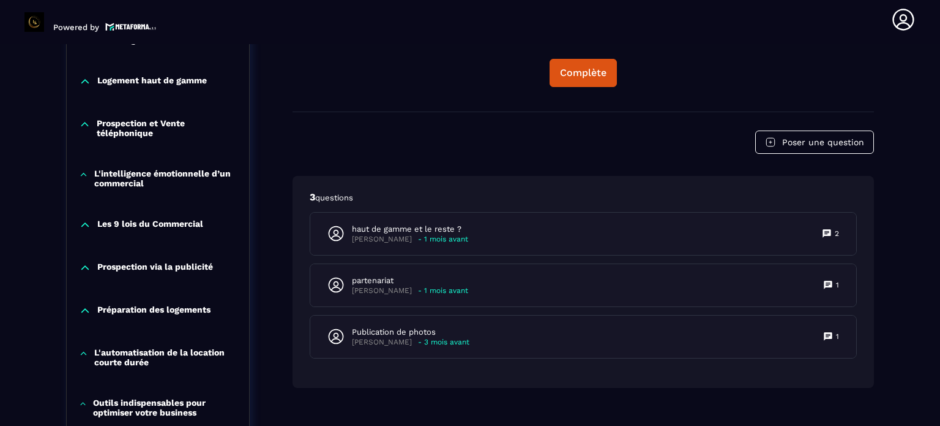
click at [144, 124] on p "Prospection et Vente téléphonique" at bounding box center [167, 128] width 140 height 20
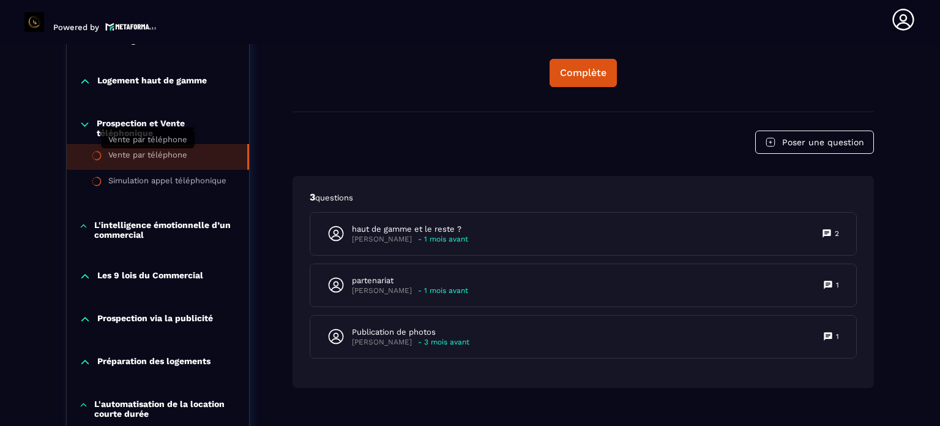
click at [175, 150] on div "Vente par téléphone" at bounding box center [147, 156] width 79 height 13
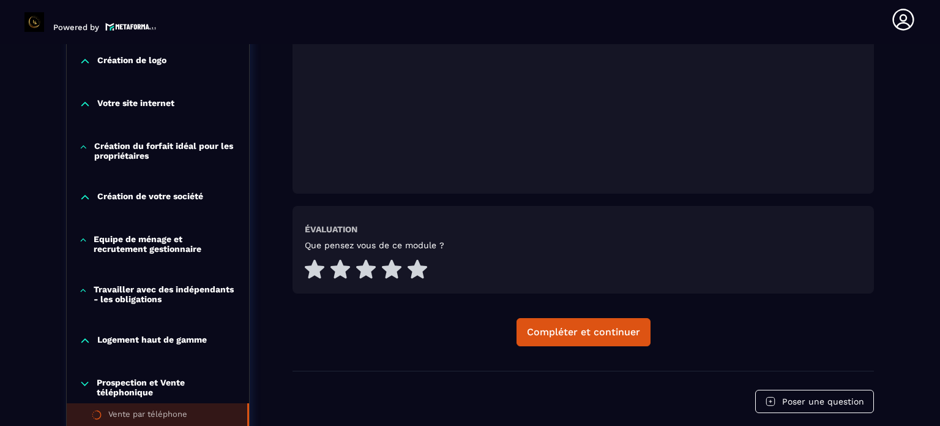
scroll to position [495, 0]
